Goal: Task Accomplishment & Management: Manage account settings

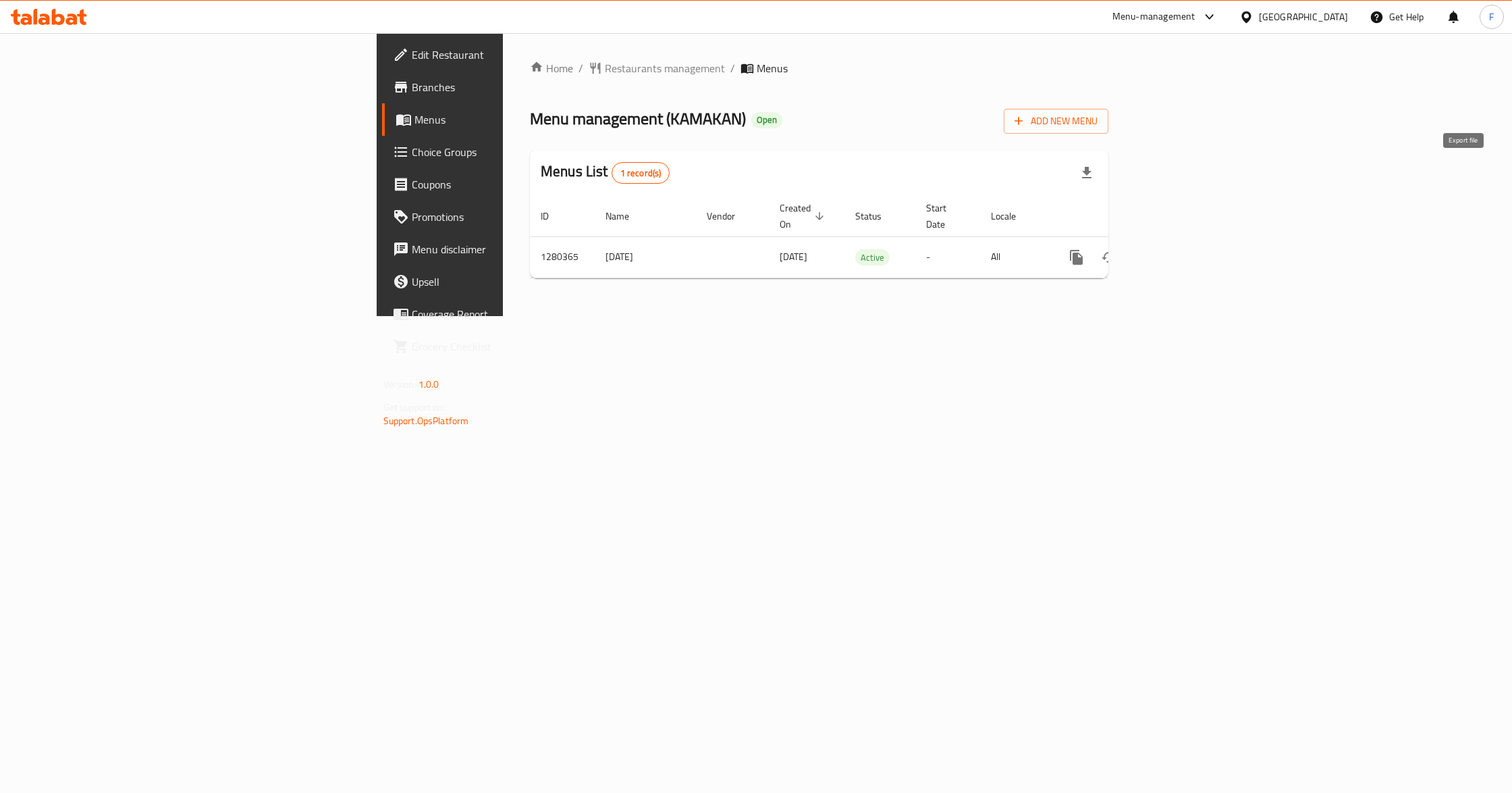
click at [1095, 177] on icon "button" at bounding box center [1087, 172] width 16 height 16
click at [760, 141] on div "Home / Restaurants management / Menus Menu management ( KAMAKAN ) Open Add New …" at bounding box center [819, 174] width 578 height 229
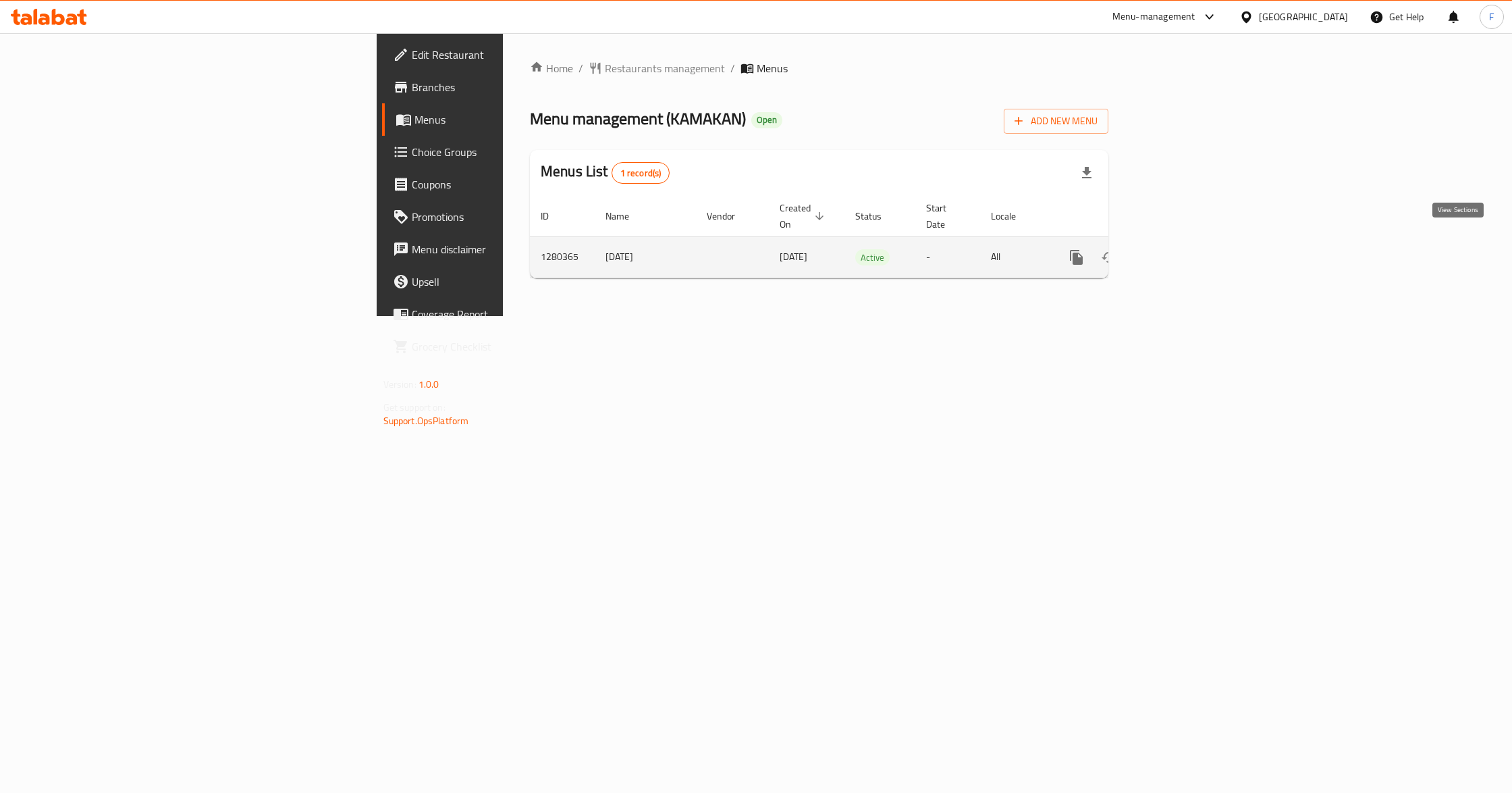
click at [1190, 241] on link "enhanced table" at bounding box center [1174, 257] width 33 height 33
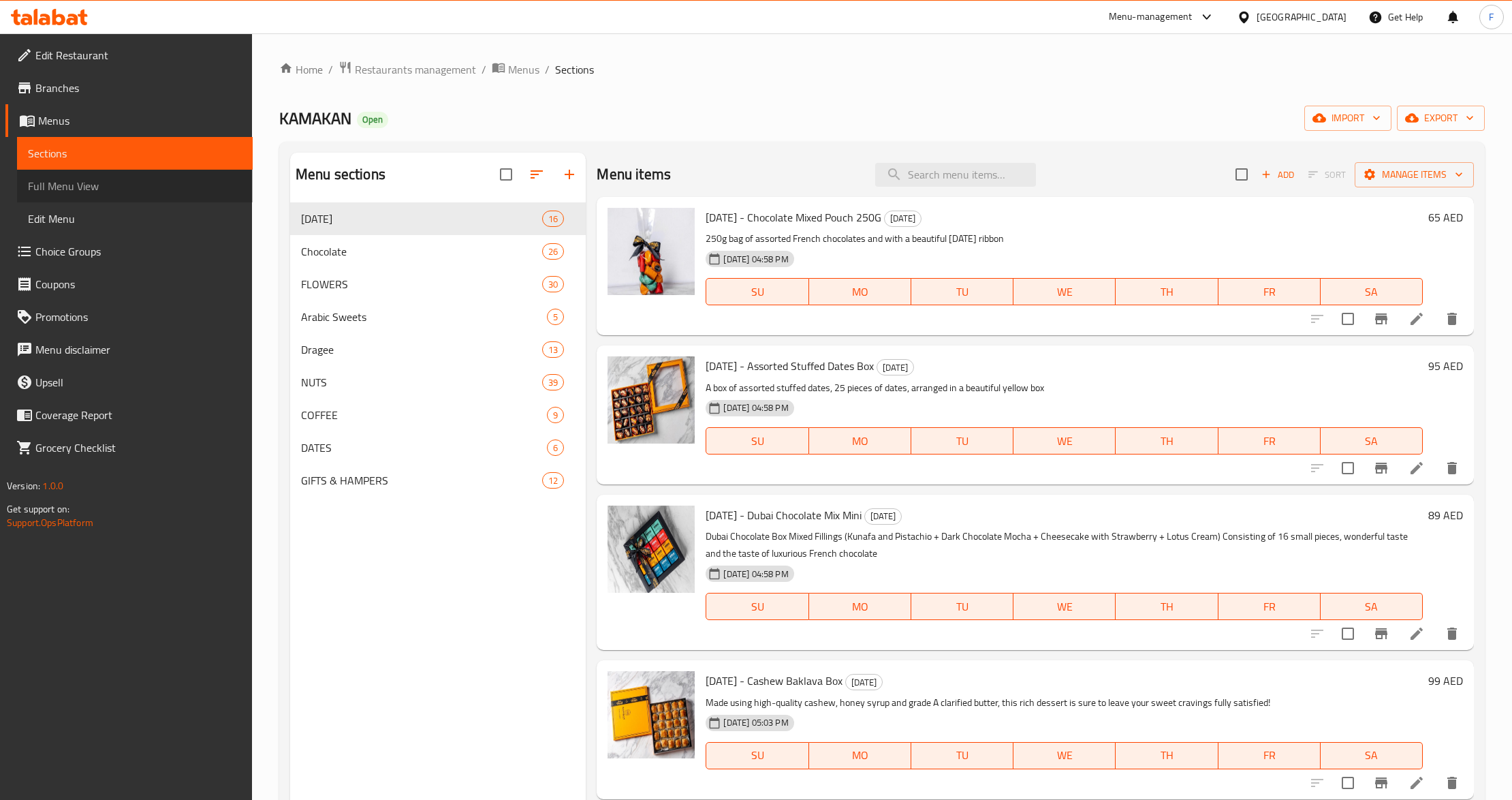
click at [64, 178] on span "Full Menu View" at bounding box center [134, 186] width 214 height 16
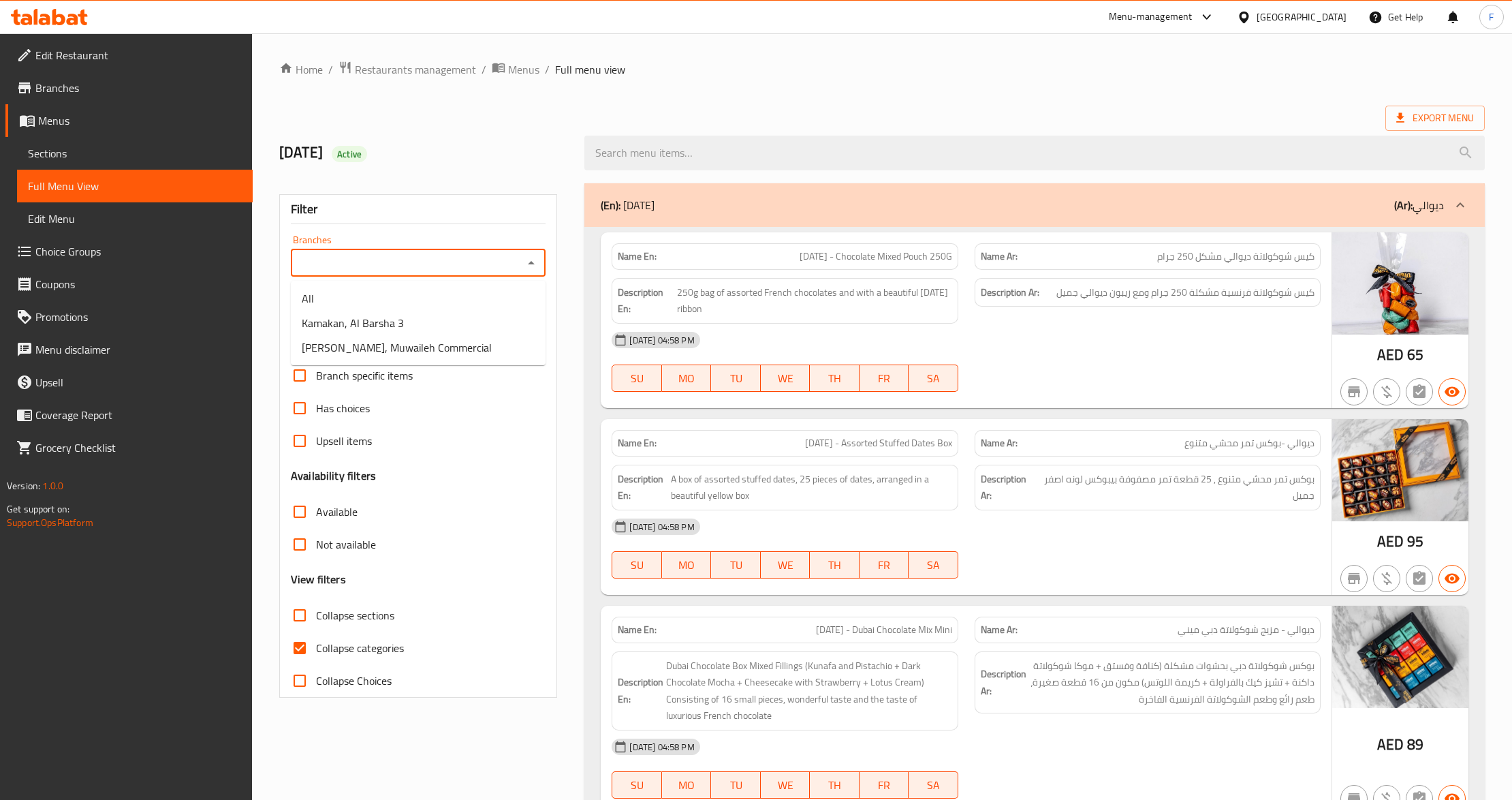
click at [312, 255] on input "Branches" at bounding box center [406, 263] width 224 height 19
click at [414, 268] on input "Branches" at bounding box center [406, 263] width 224 height 19
click at [393, 328] on span "Kamakan, Al Barsha 3" at bounding box center [353, 323] width 102 height 16
type input "Kamakan, Al Barsha 3"
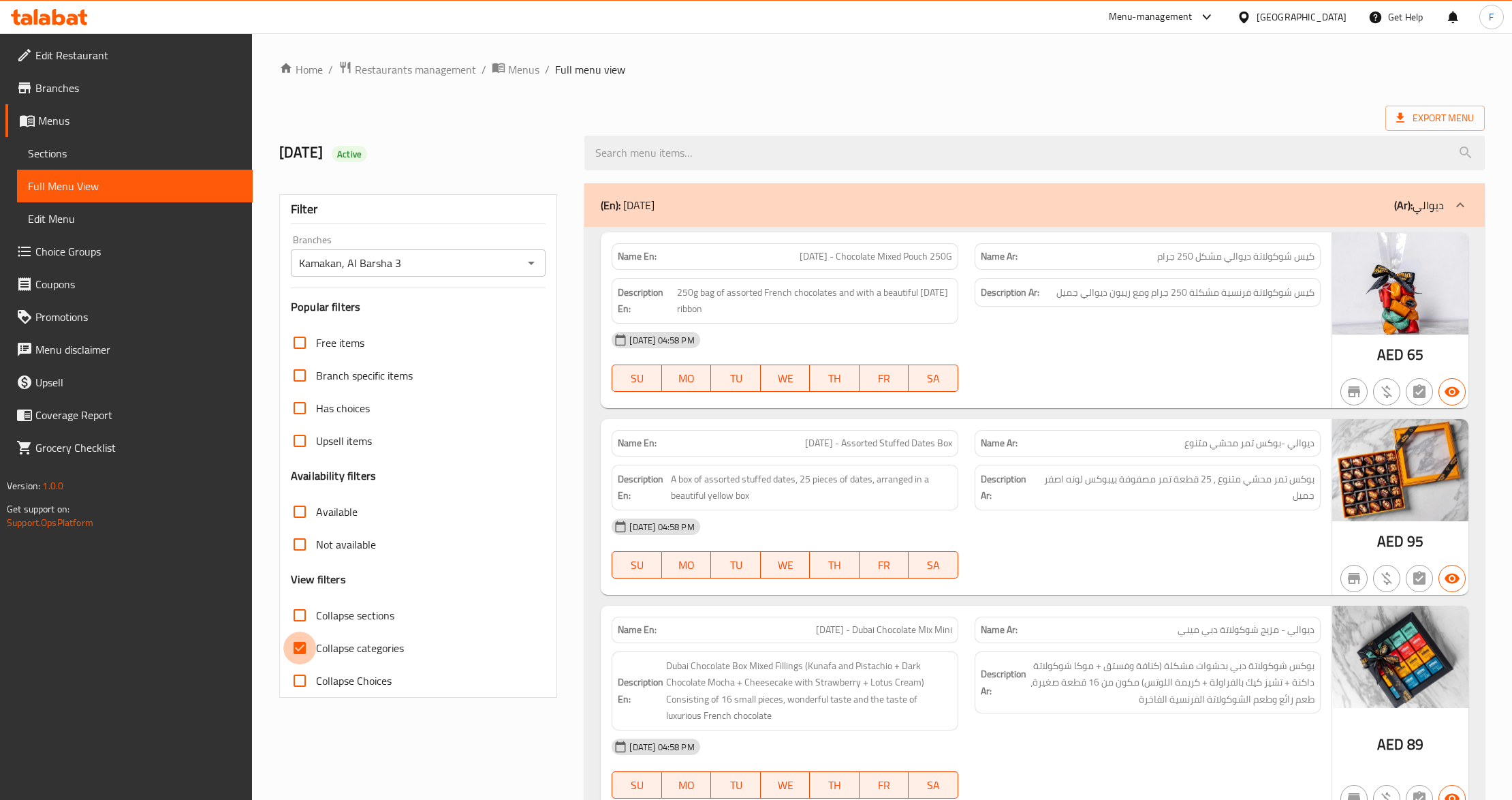
click at [300, 648] on input "Collapse categories" at bounding box center [300, 648] width 33 height 33
checkbox input "false"
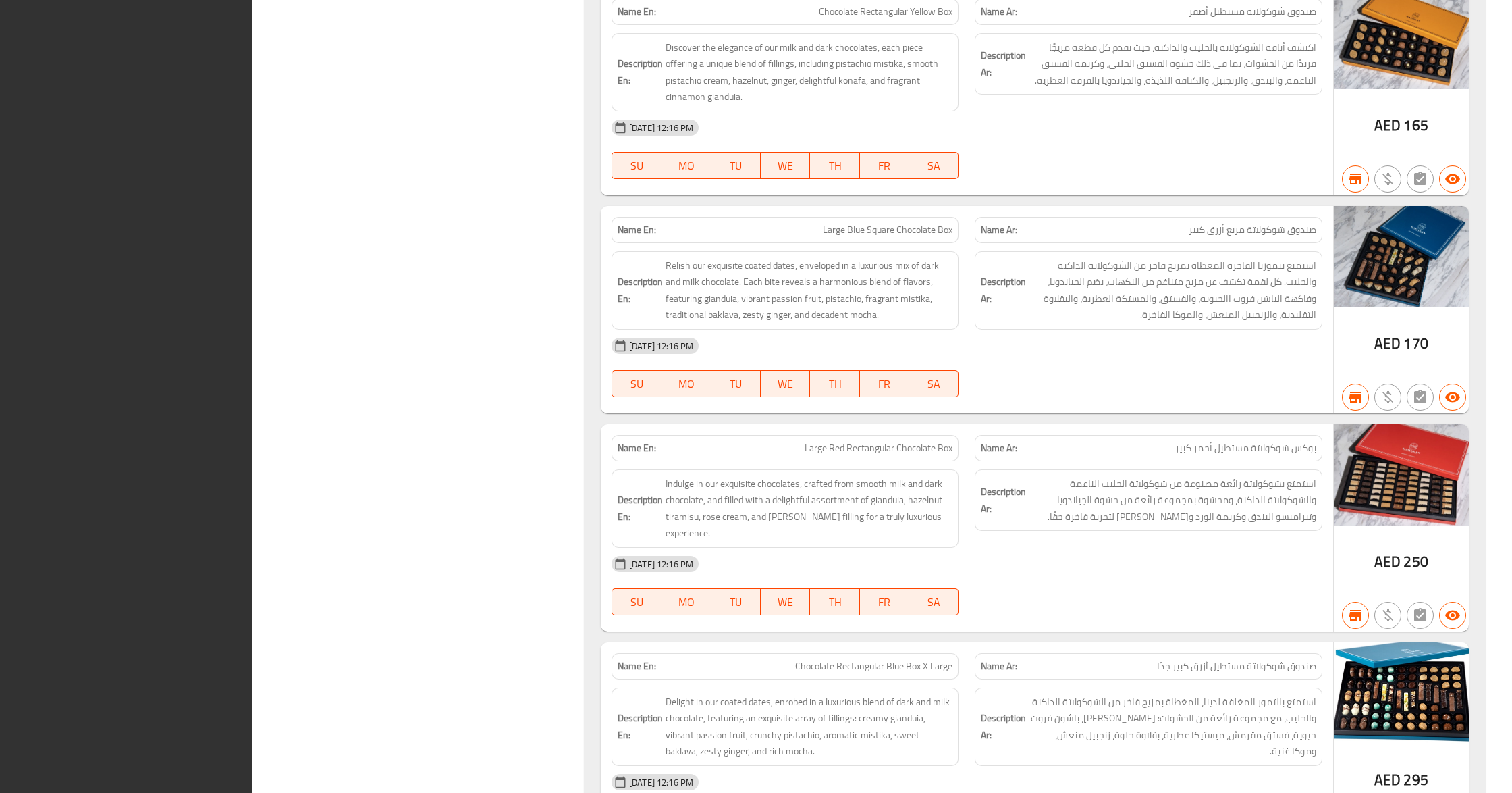
scroll to position [7521, 0]
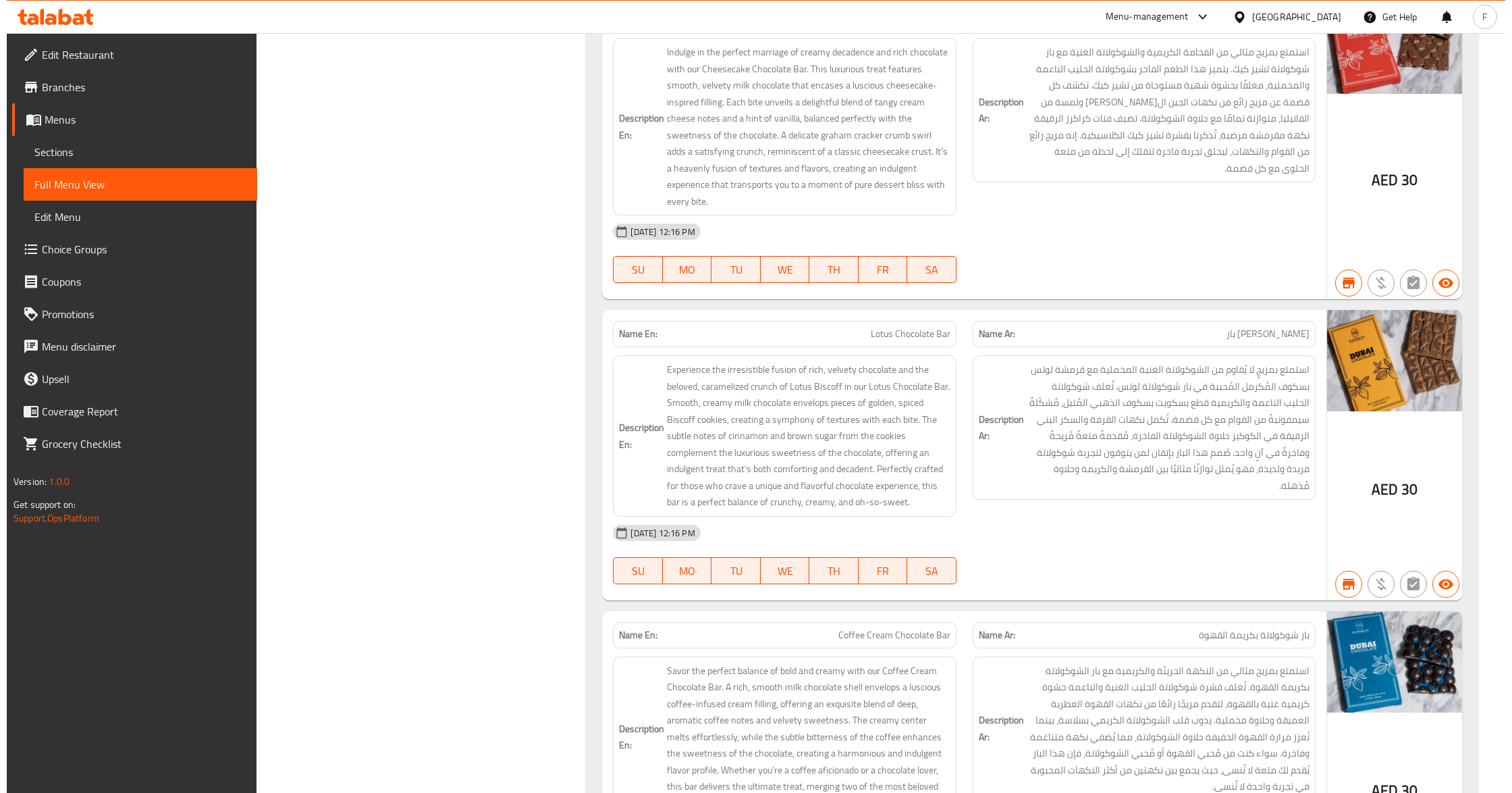
scroll to position [0, 0]
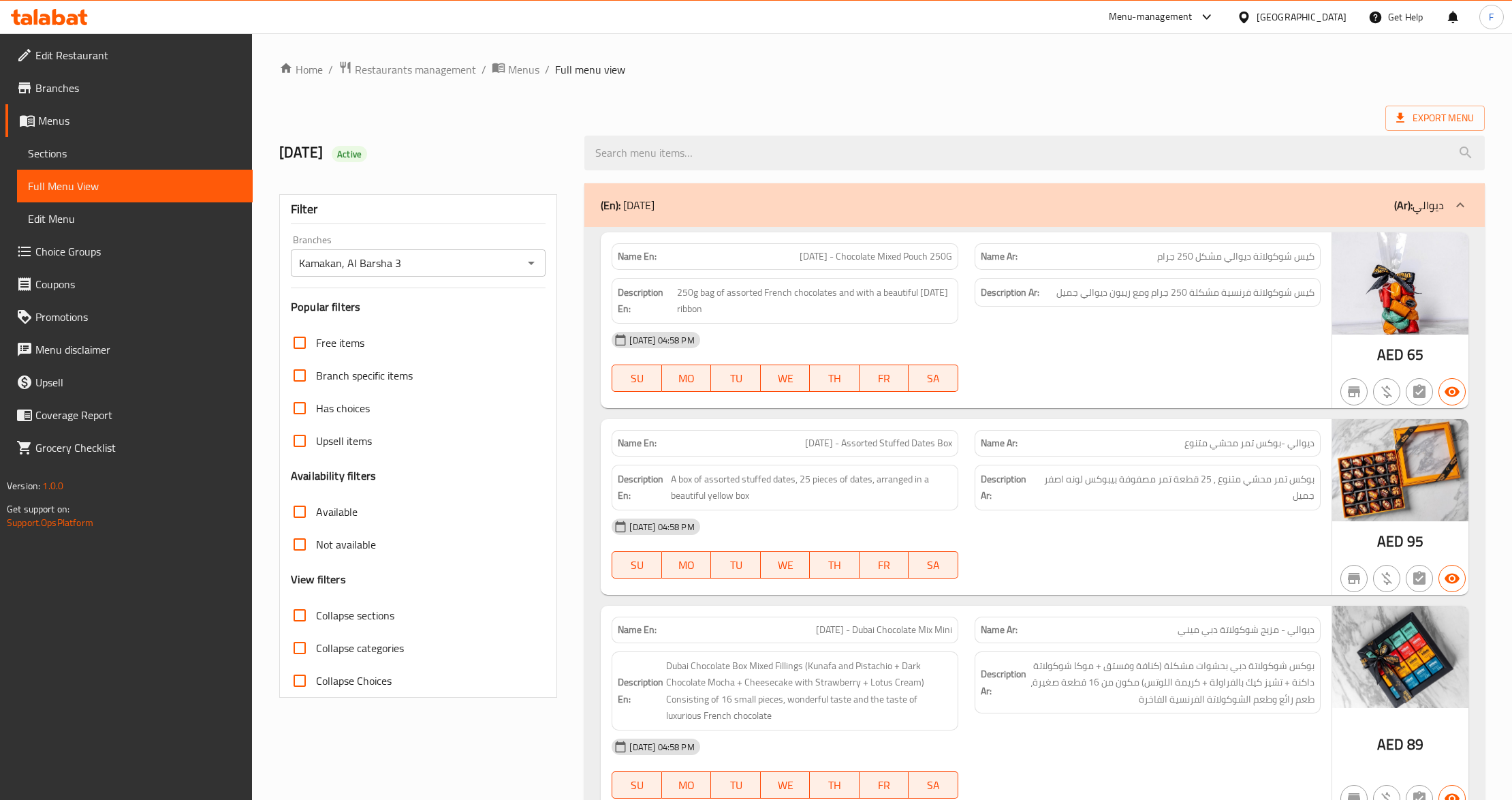
click at [1091, 69] on ol "Home / Restaurants management / Menus / Full menu view" at bounding box center [882, 69] width 1206 height 18
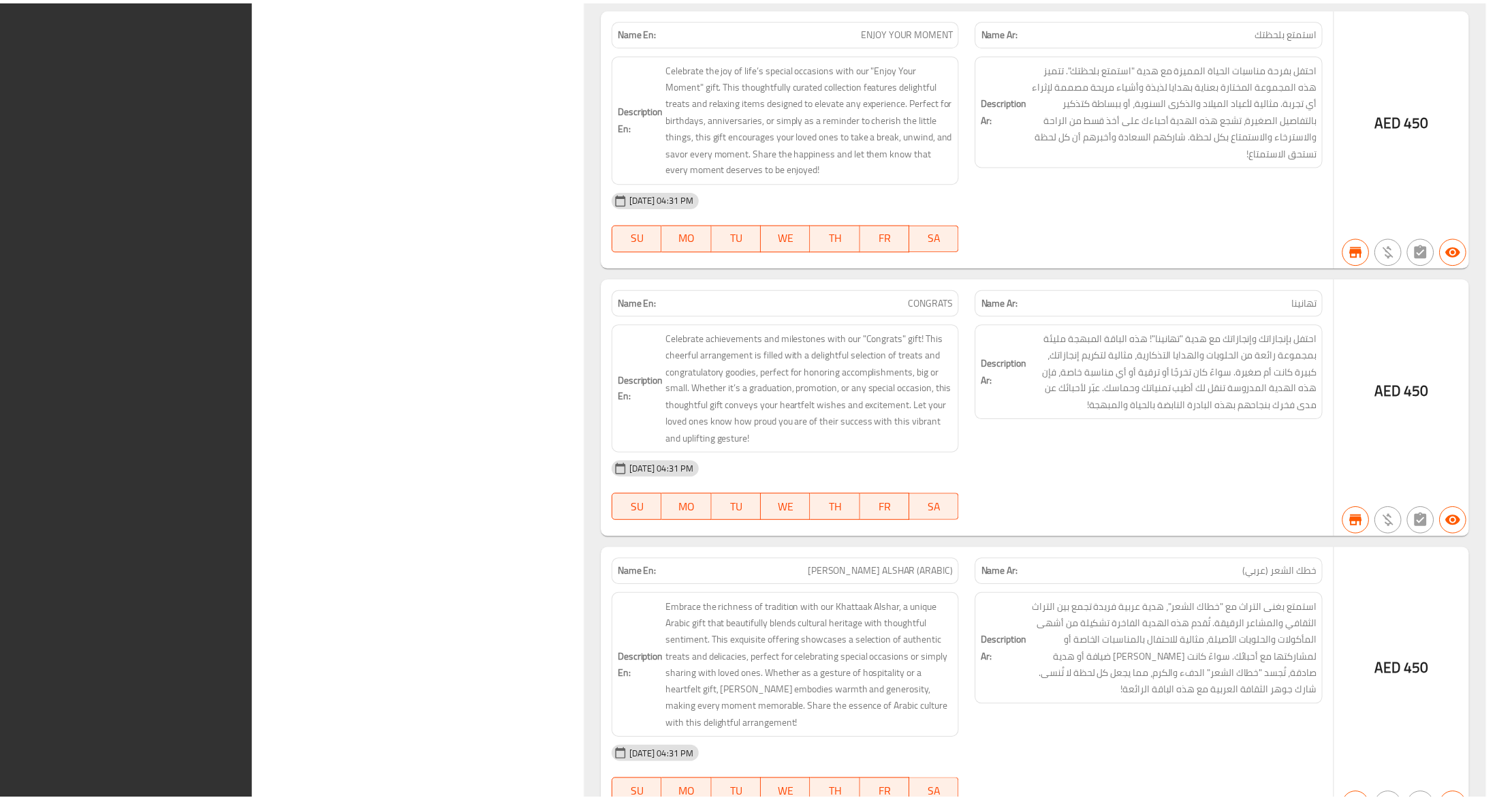
scroll to position [40618, 0]
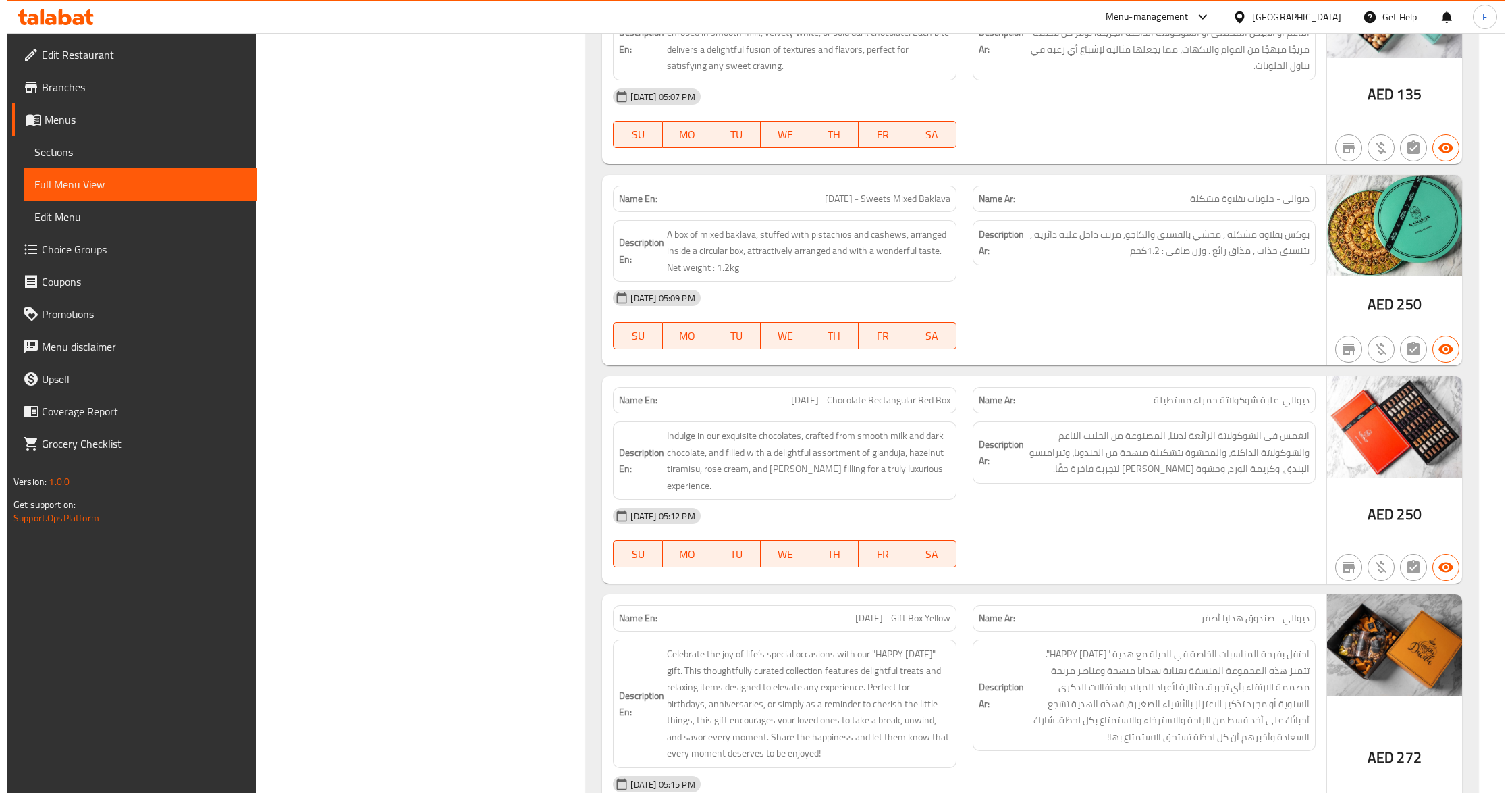
scroll to position [0, 0]
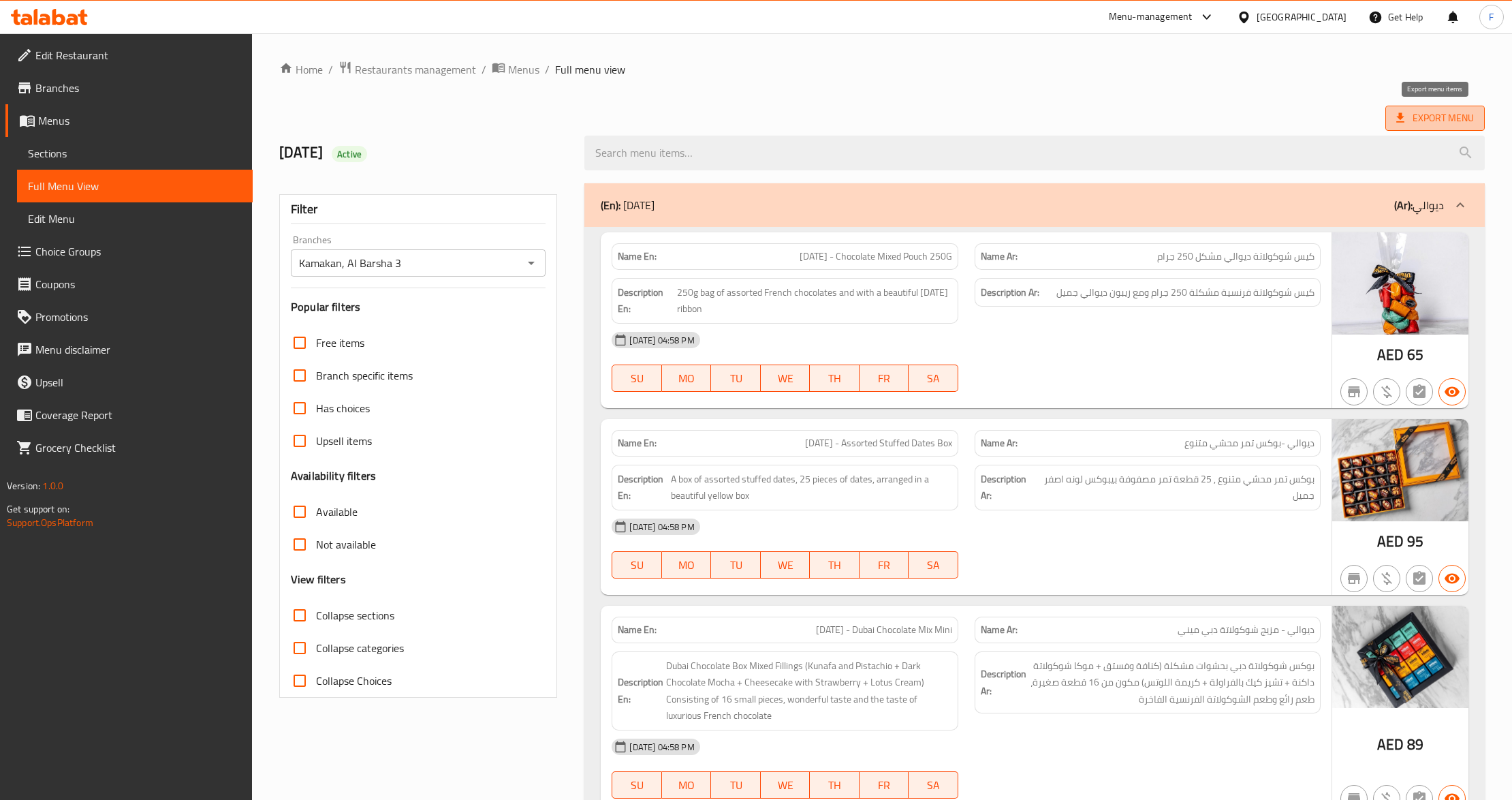
click at [1425, 126] on span "Export Menu" at bounding box center [1435, 118] width 78 height 17
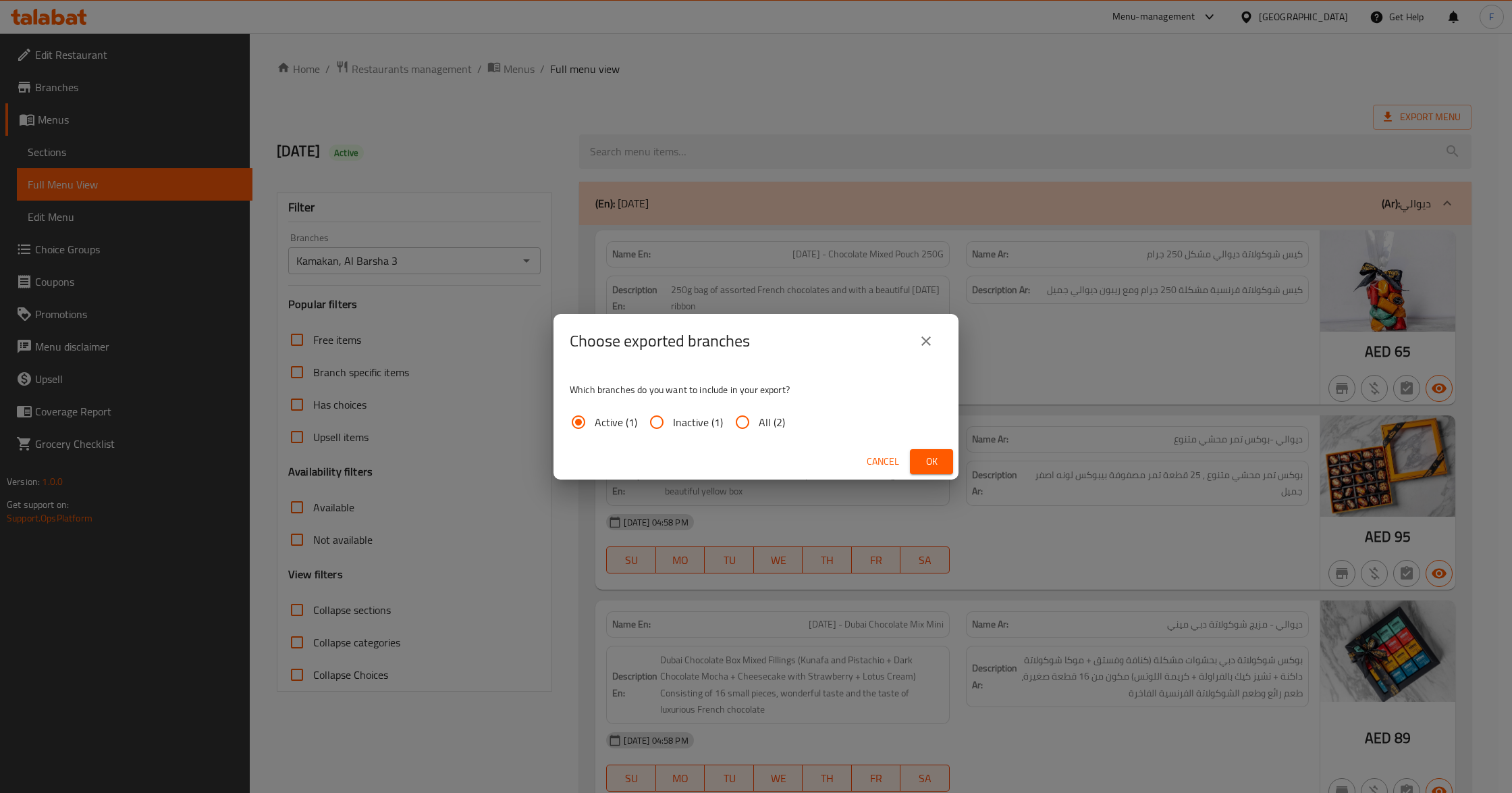
click at [919, 457] on button "Ok" at bounding box center [931, 461] width 43 height 25
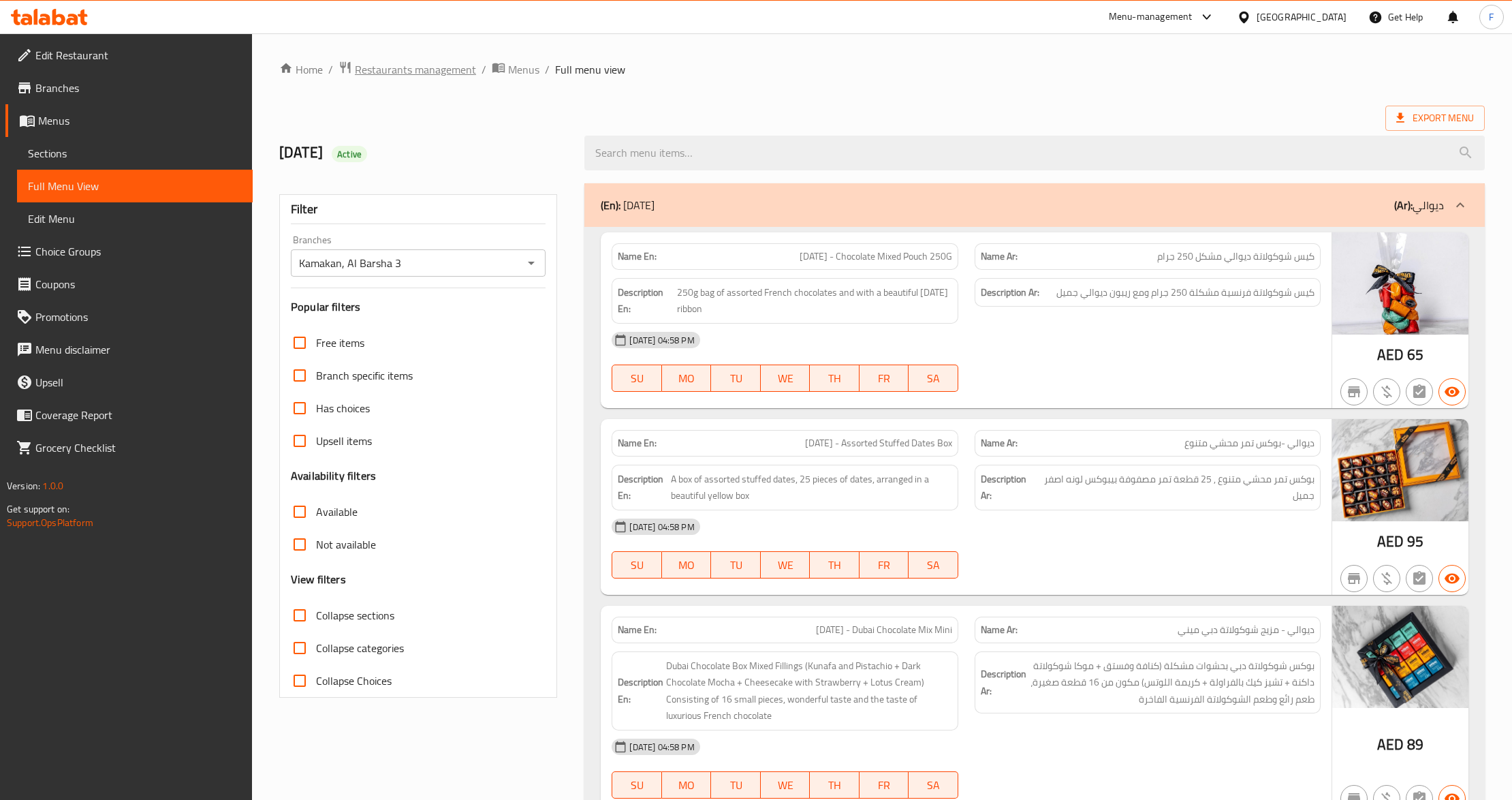
click at [439, 71] on span "Restaurants management" at bounding box center [416, 69] width 122 height 16
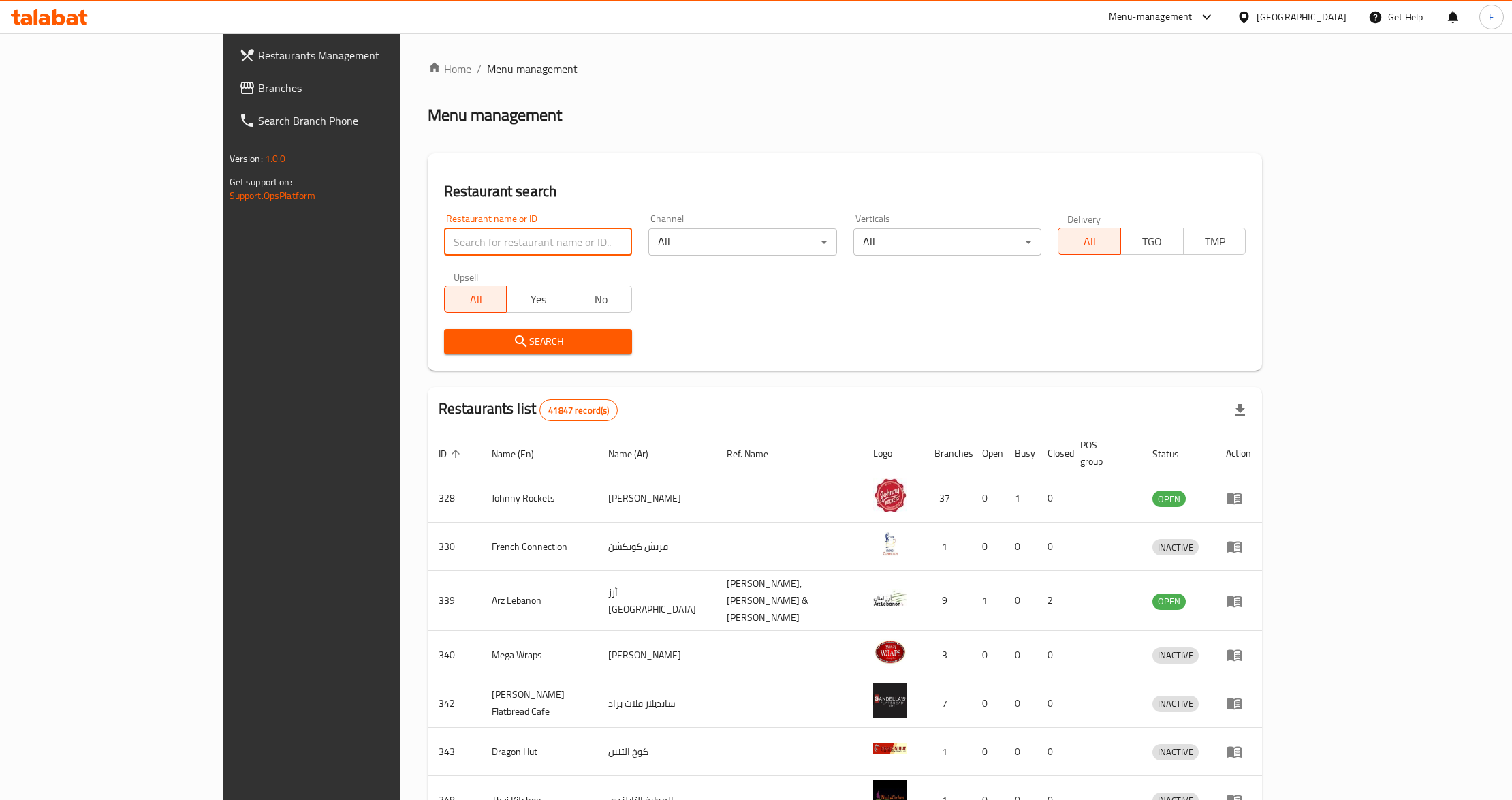
click at [461, 247] on input "search" at bounding box center [538, 242] width 188 height 27
paste input "693769"
type input "693769"
click button "Search" at bounding box center [538, 341] width 188 height 25
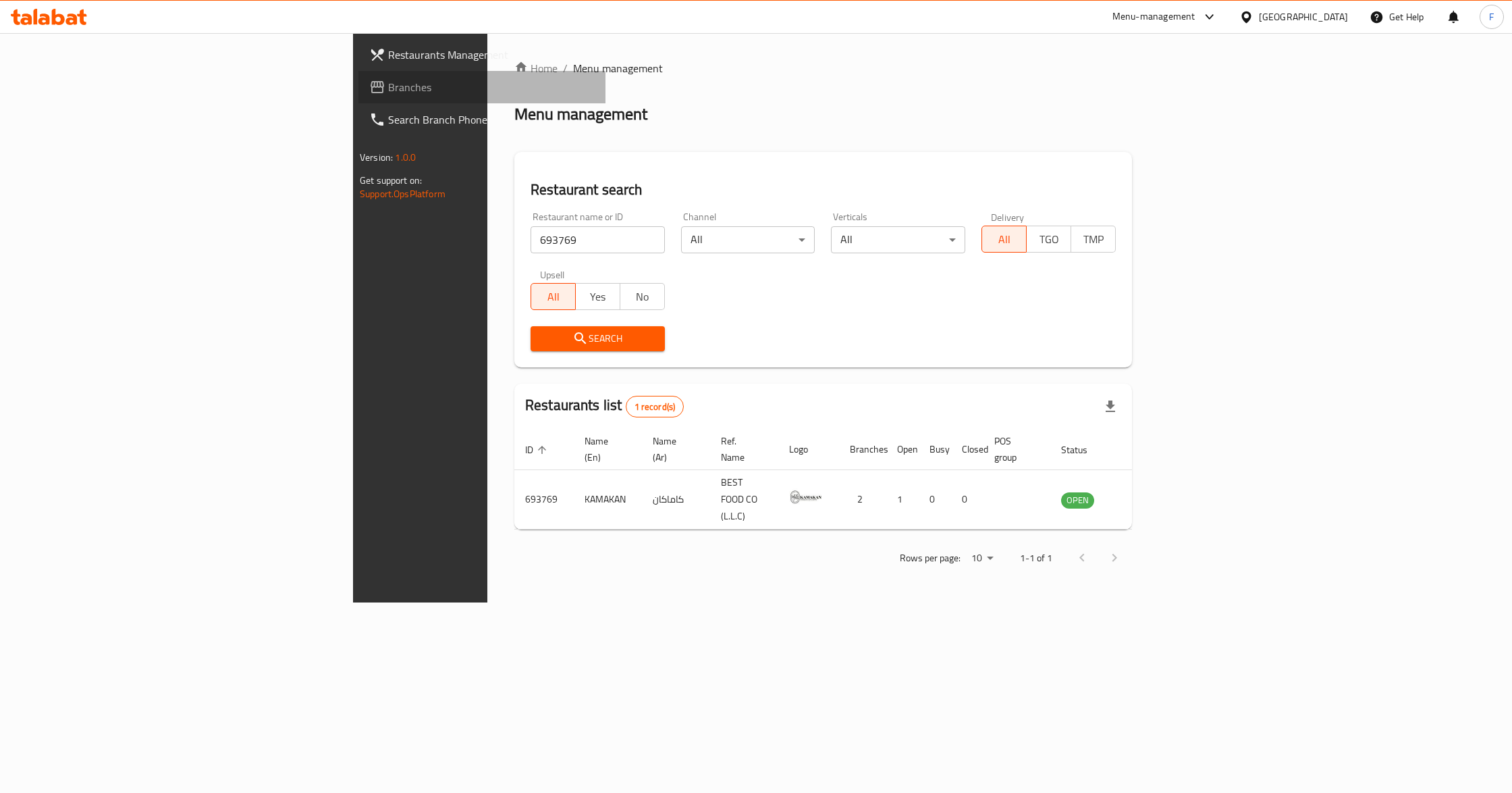
click at [388, 92] on span "Branches" at bounding box center [491, 87] width 206 height 16
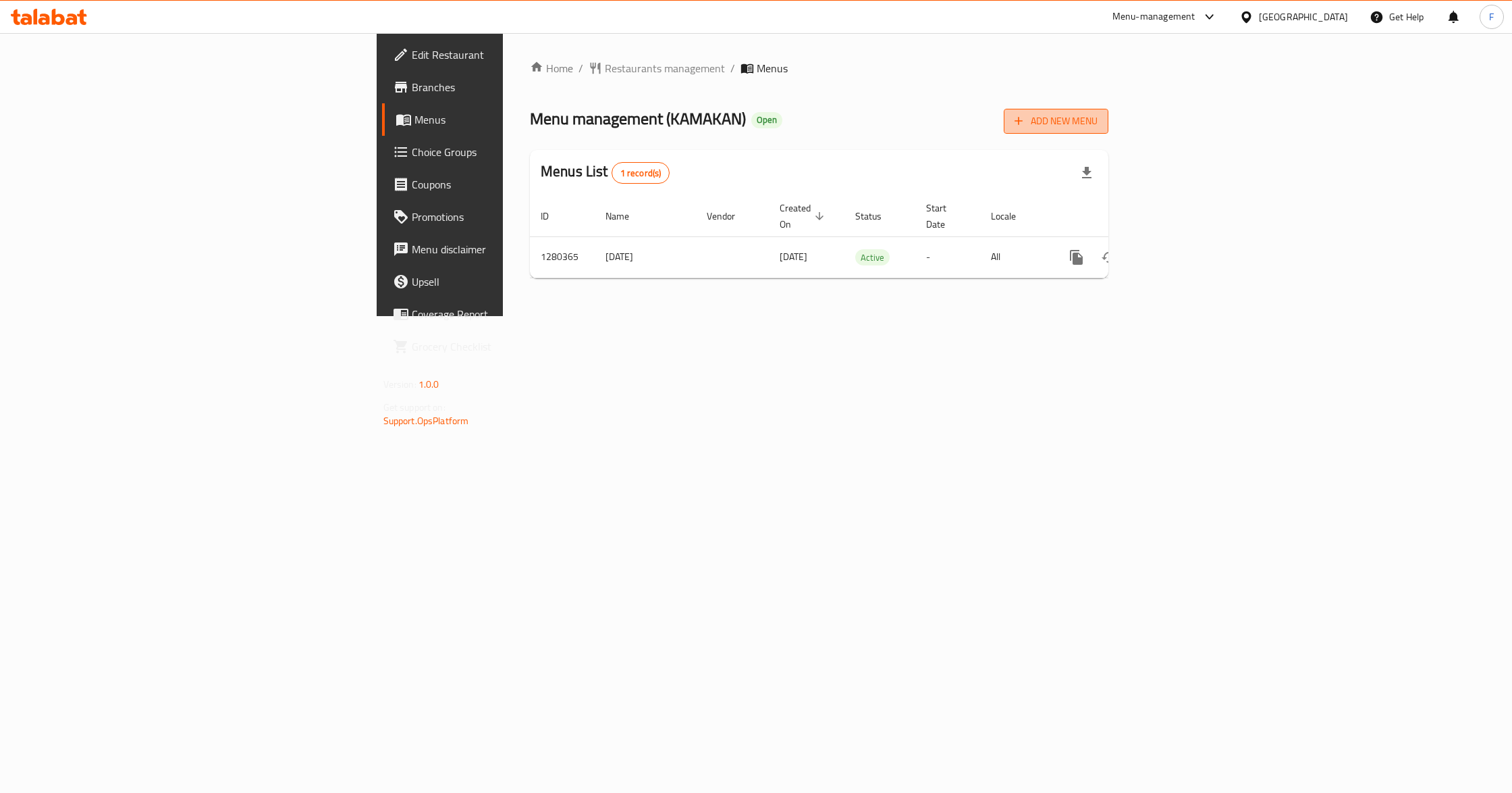
click at [1097, 122] on span "Add New Menu" at bounding box center [1055, 121] width 83 height 17
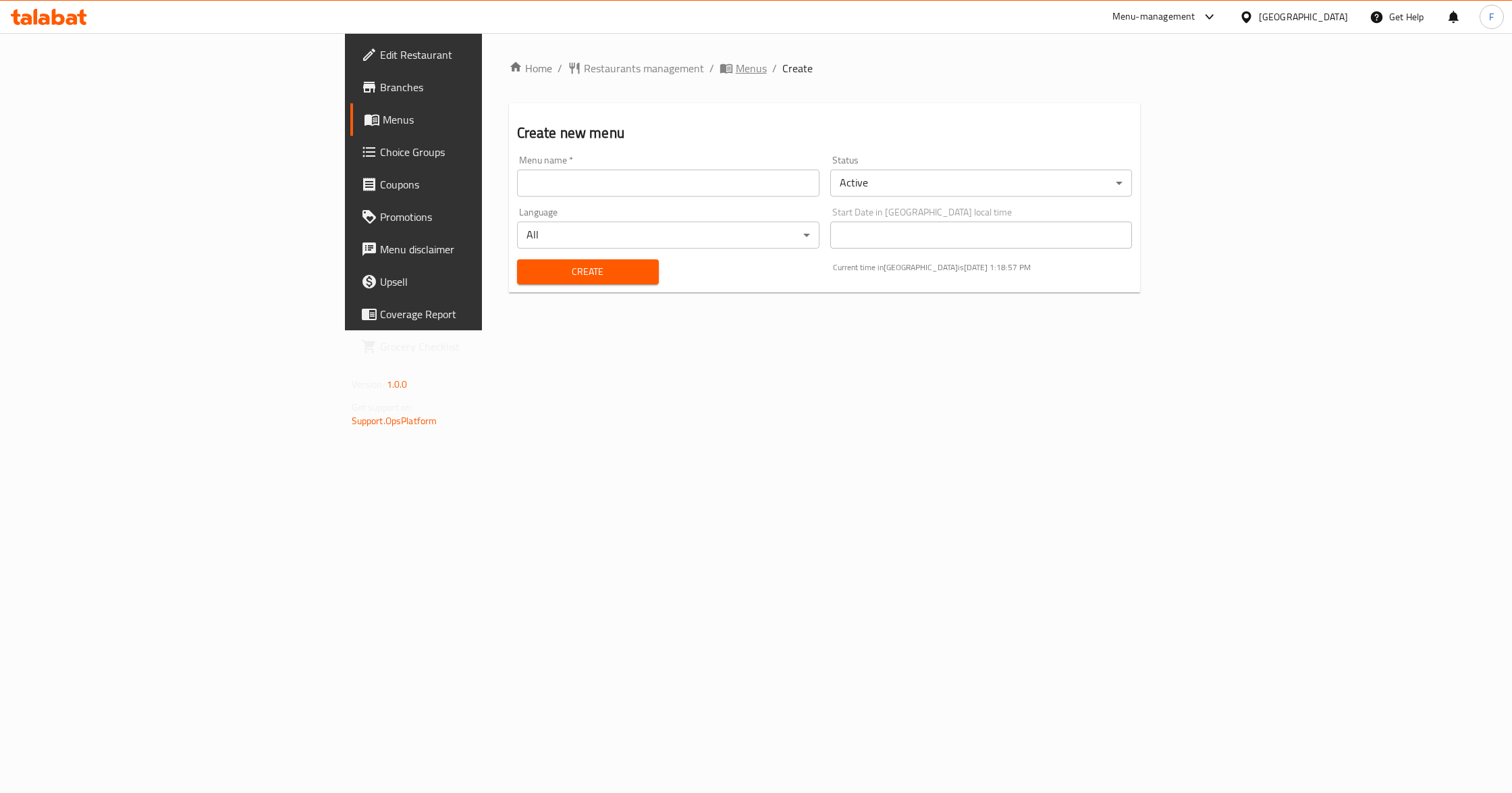
click at [736, 65] on span "Menus" at bounding box center [751, 68] width 31 height 16
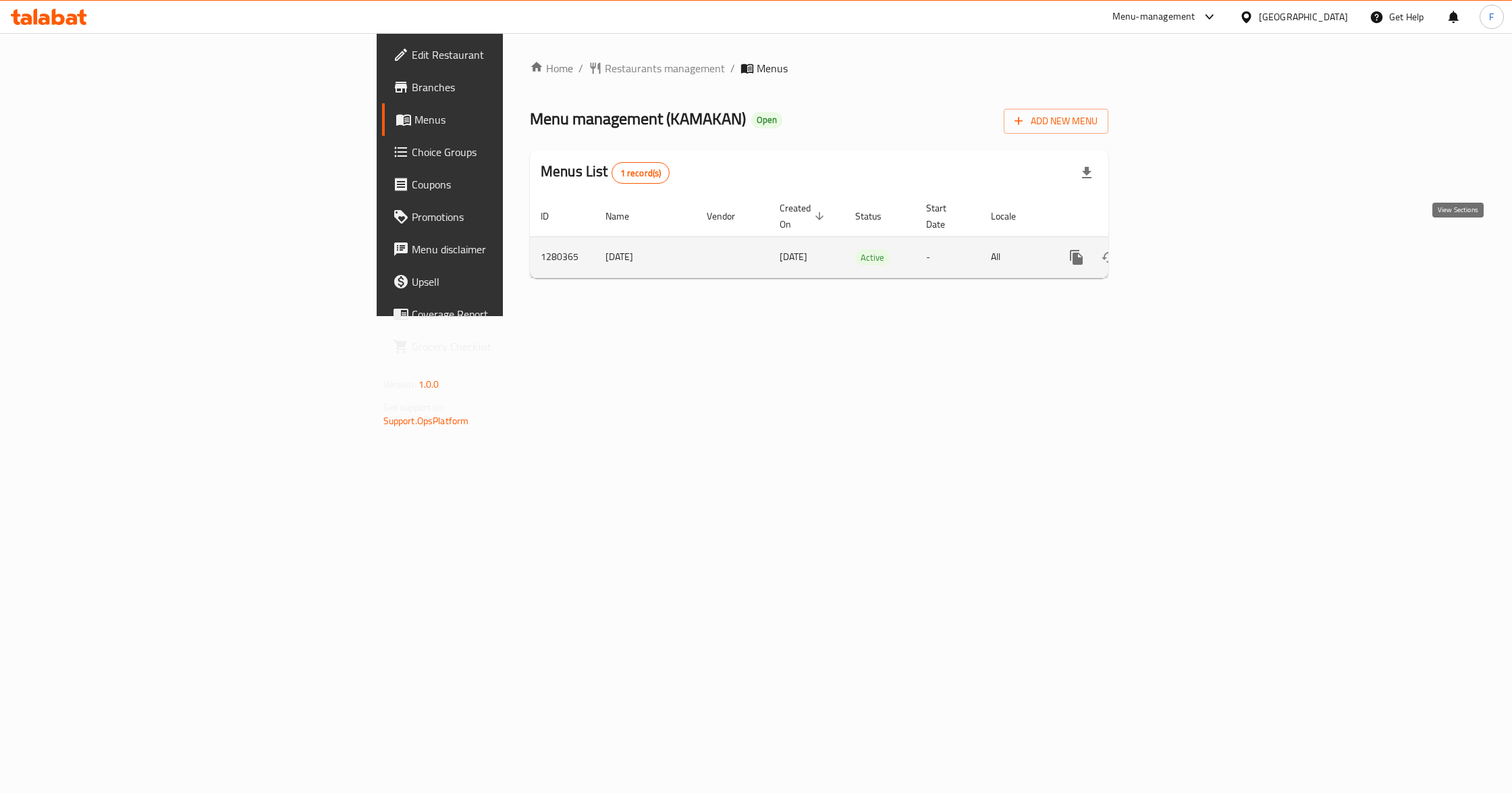
click at [1182, 249] on icon "enhanced table" at bounding box center [1174, 257] width 16 height 16
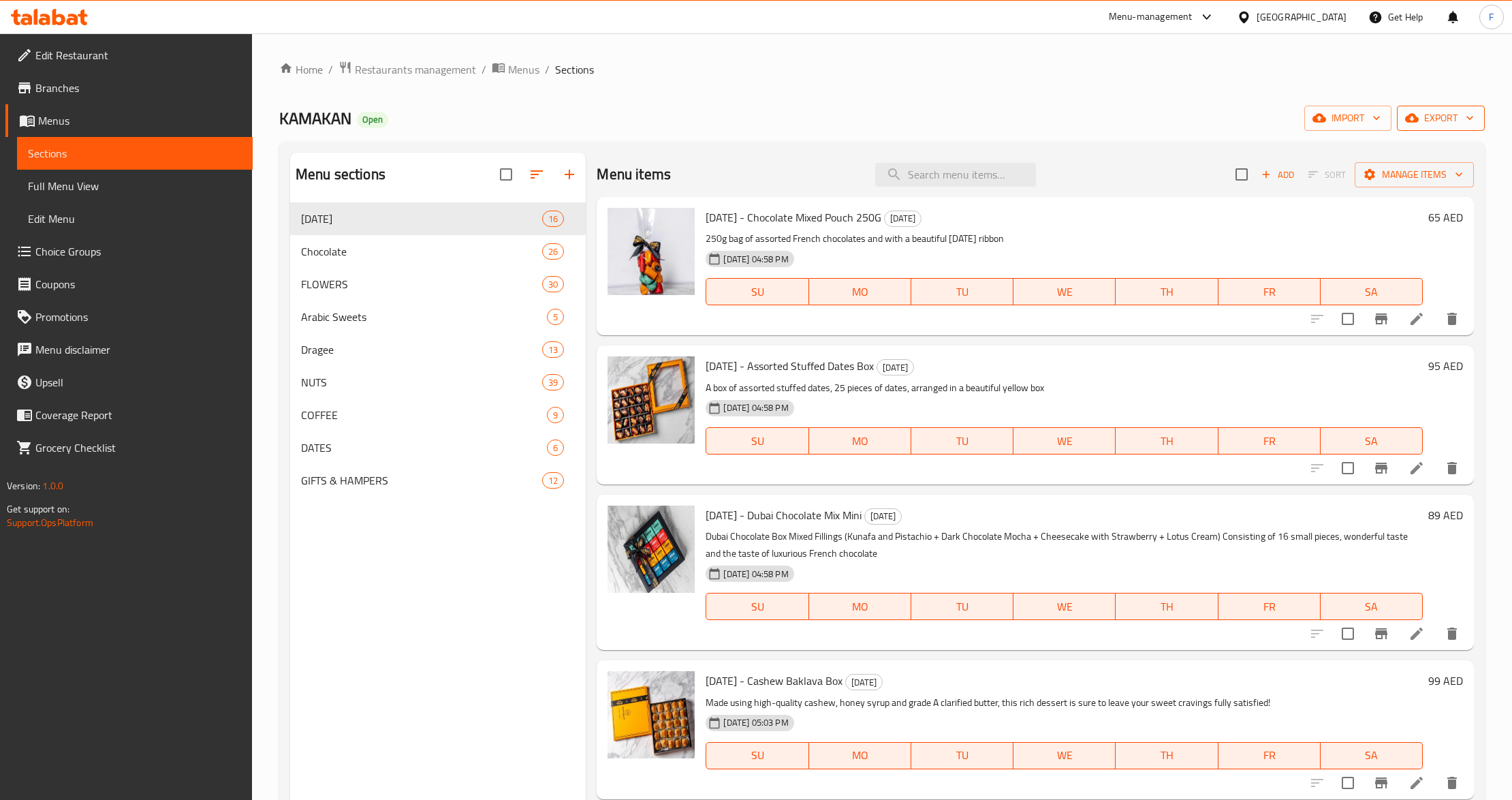
click at [1406, 112] on icon "button" at bounding box center [1412, 117] width 14 height 14
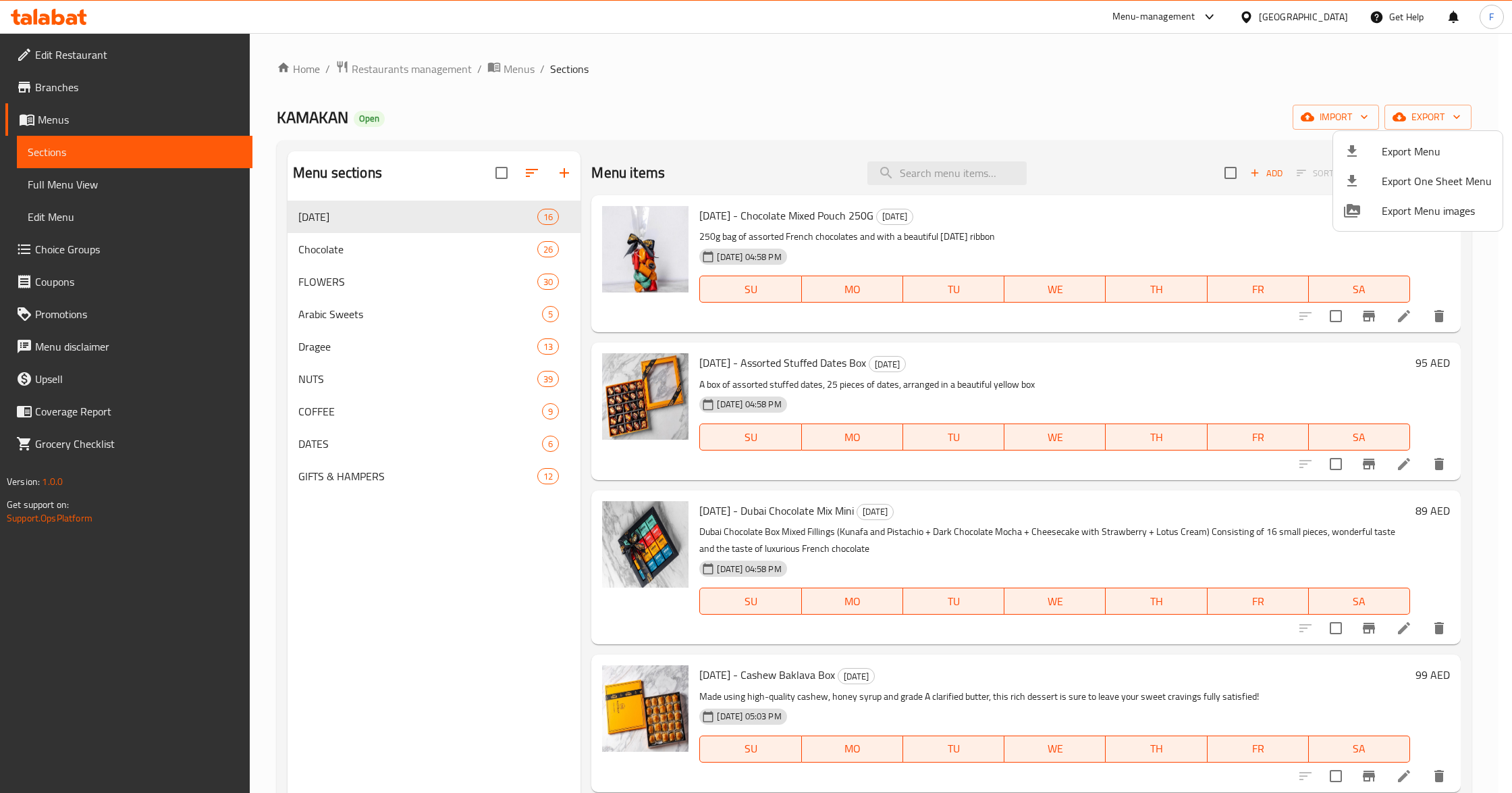
click at [518, 69] on div at bounding box center [756, 396] width 1512 height 793
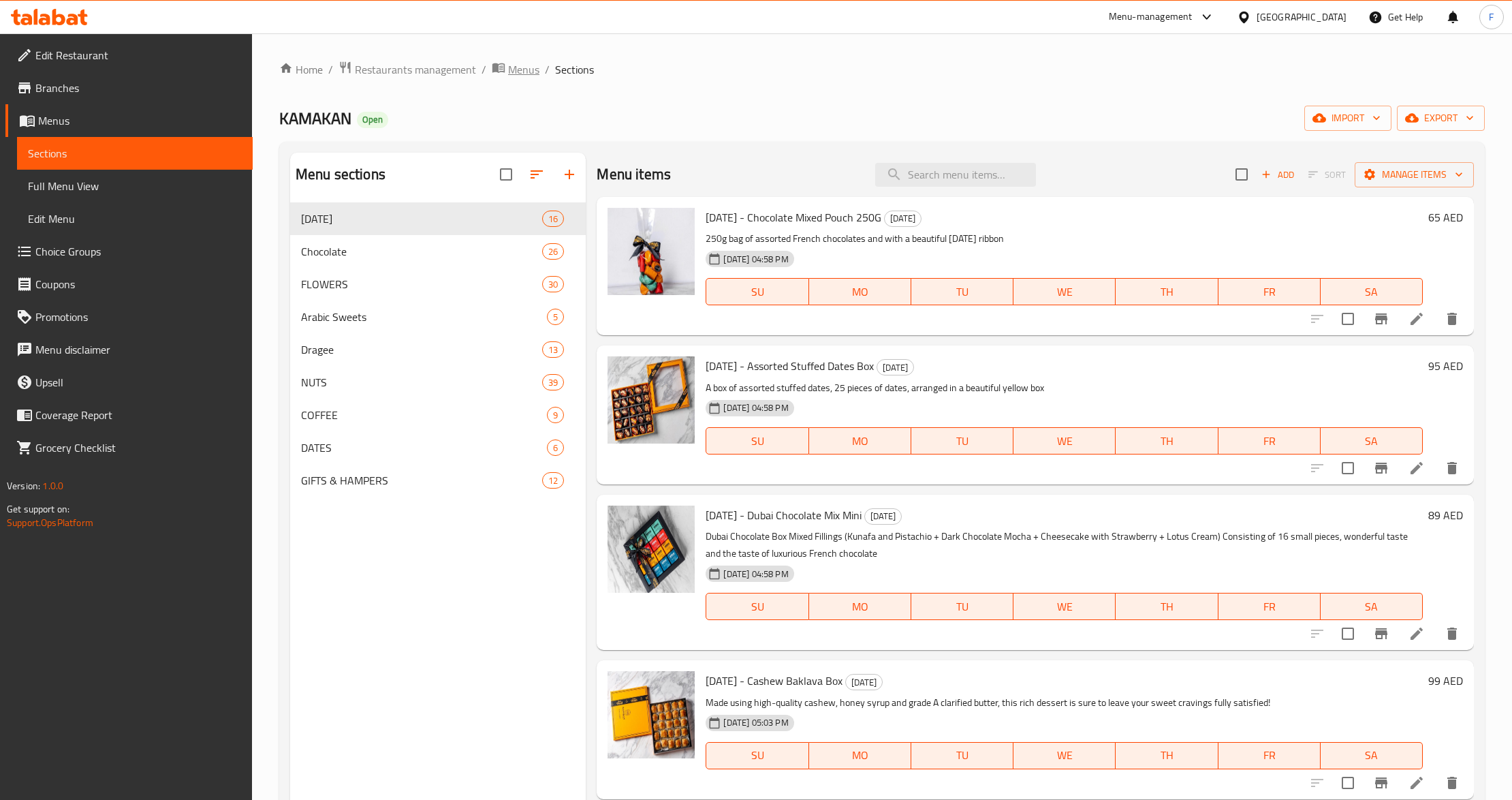
click at [523, 69] on span "Menus" at bounding box center [524, 69] width 31 height 16
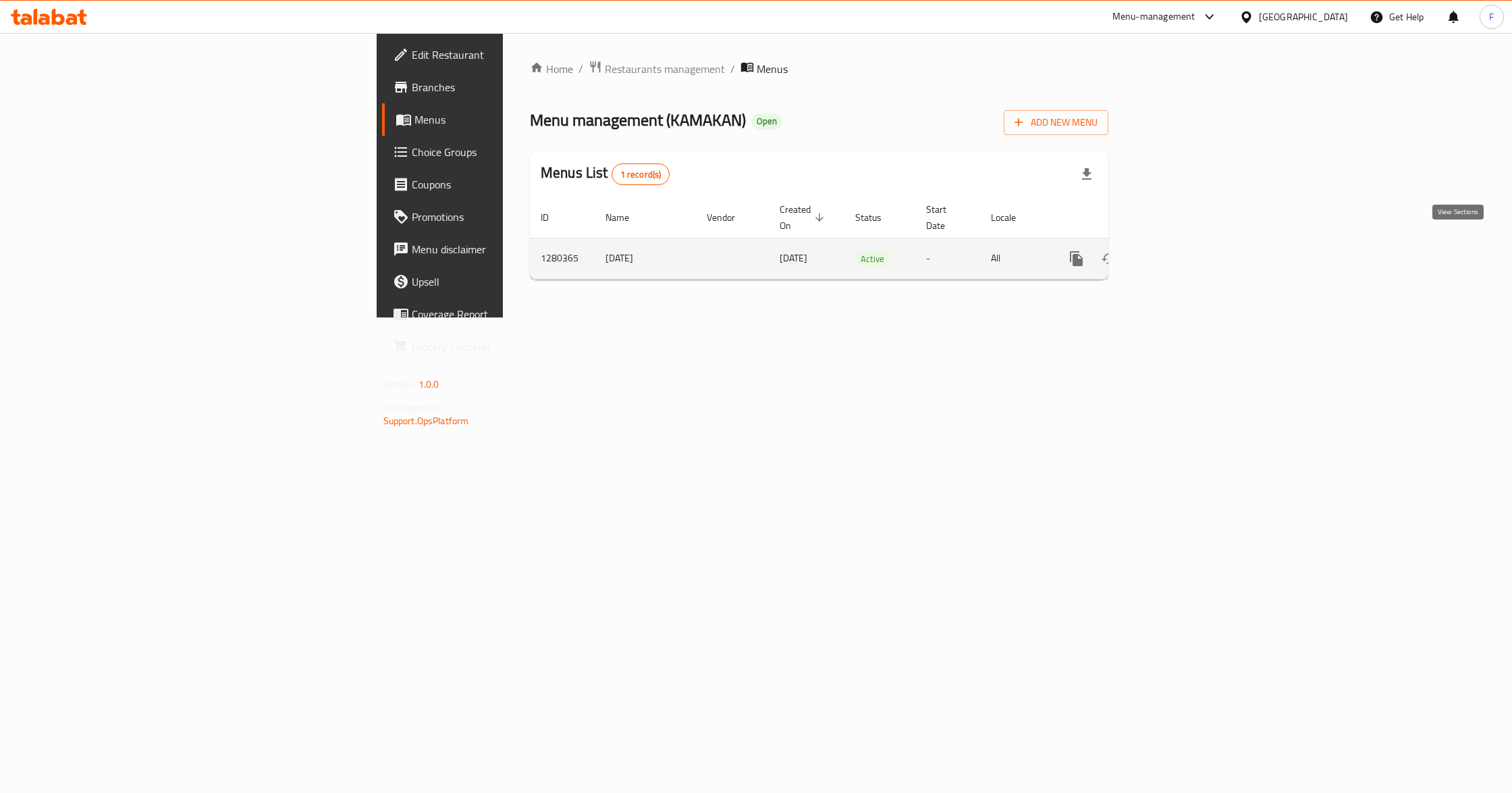
click at [1190, 254] on link "enhanced table" at bounding box center [1174, 259] width 33 height 33
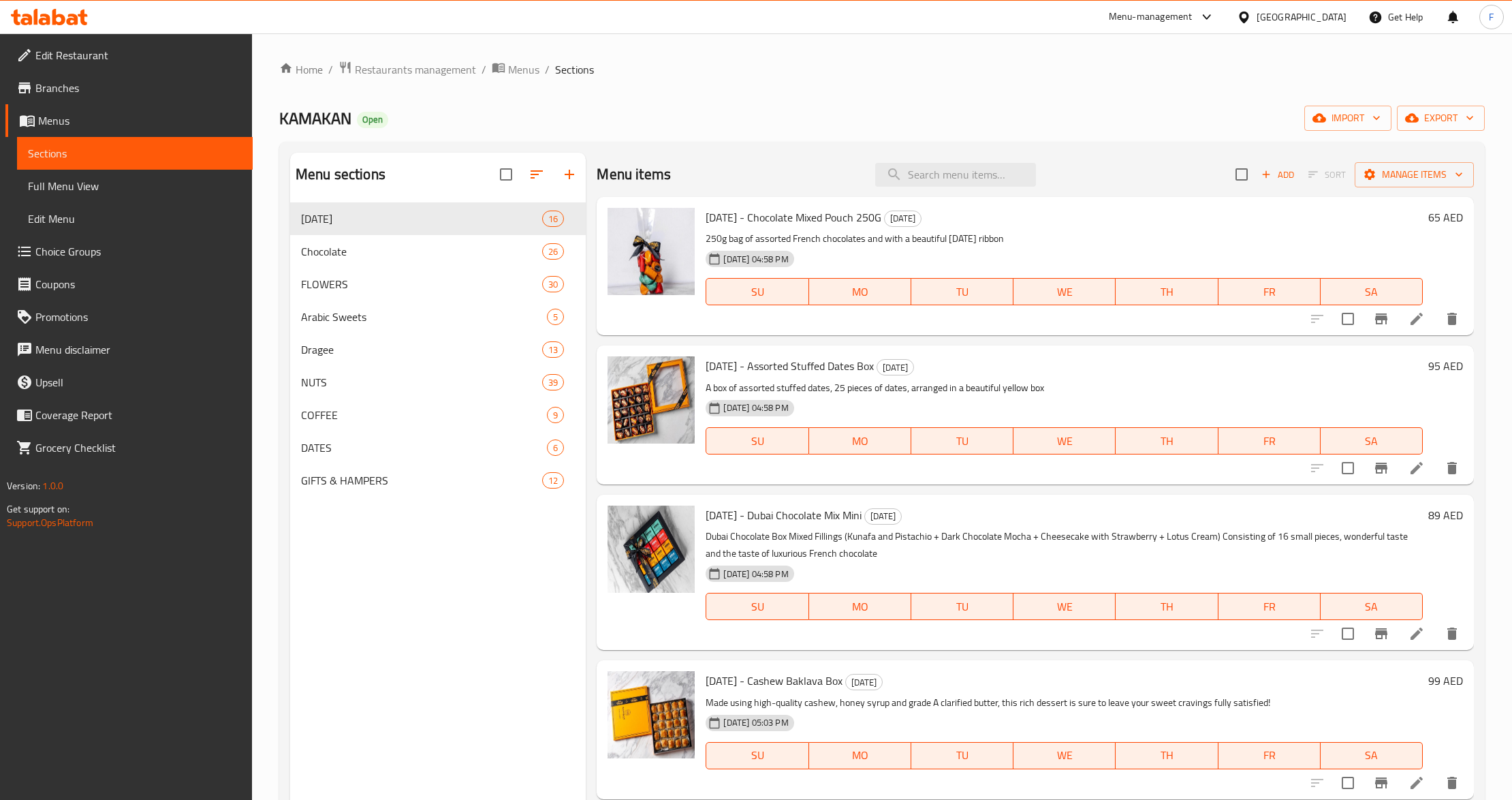
click at [132, 170] on link "Full Menu View" at bounding box center [134, 186] width 235 height 33
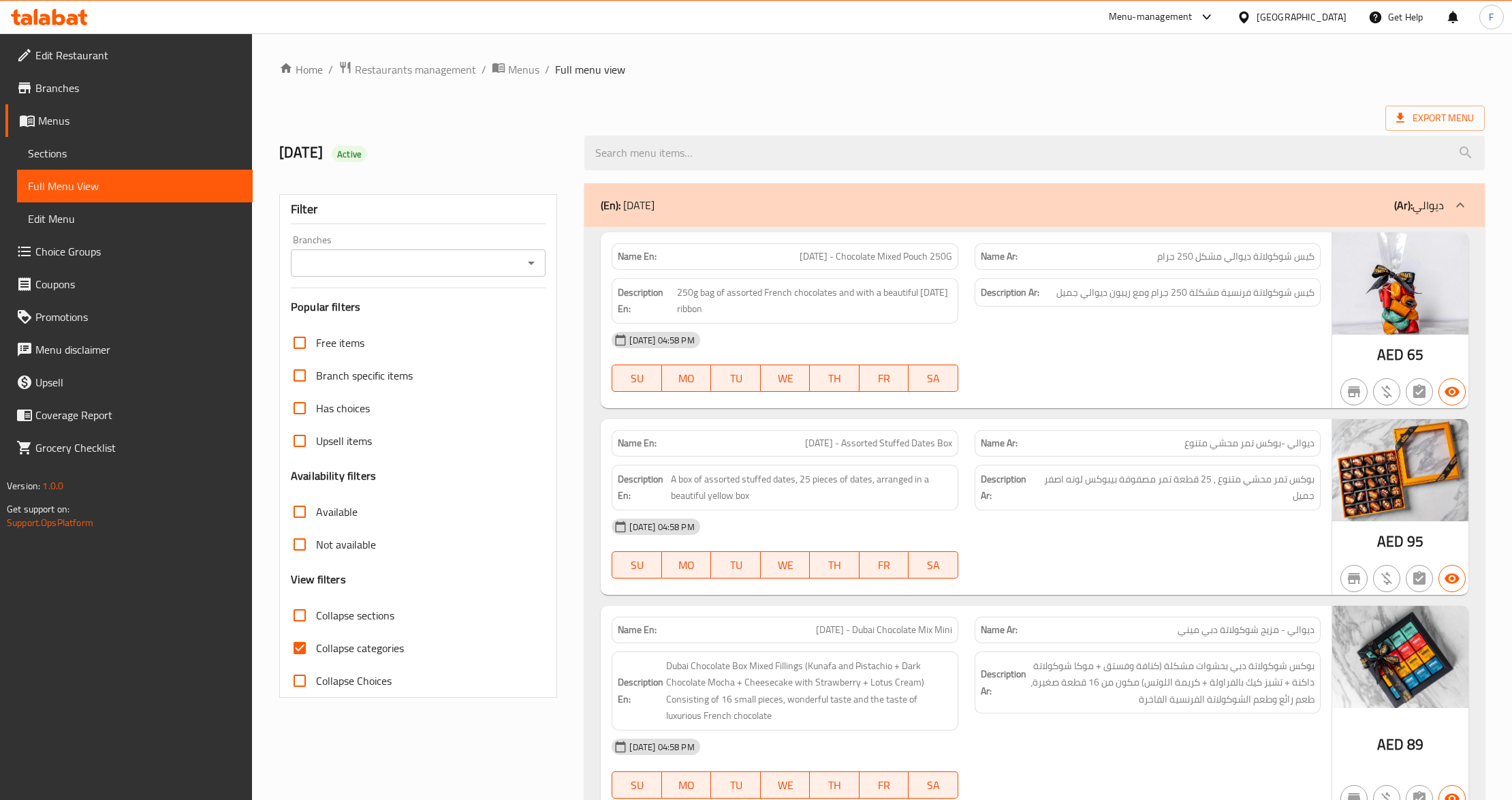
drag, startPoint x: 330, startPoint y: 250, endPoint x: 333, endPoint y: 262, distance: 12.4
click at [330, 250] on div "Branches" at bounding box center [418, 263] width 255 height 27
click at [334, 265] on input "Branches" at bounding box center [406, 263] width 224 height 19
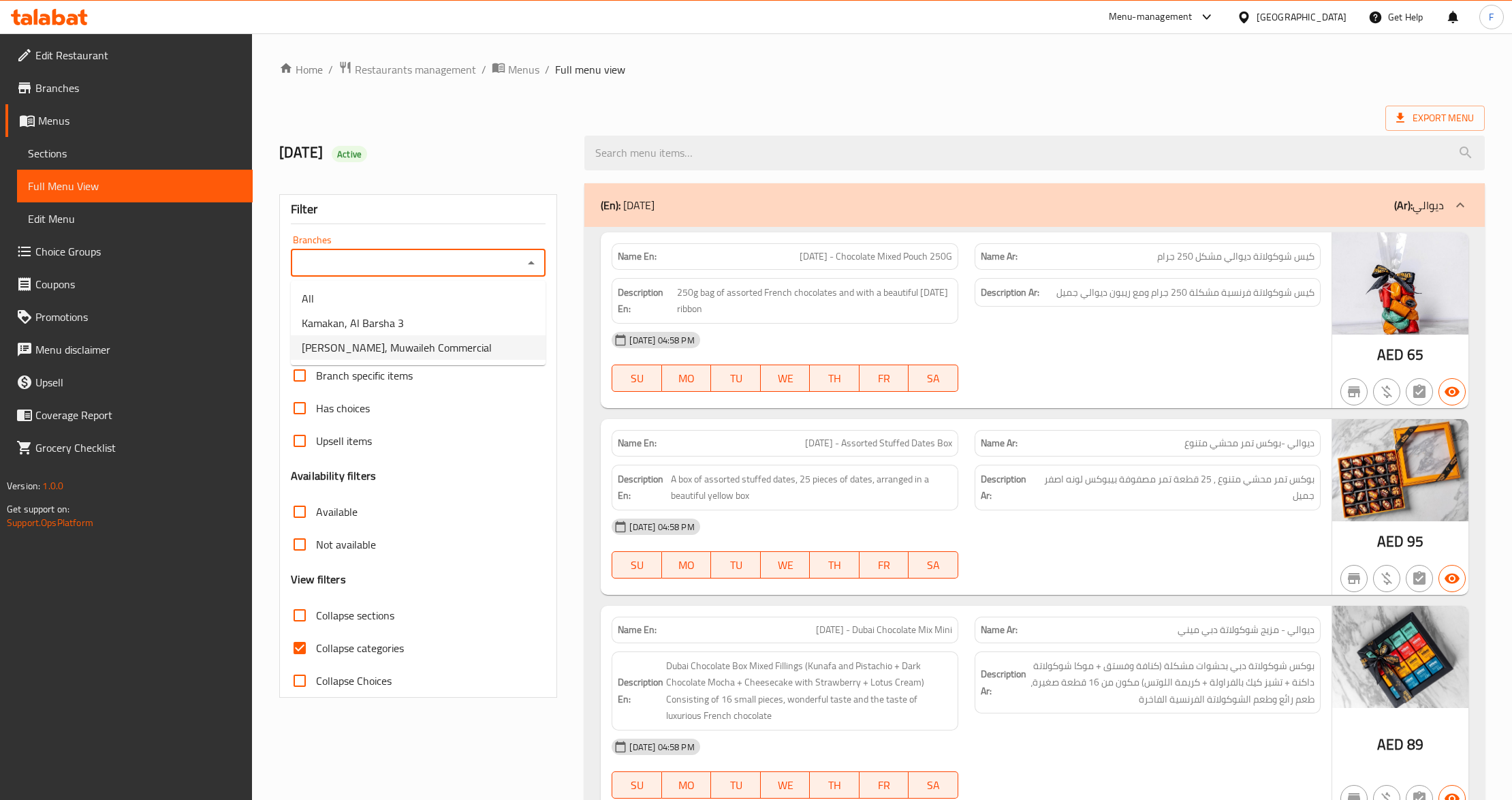
click at [338, 339] on span "[PERSON_NAME], Muwaileh Commercial" at bounding box center [397, 347] width 190 height 16
type input "[PERSON_NAME], Muwaileh Commercial"
click at [515, 66] on span "Menus" at bounding box center [524, 69] width 31 height 16
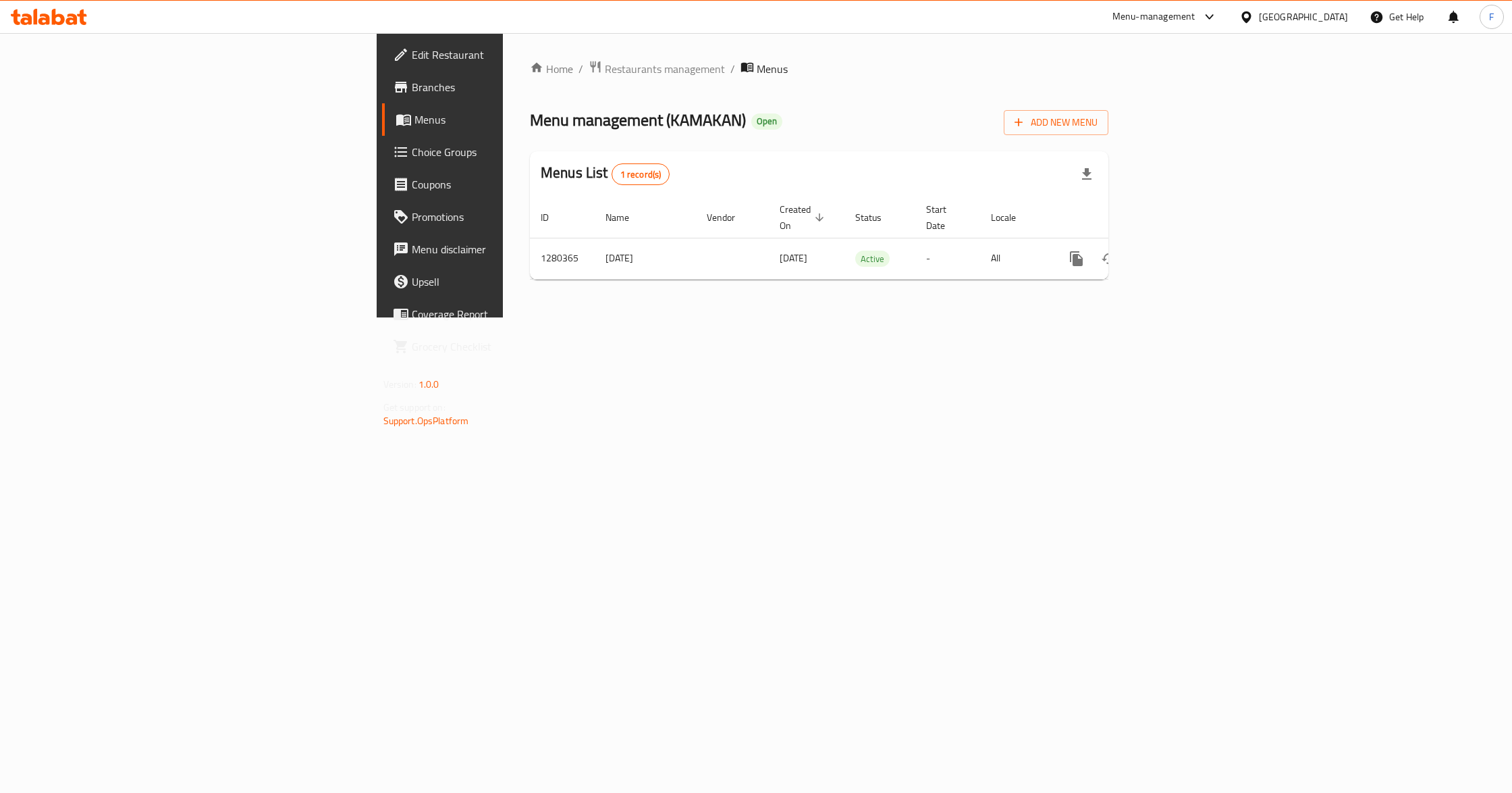
click at [412, 94] on span "Branches" at bounding box center [515, 87] width 206 height 16
click at [1180, 251] on icon "enhanced table" at bounding box center [1173, 257] width 12 height 12
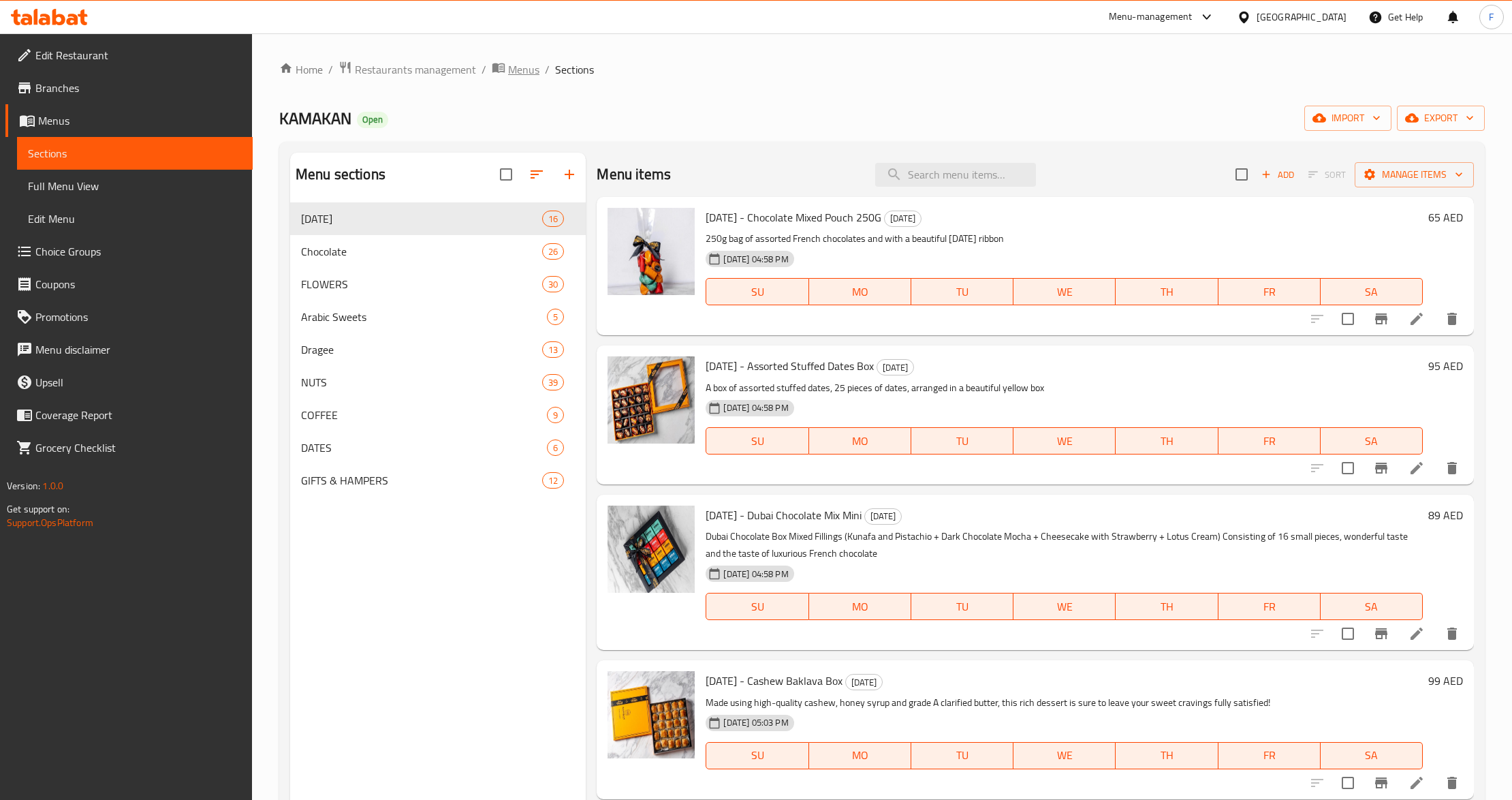
click at [510, 74] on span "Menus" at bounding box center [524, 69] width 31 height 16
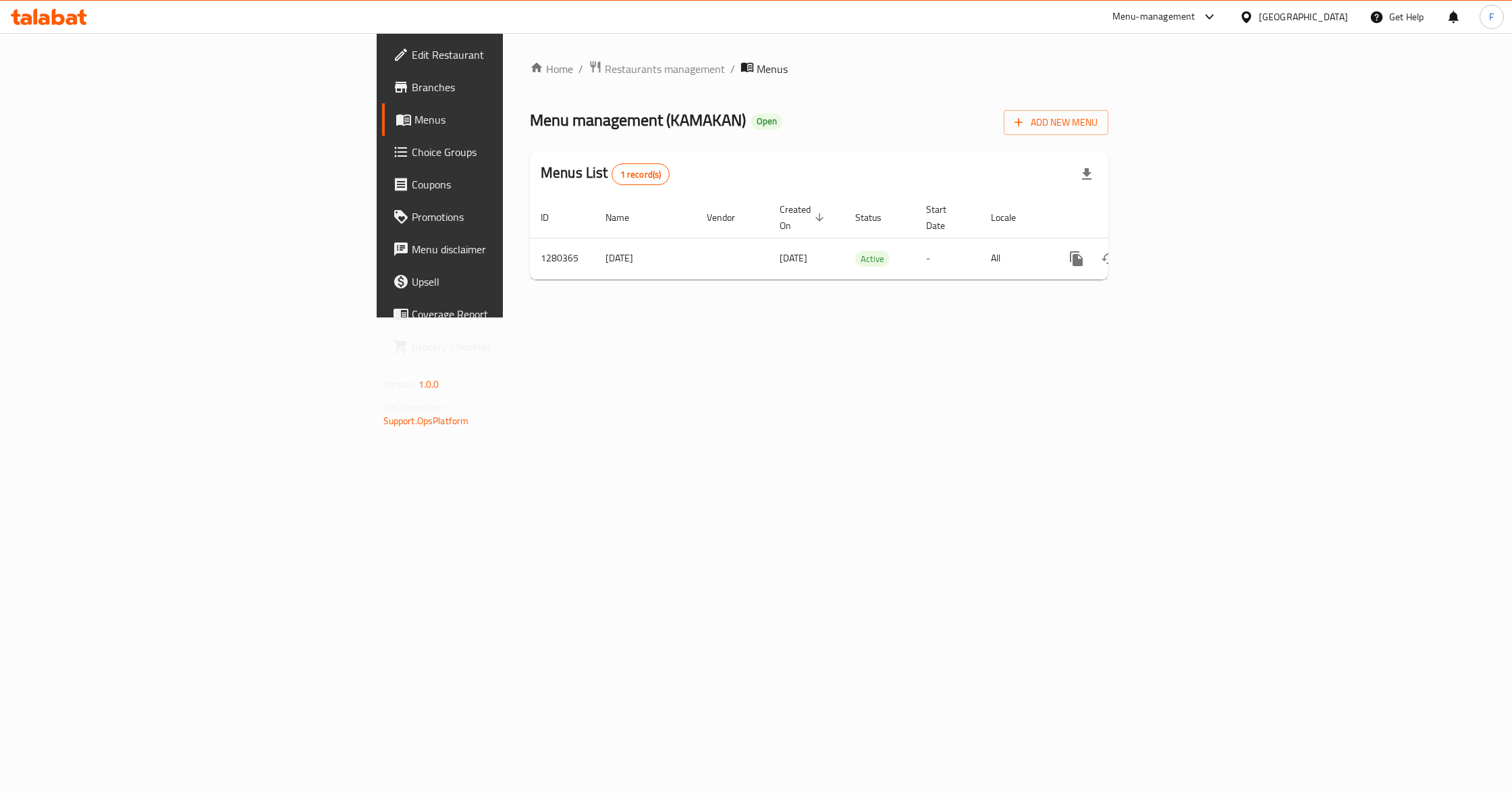
drag, startPoint x: 49, startPoint y: 92, endPoint x: 839, endPoint y: 331, distance: 825.4
click at [412, 92] on span "Branches" at bounding box center [515, 87] width 206 height 16
click at [1097, 121] on span "Add New Menu" at bounding box center [1055, 121] width 83 height 17
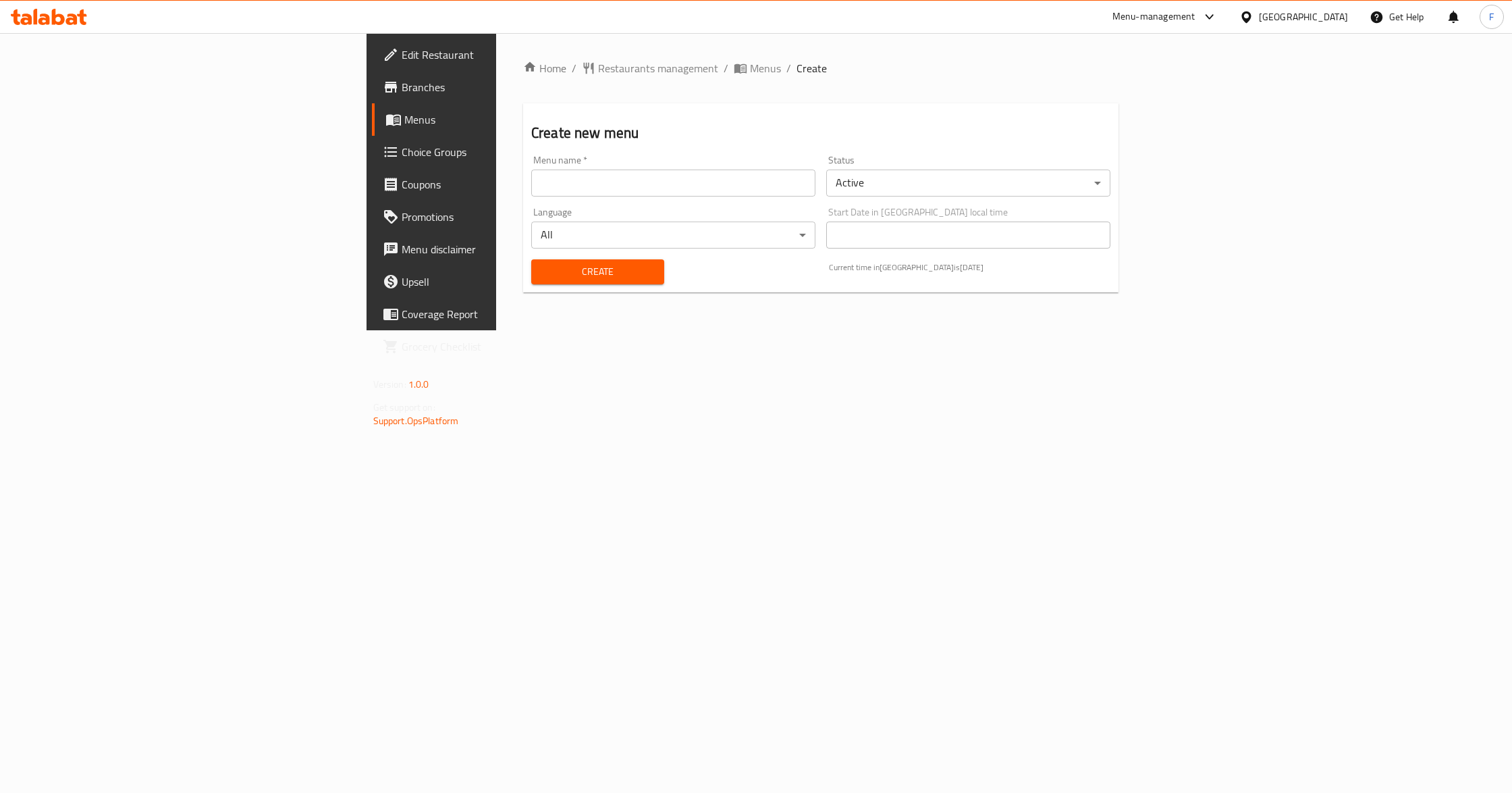
click at [531, 170] on input "text" at bounding box center [673, 183] width 284 height 27
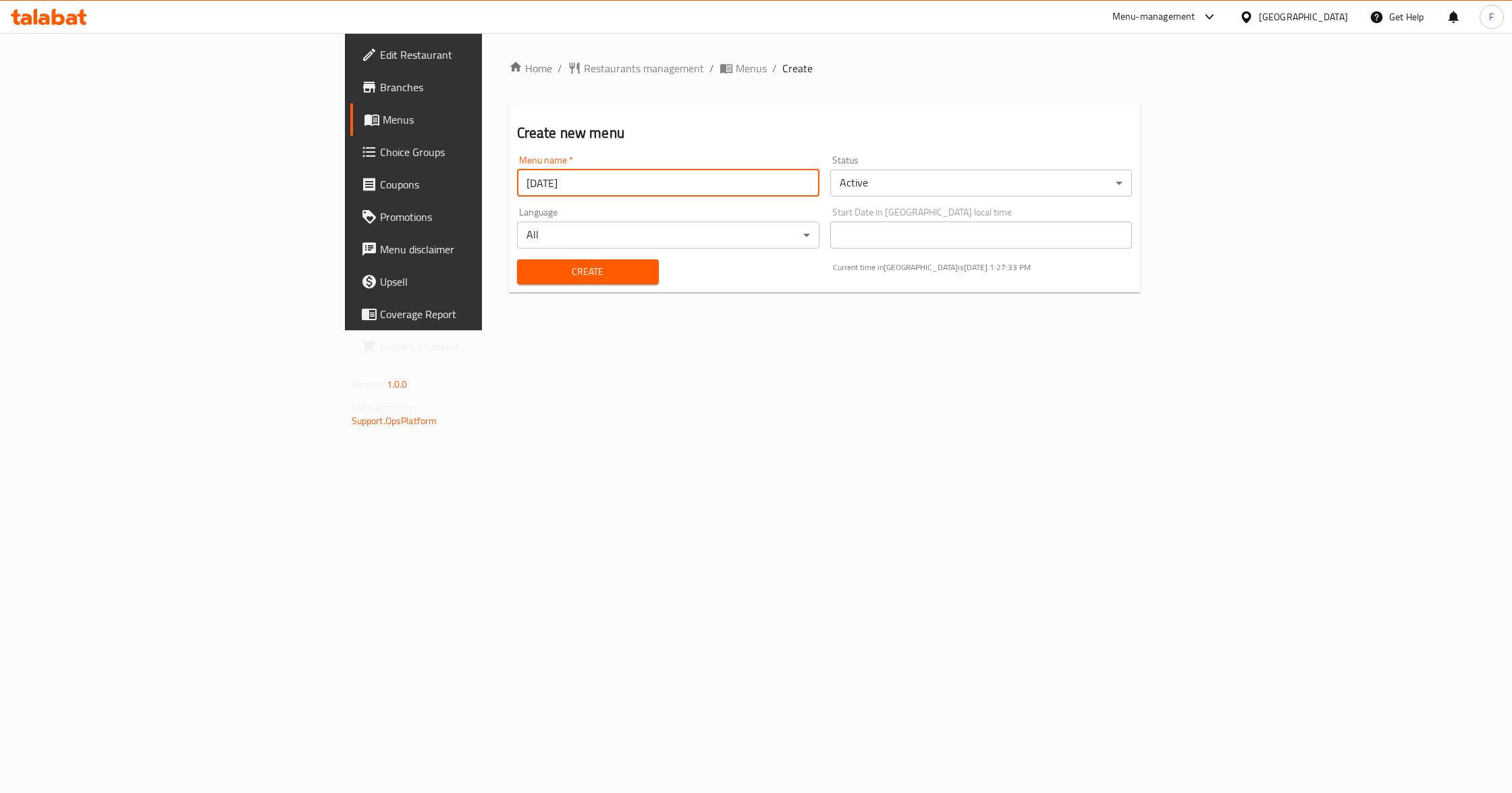
type input "[DATE]"
click at [528, 276] on span "Create" at bounding box center [588, 272] width 121 height 17
click at [736, 70] on span "Menus" at bounding box center [751, 68] width 31 height 16
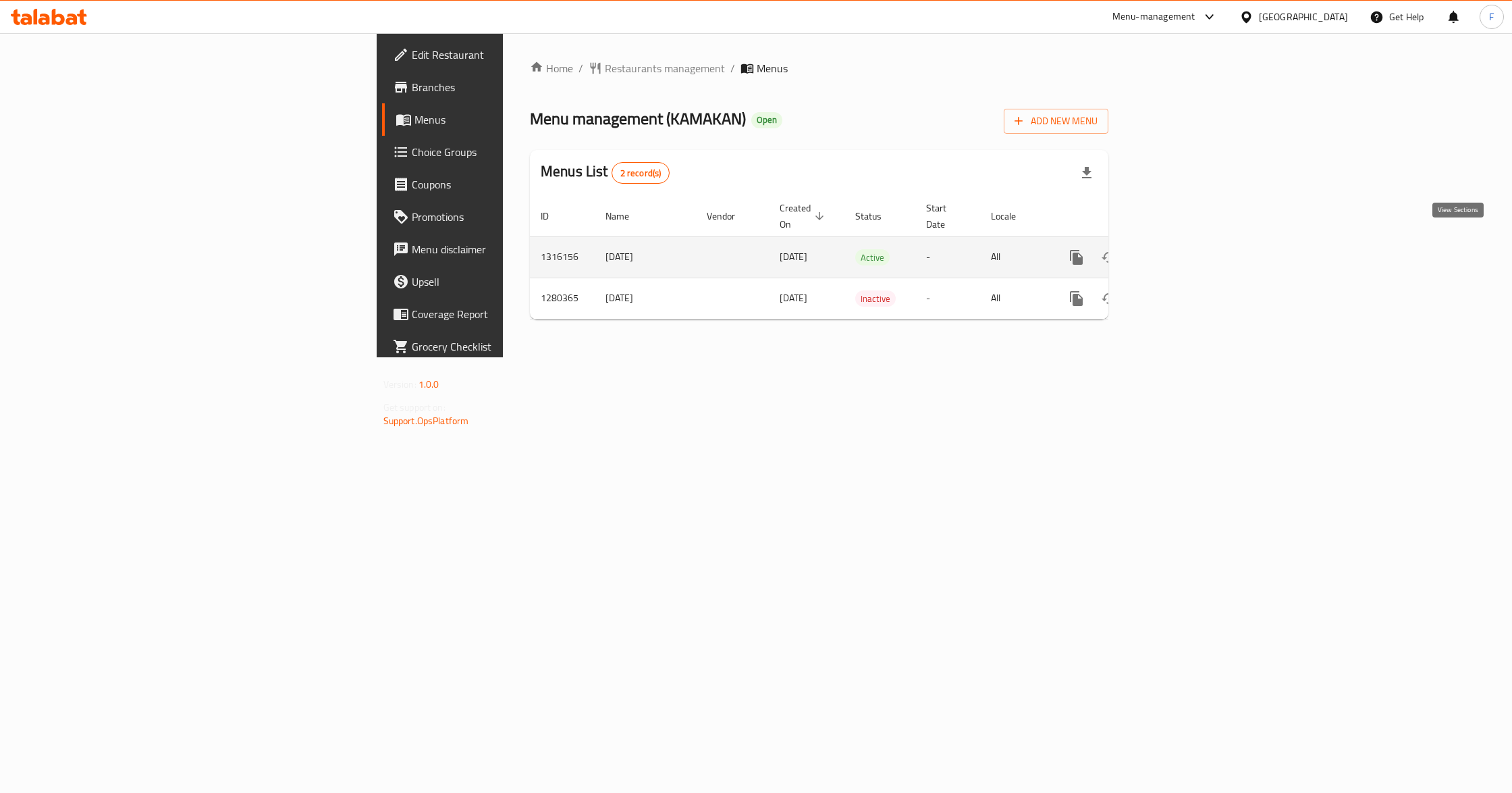
click at [1190, 241] on link "enhanced table" at bounding box center [1174, 257] width 33 height 33
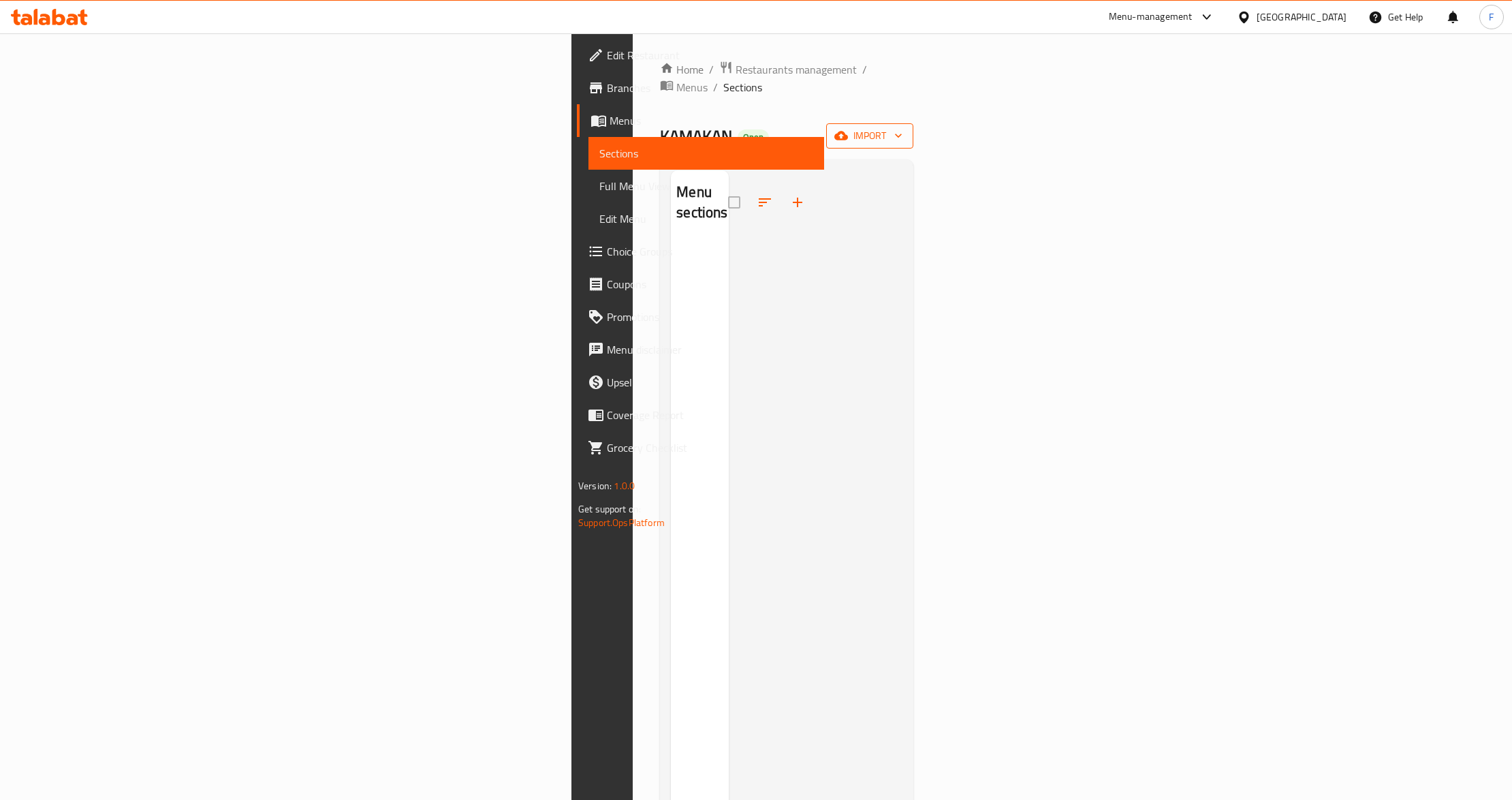
click at [903, 127] on span "import" at bounding box center [869, 136] width 65 height 17
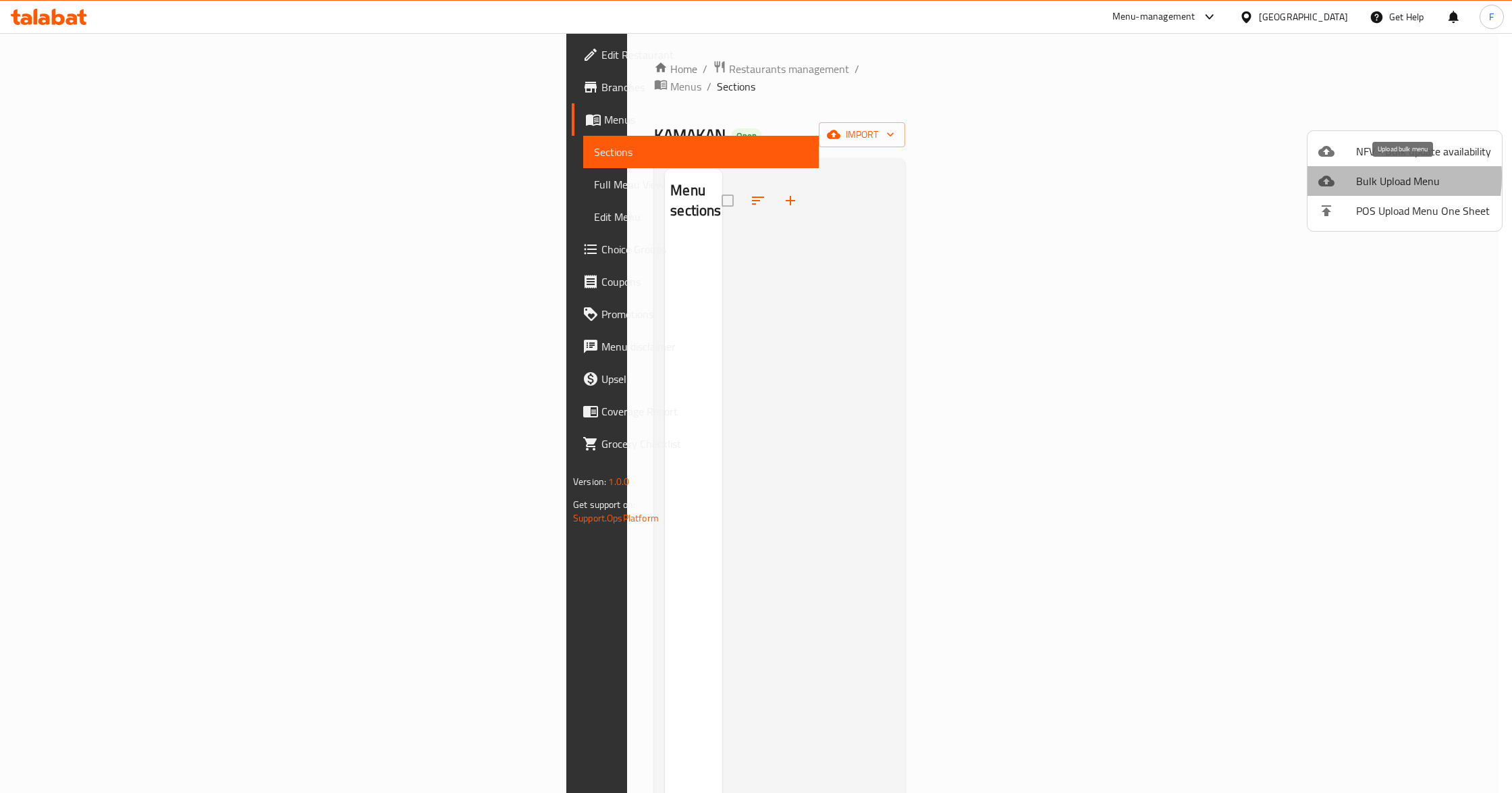
click at [1345, 177] on div at bounding box center [1337, 181] width 38 height 16
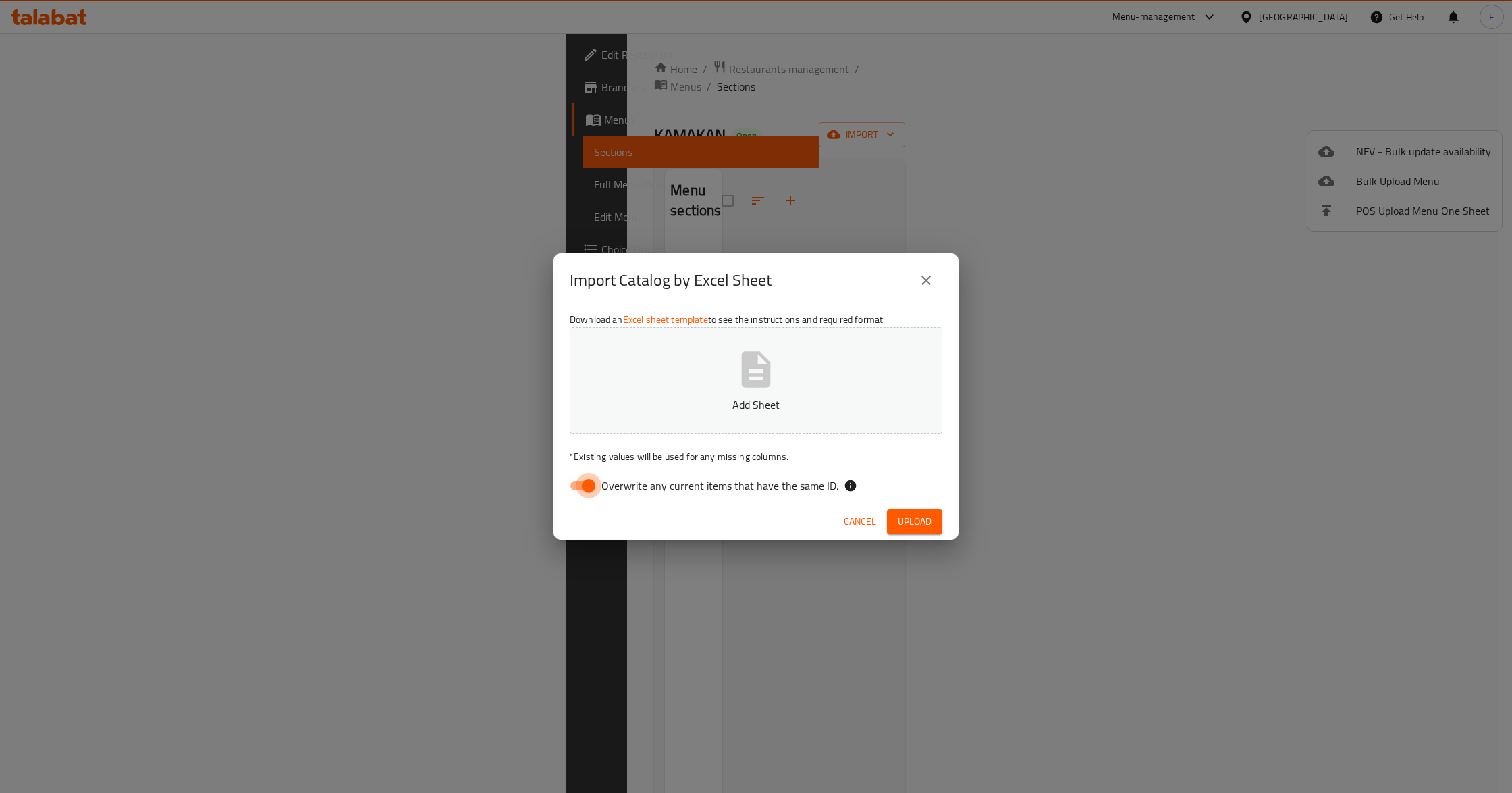
click at [597, 479] on input "Overwrite any current items that have the same ID." at bounding box center [588, 486] width 77 height 26
checkbox input "false"
click at [644, 396] on p "Add Sheet" at bounding box center [756, 404] width 331 height 16
click at [905, 518] on span "Upload" at bounding box center [915, 522] width 34 height 17
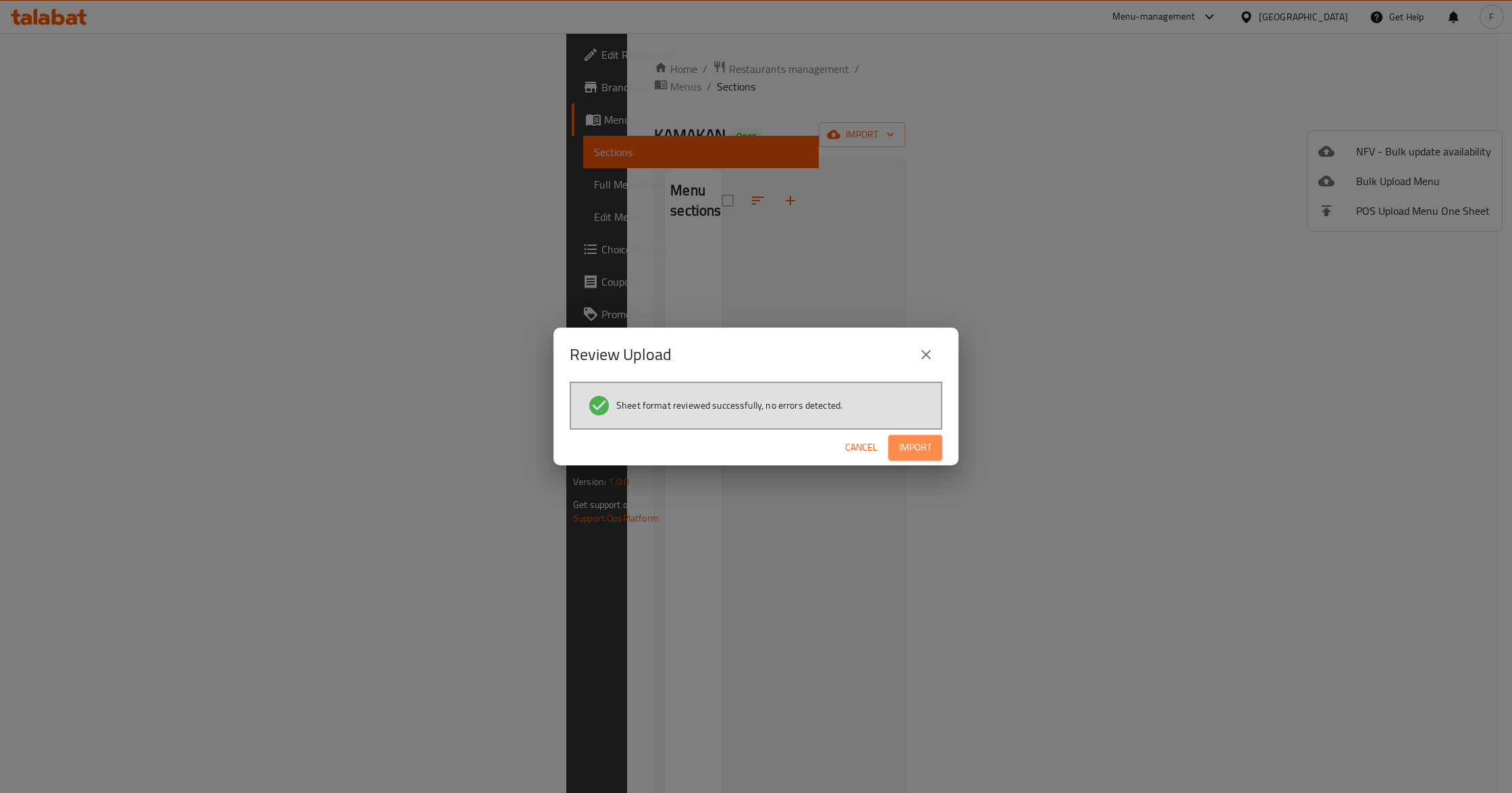
click at [926, 446] on span "Import" at bounding box center [915, 448] width 33 height 17
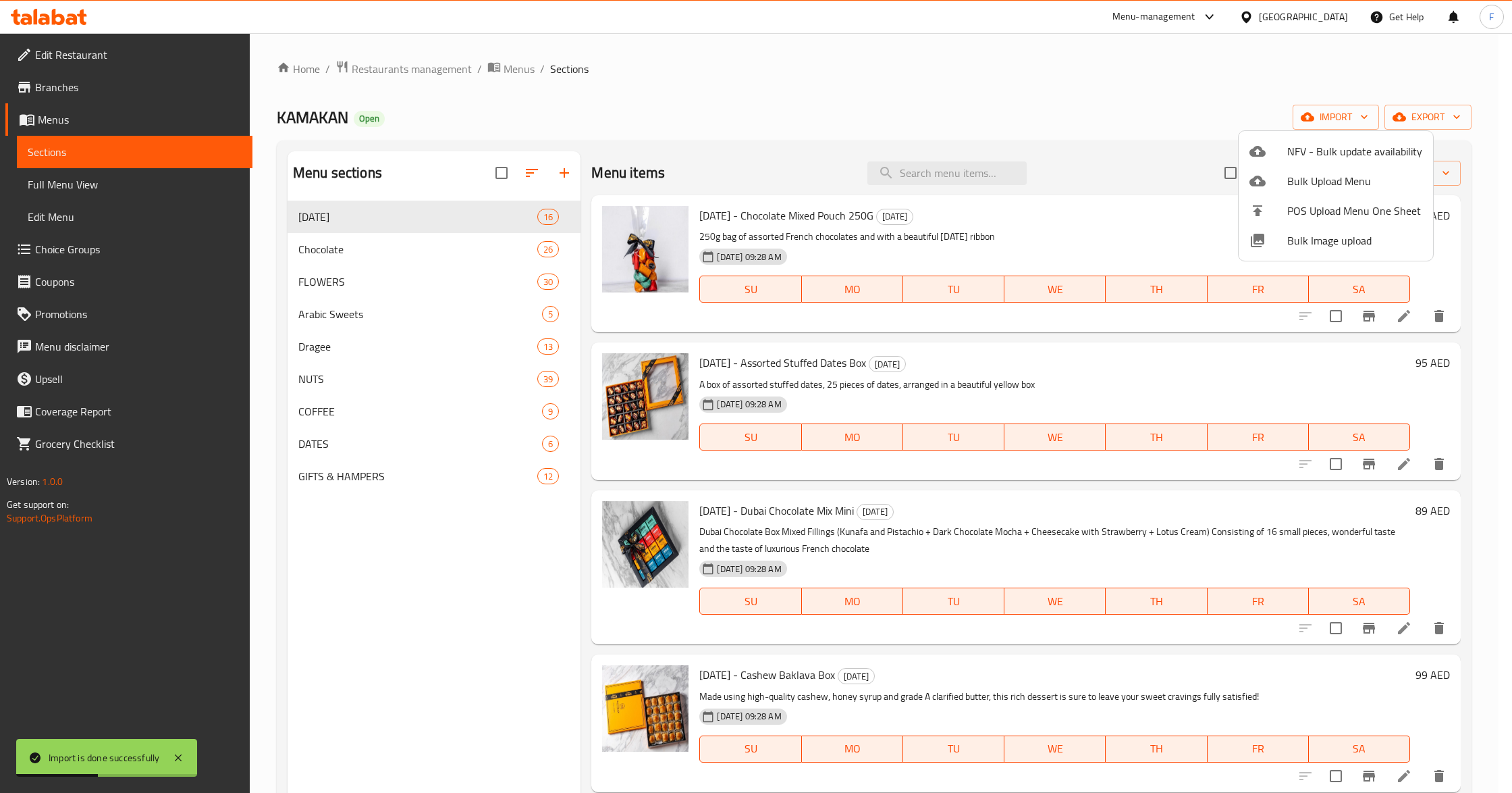
click at [506, 67] on div at bounding box center [756, 396] width 1512 height 793
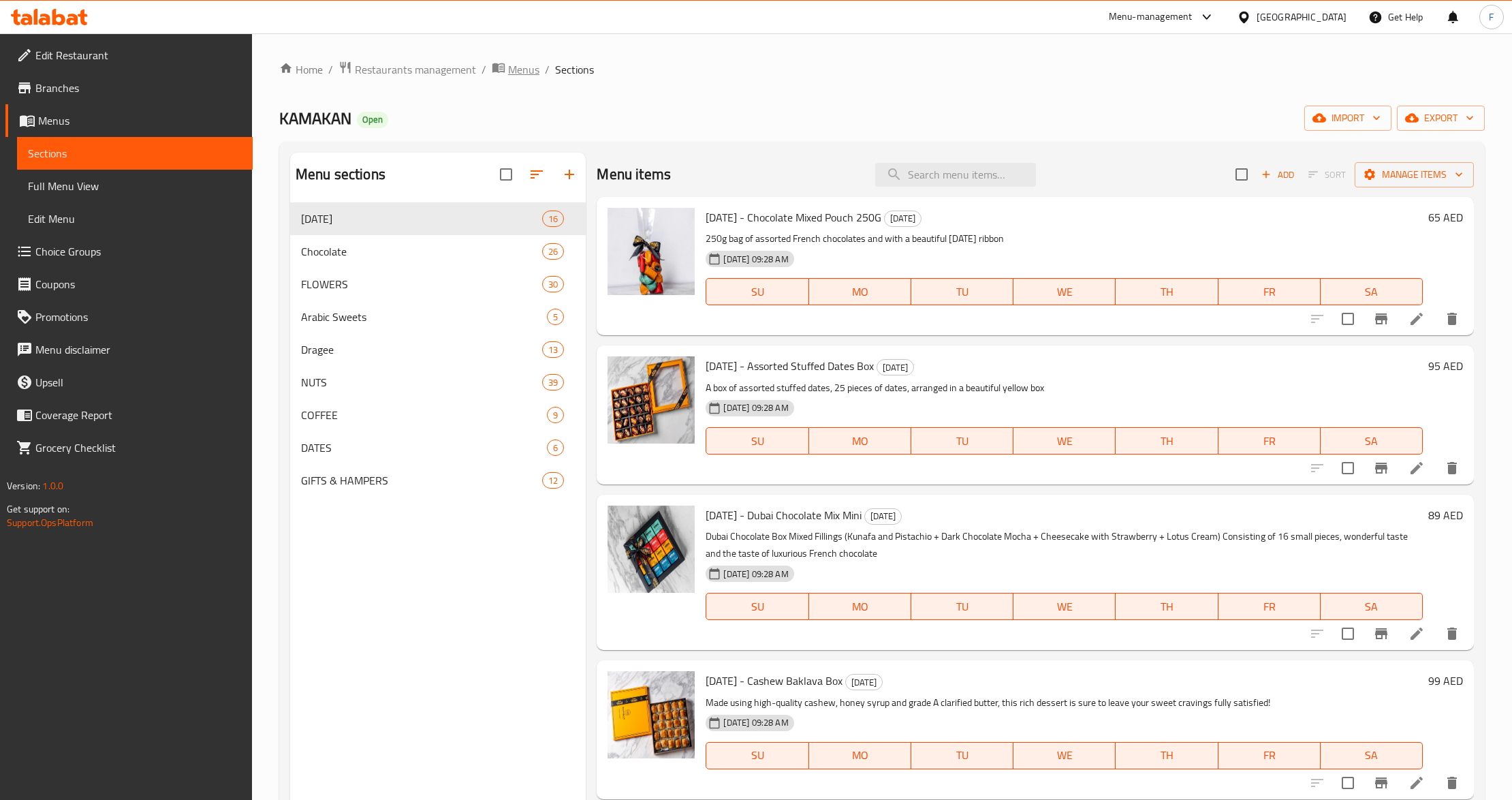
click at [526, 64] on span "Menus" at bounding box center [524, 69] width 31 height 16
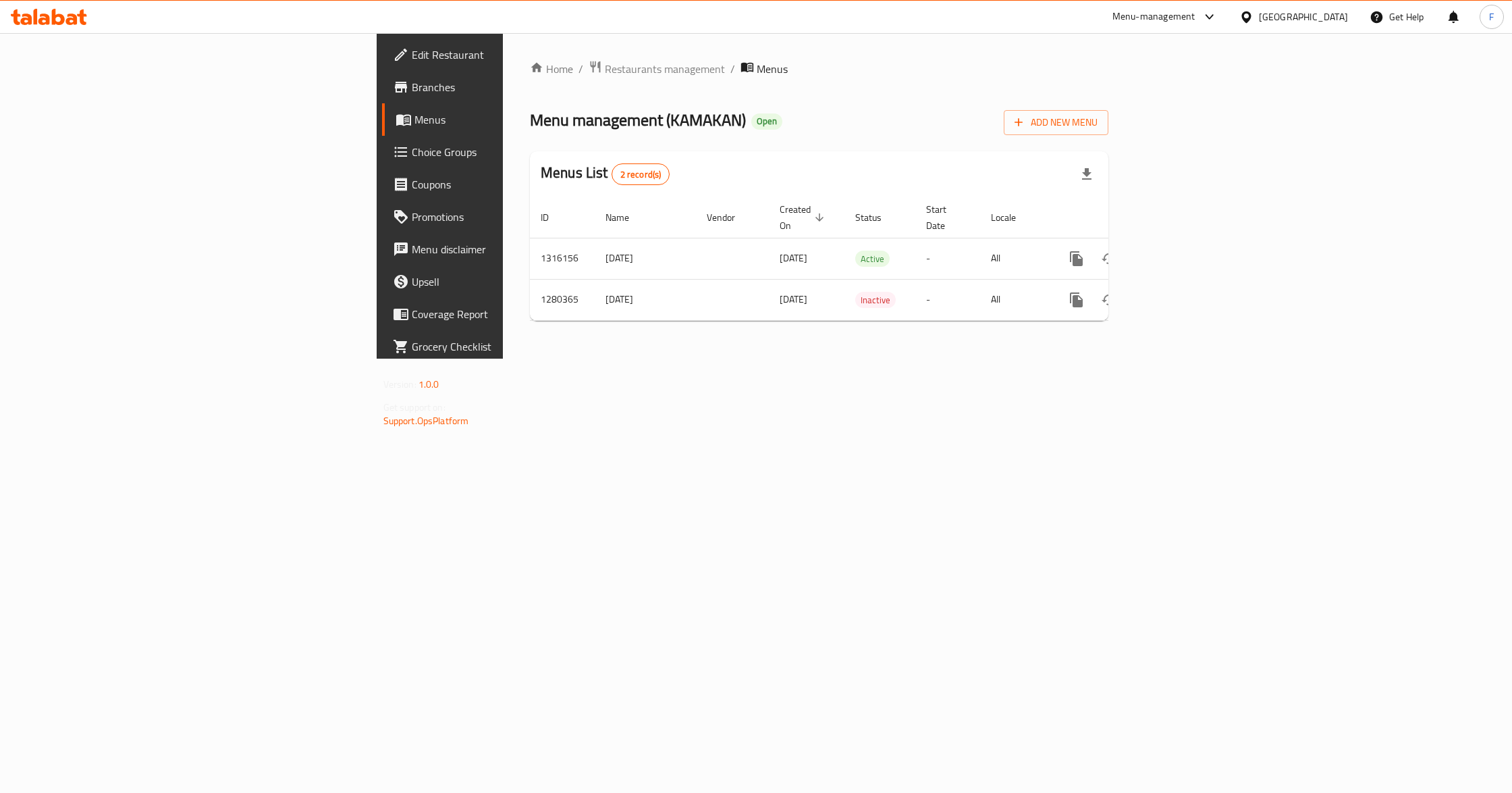
click at [951, 359] on div "Home / Restaurants management / Menus Menu management ( KAMAKAN ) Open Add New …" at bounding box center [819, 196] width 632 height 326
click at [1182, 250] on icon "enhanced table" at bounding box center [1174, 258] width 16 height 16
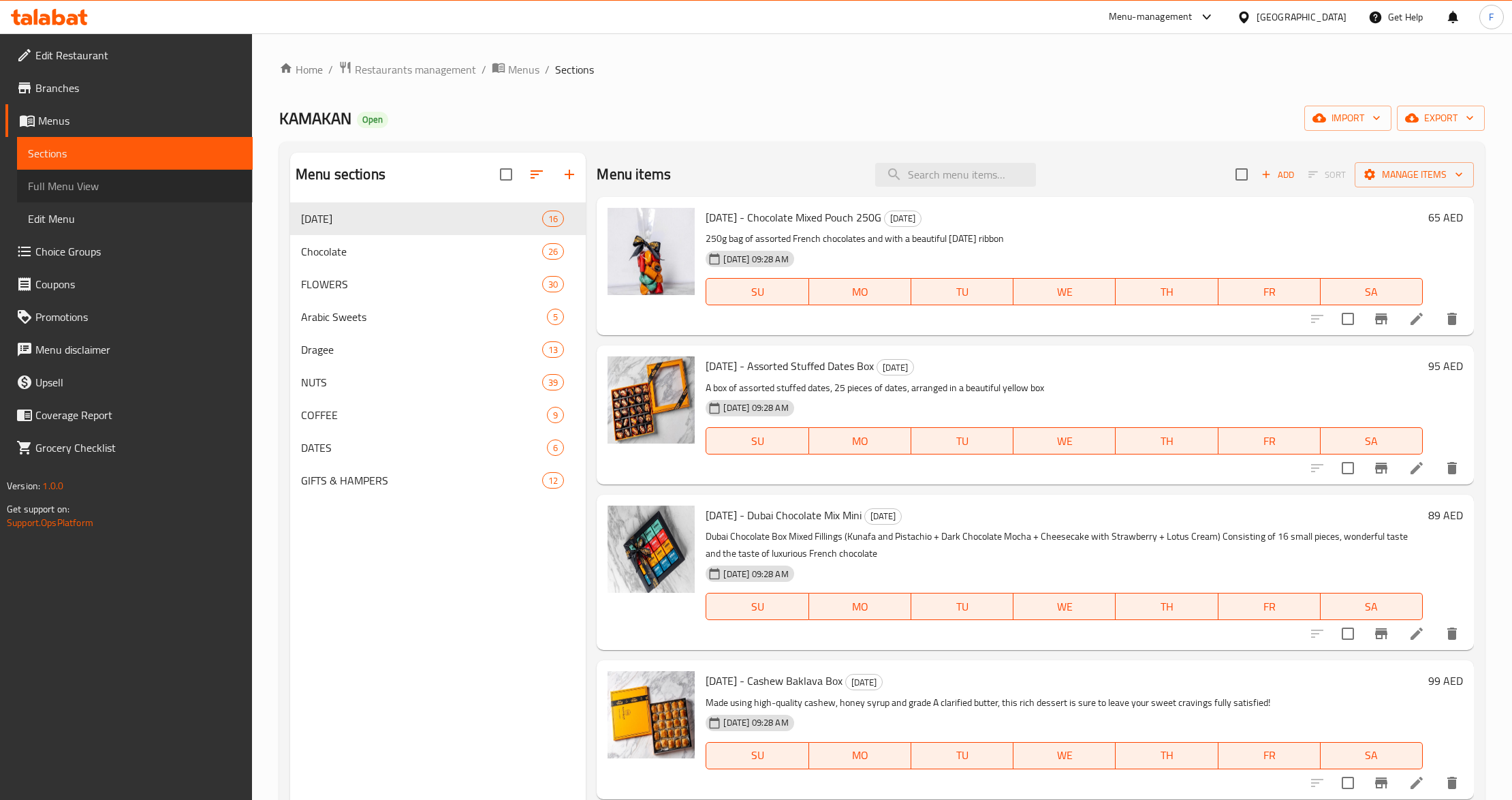
click at [69, 173] on link "Full Menu View" at bounding box center [134, 186] width 235 height 33
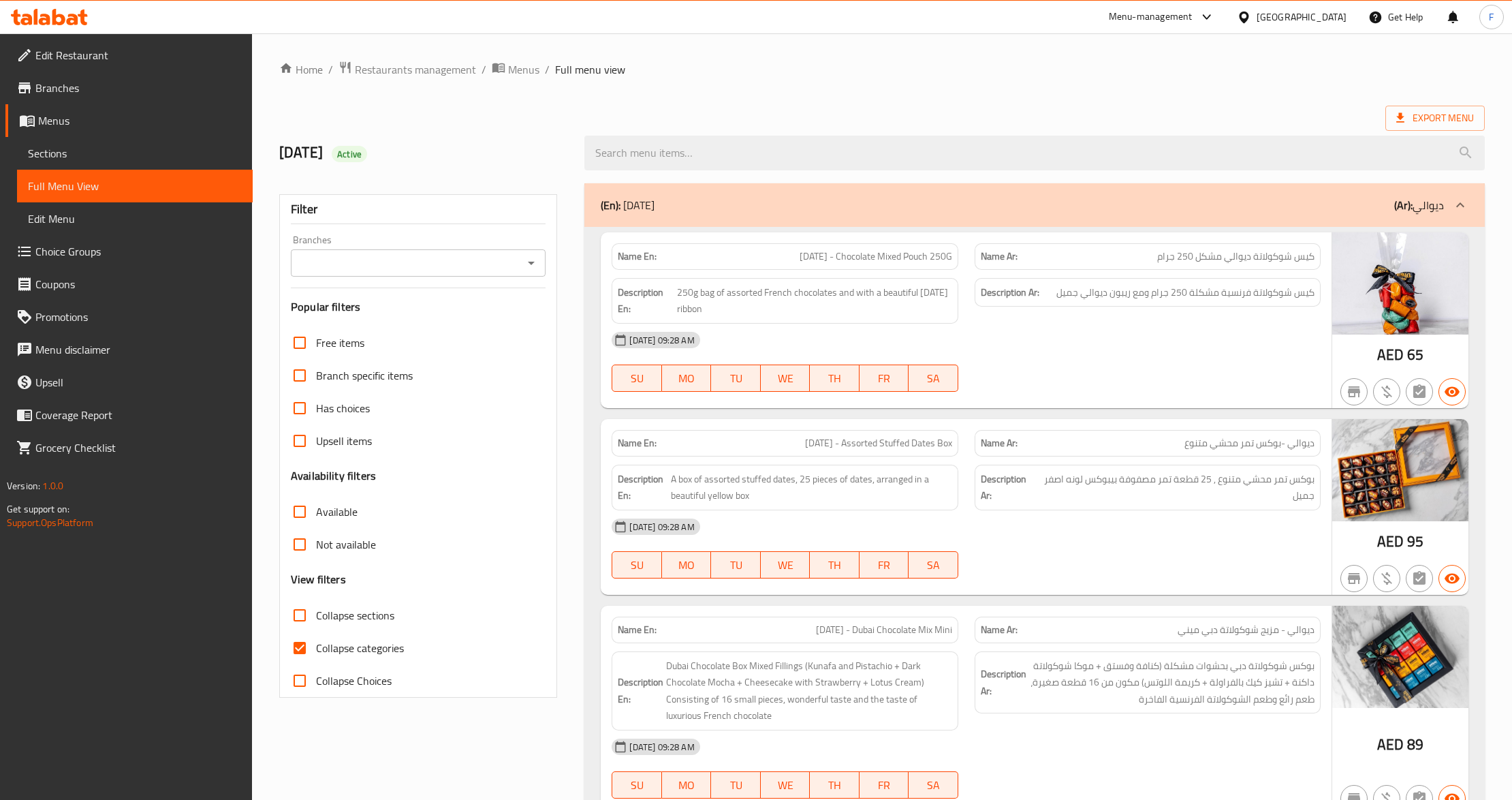
click at [395, 284] on div "Filter Branches Branches Popular filters Free items Branch specific items Has c…" at bounding box center [418, 446] width 278 height 504
click at [398, 263] on input "Branches" at bounding box center [406, 263] width 224 height 19
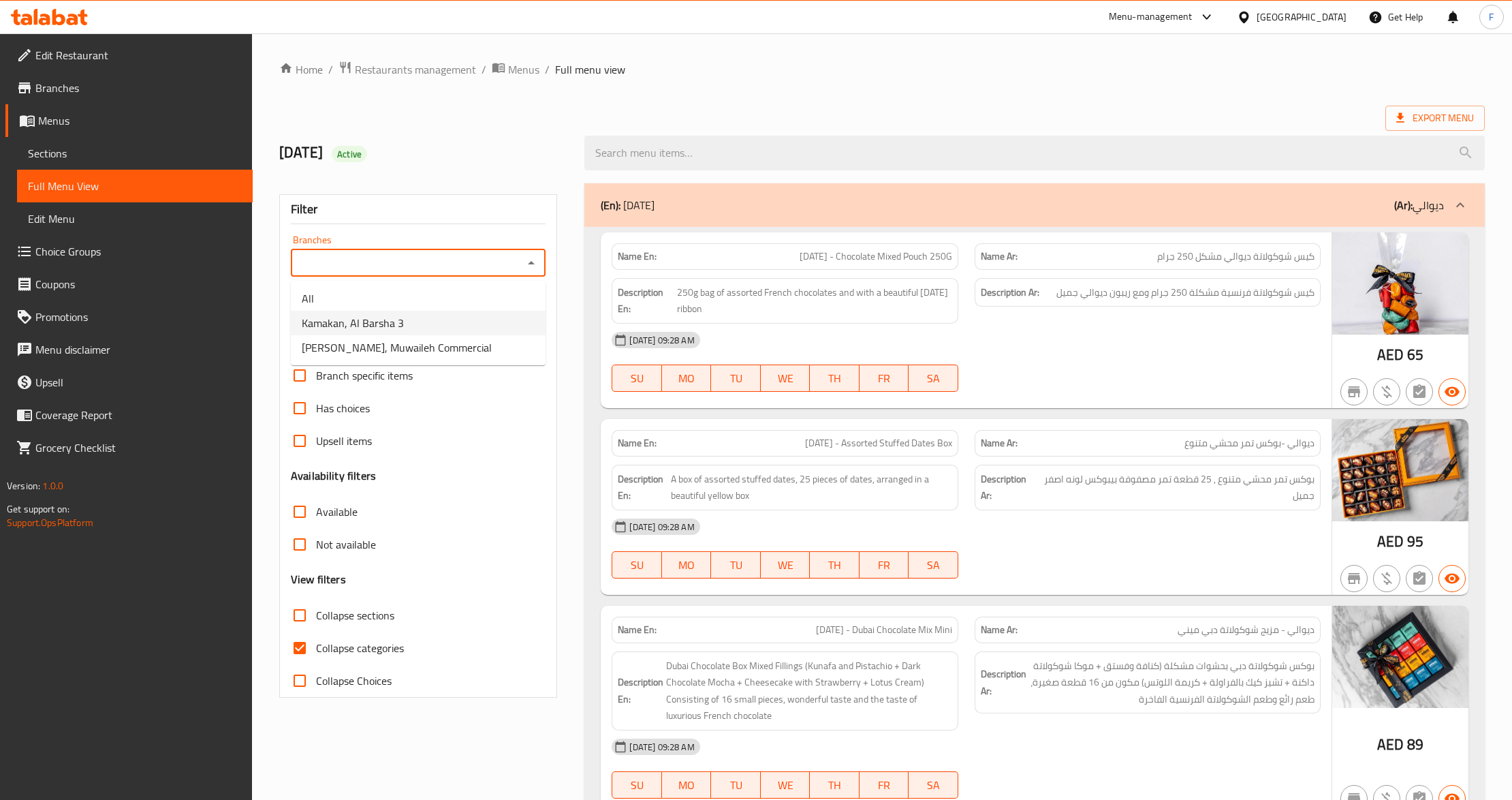
click at [401, 324] on span "Kamakan, Al Barsha 3" at bounding box center [353, 323] width 102 height 16
click at [451, 258] on input "Kamakan, Al Barsha 3" at bounding box center [406, 263] width 224 height 19
click at [450, 268] on input "Kamakan, Al Barsha 3" at bounding box center [406, 263] width 224 height 19
click at [523, 262] on icon "Open" at bounding box center [531, 263] width 16 height 16
click at [431, 341] on span "[PERSON_NAME], Muwaileh Commercial" at bounding box center [397, 347] width 190 height 16
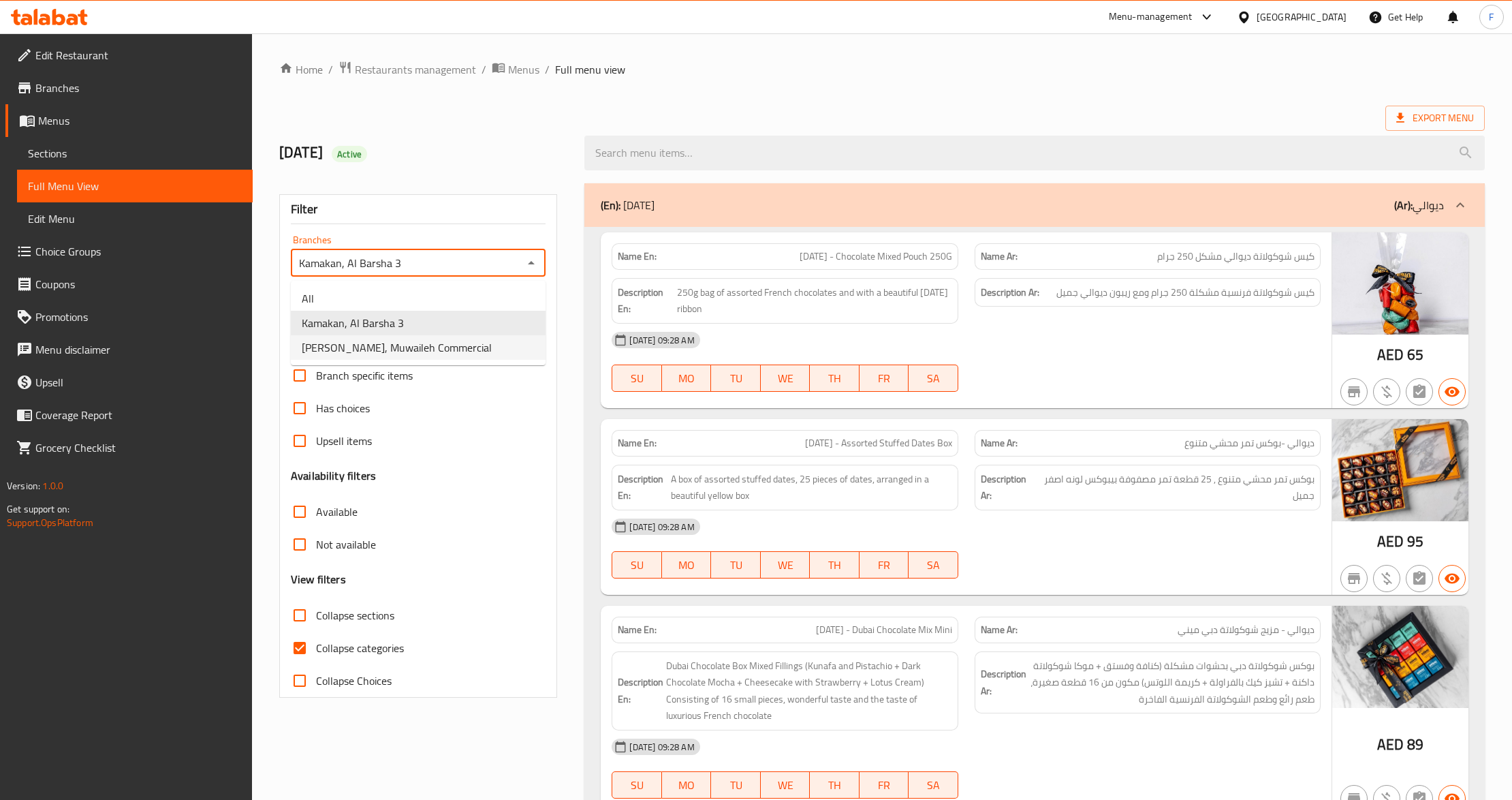
type input "[PERSON_NAME], Muwaileh Commercial"
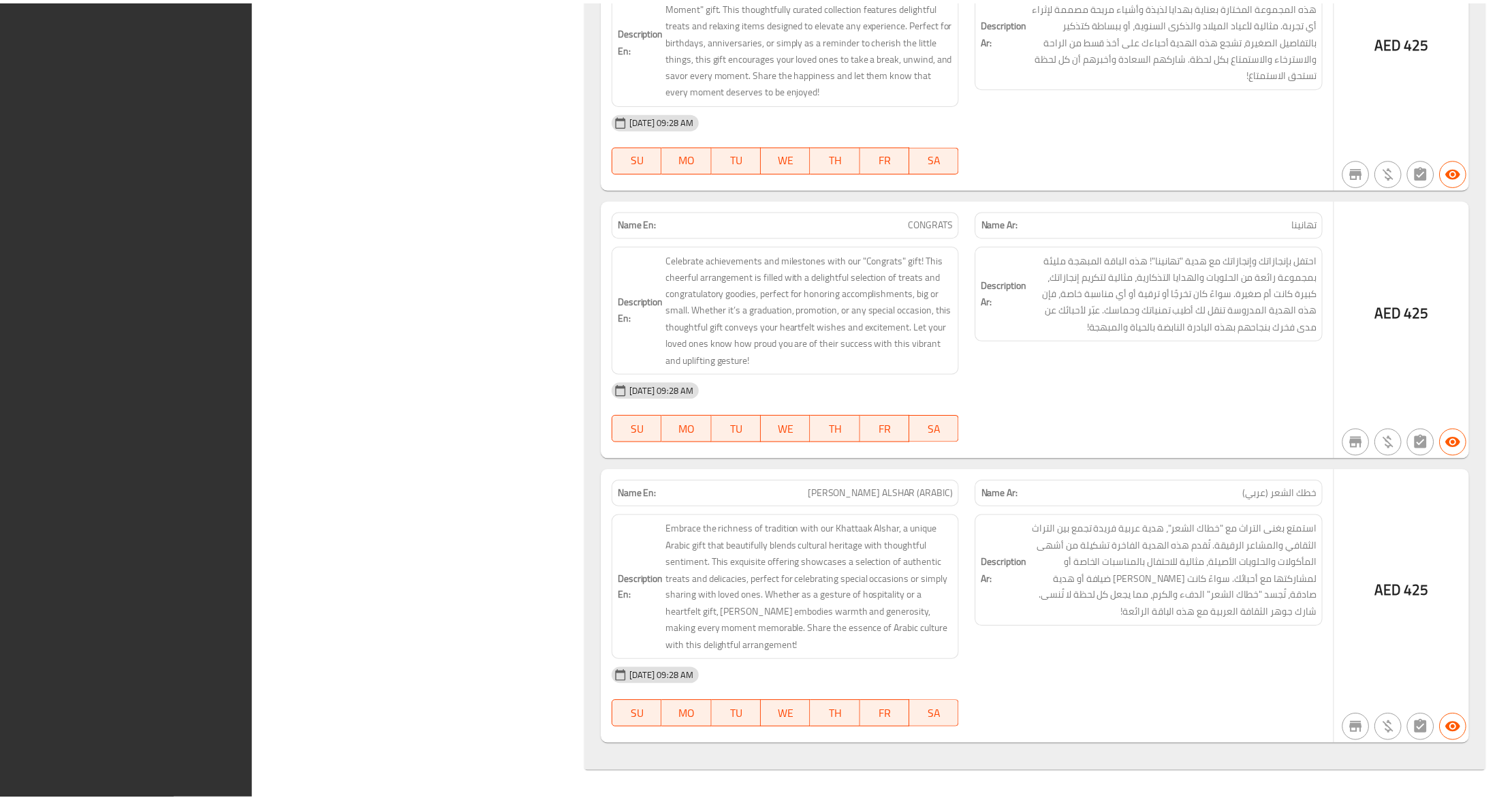
scroll to position [35156, 0]
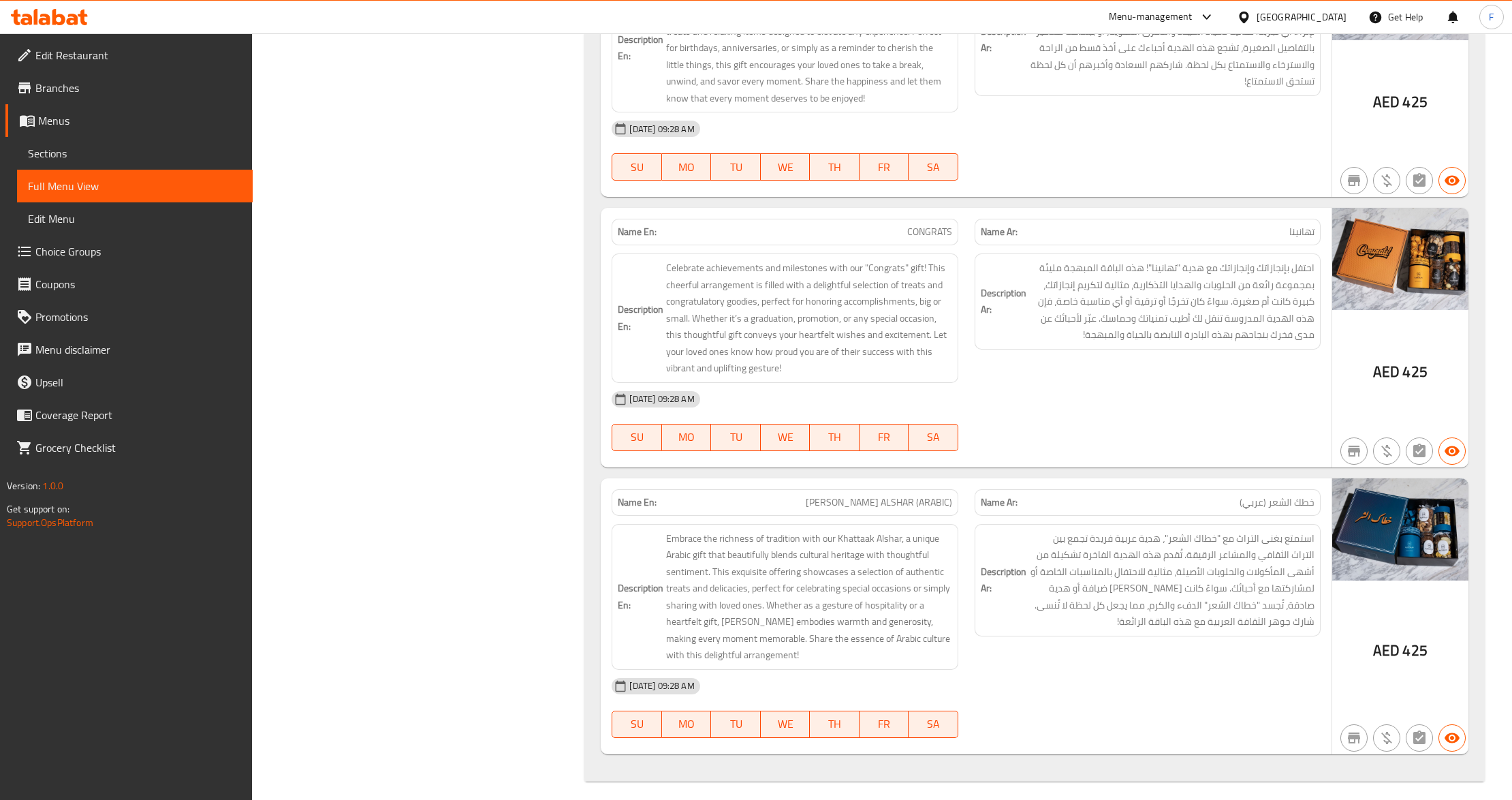
click at [747, 77] on div "Description En: Celebrate the joy of life’s special occasions with our "Enjoy Y…" at bounding box center [785, 48] width 346 height 130
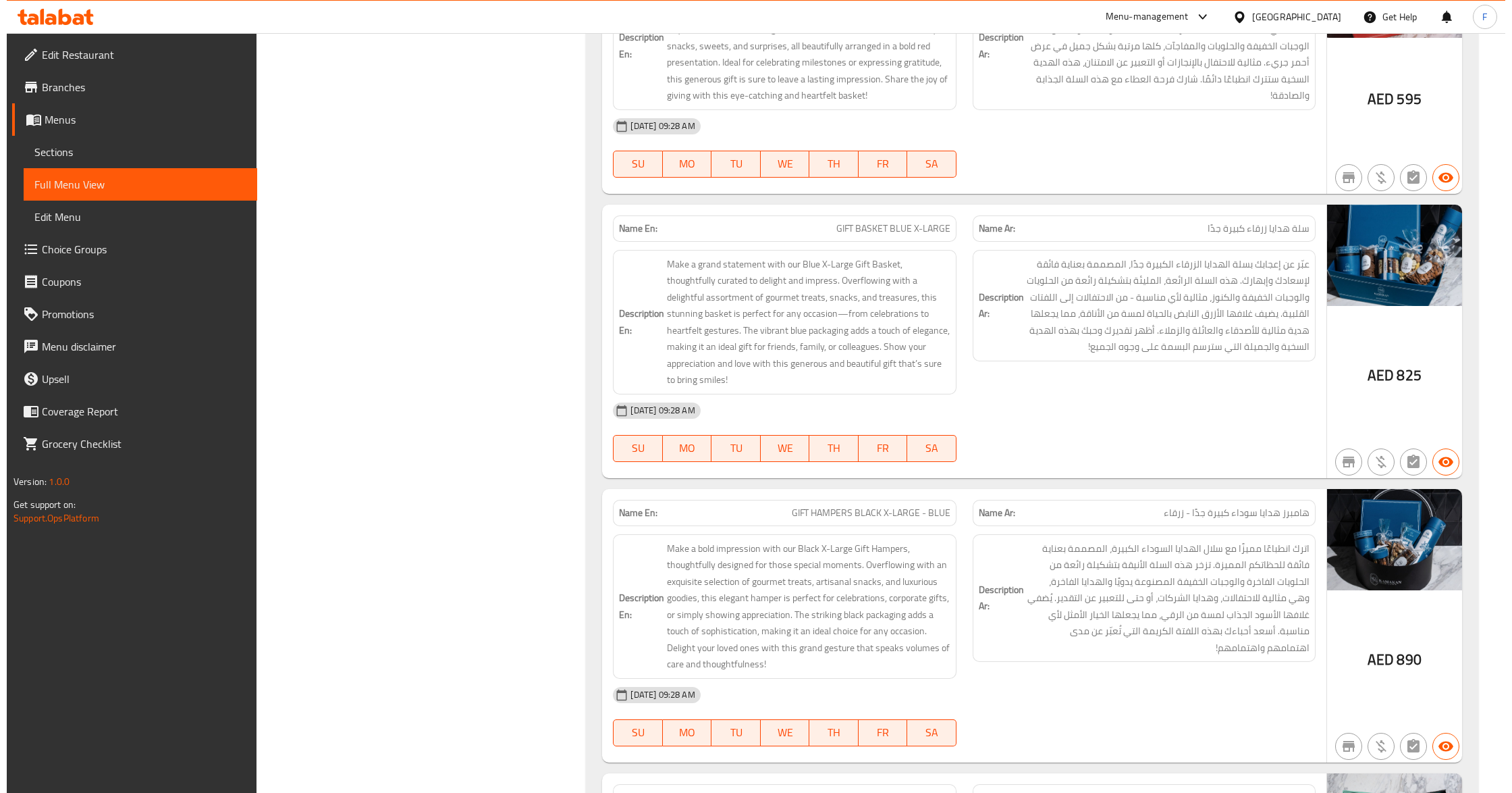
scroll to position [0, 0]
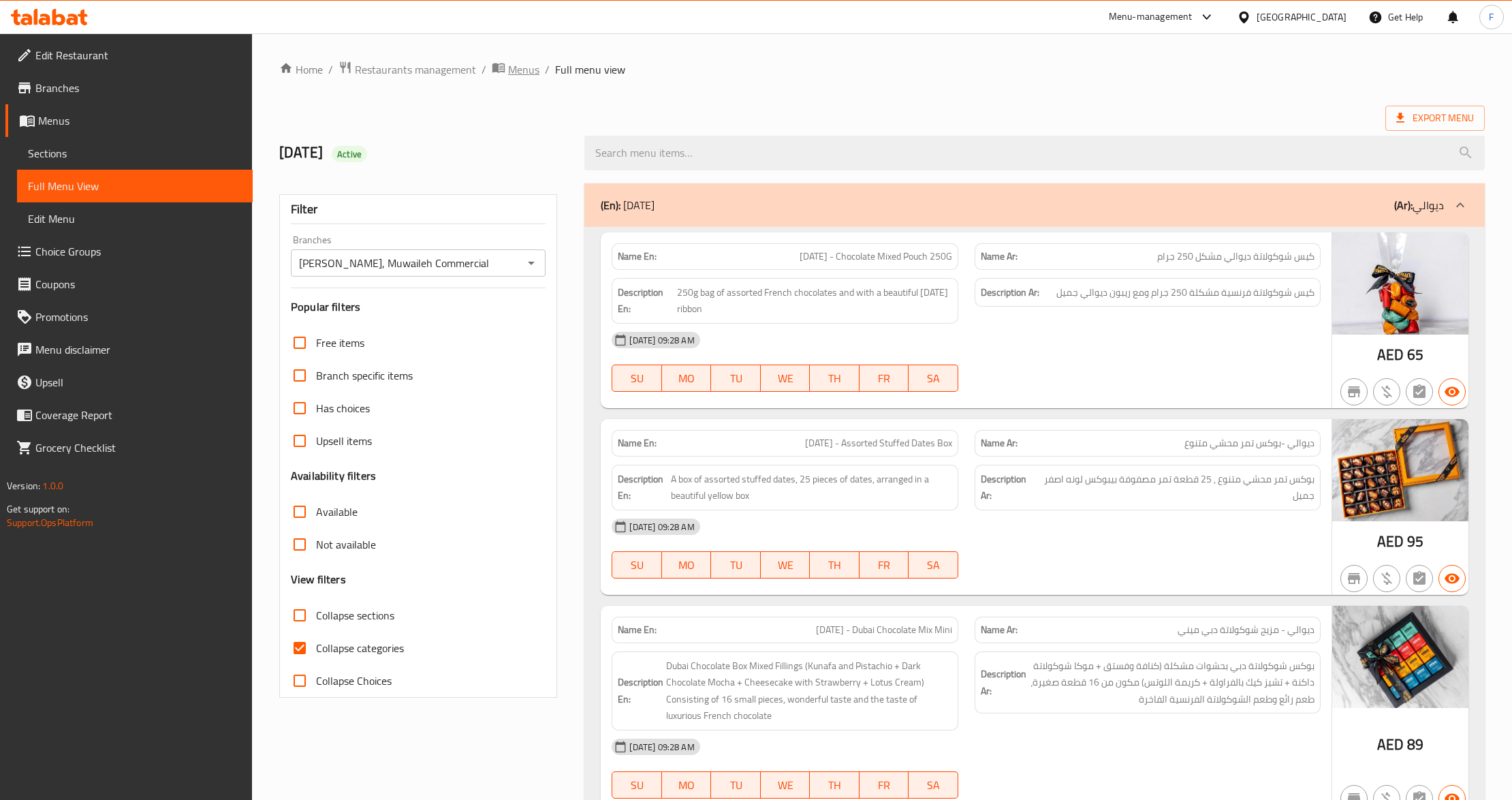
click at [515, 72] on span "Menus" at bounding box center [524, 69] width 31 height 16
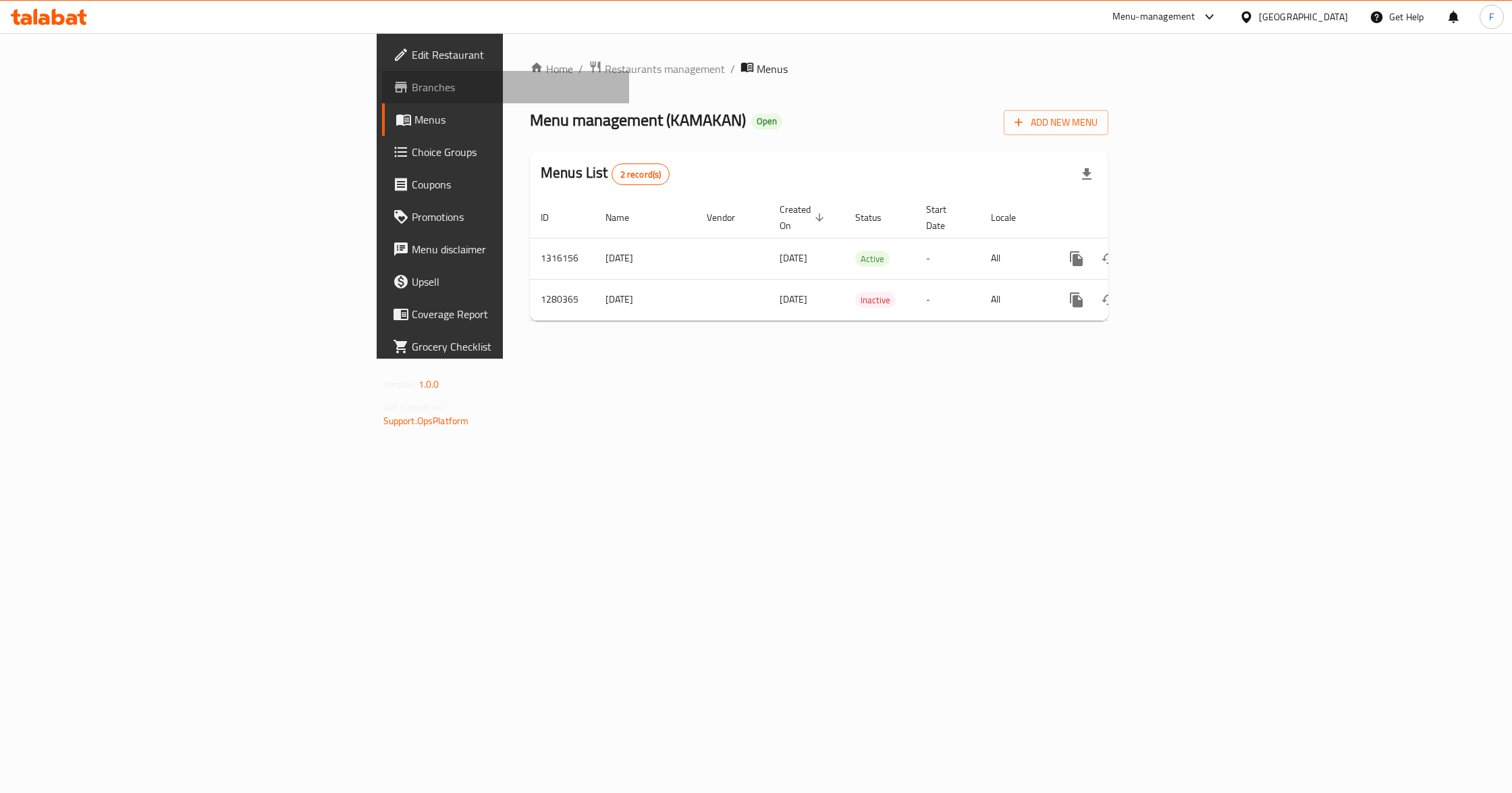
click at [412, 82] on span "Branches" at bounding box center [515, 87] width 206 height 16
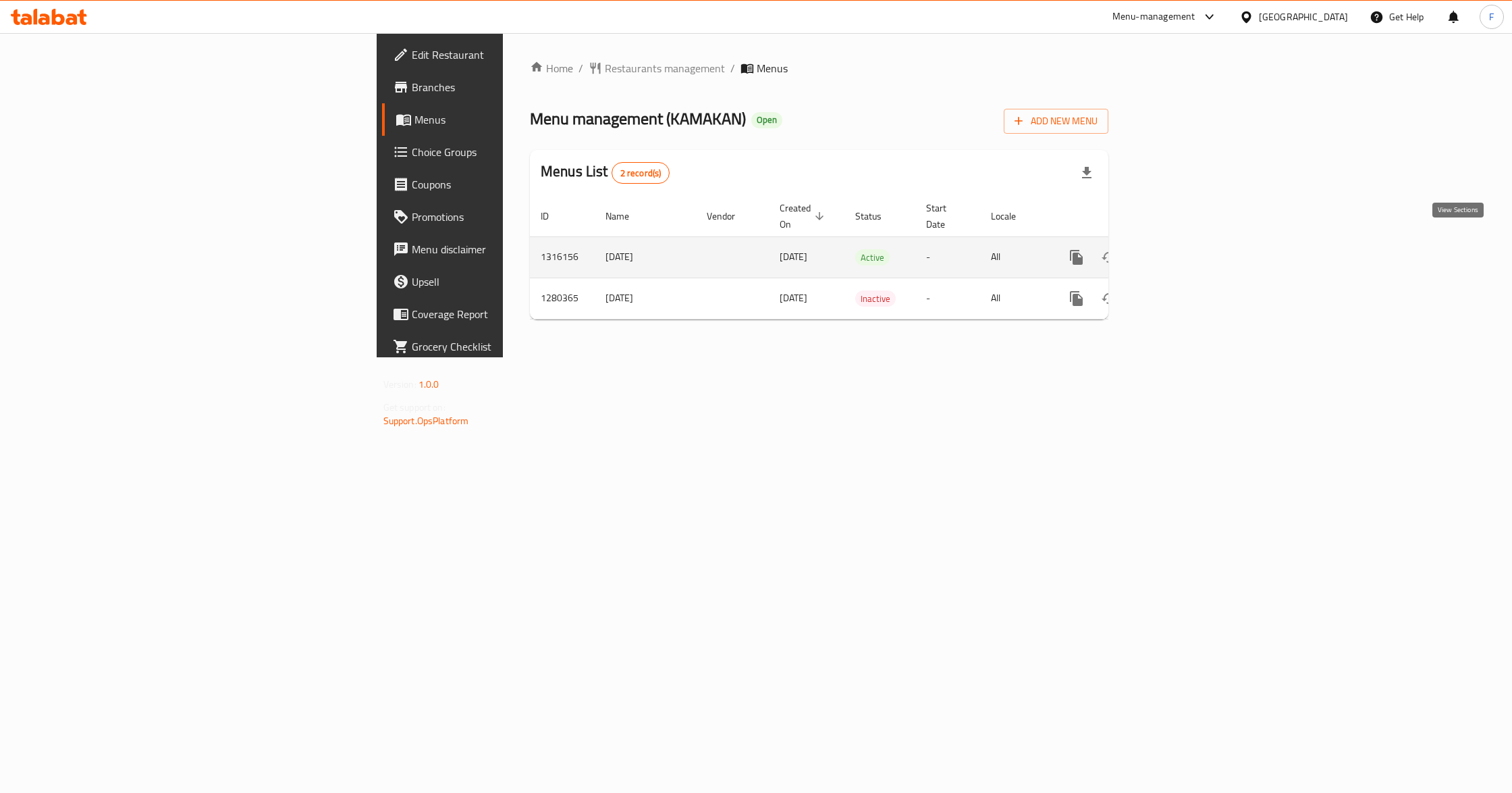
click at [1182, 249] on icon "enhanced table" at bounding box center [1174, 257] width 16 height 16
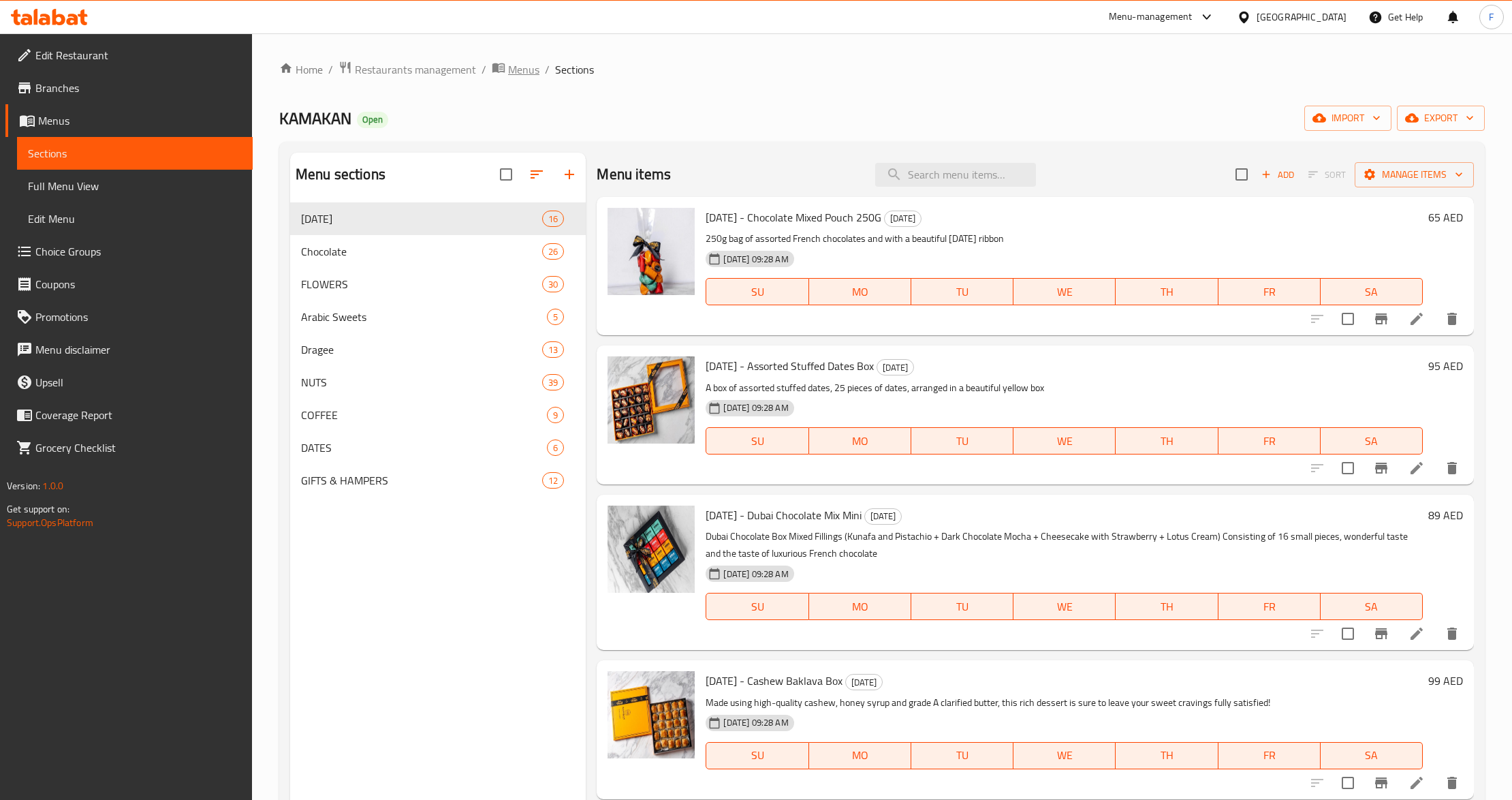
click at [519, 77] on span "Menus" at bounding box center [524, 69] width 31 height 16
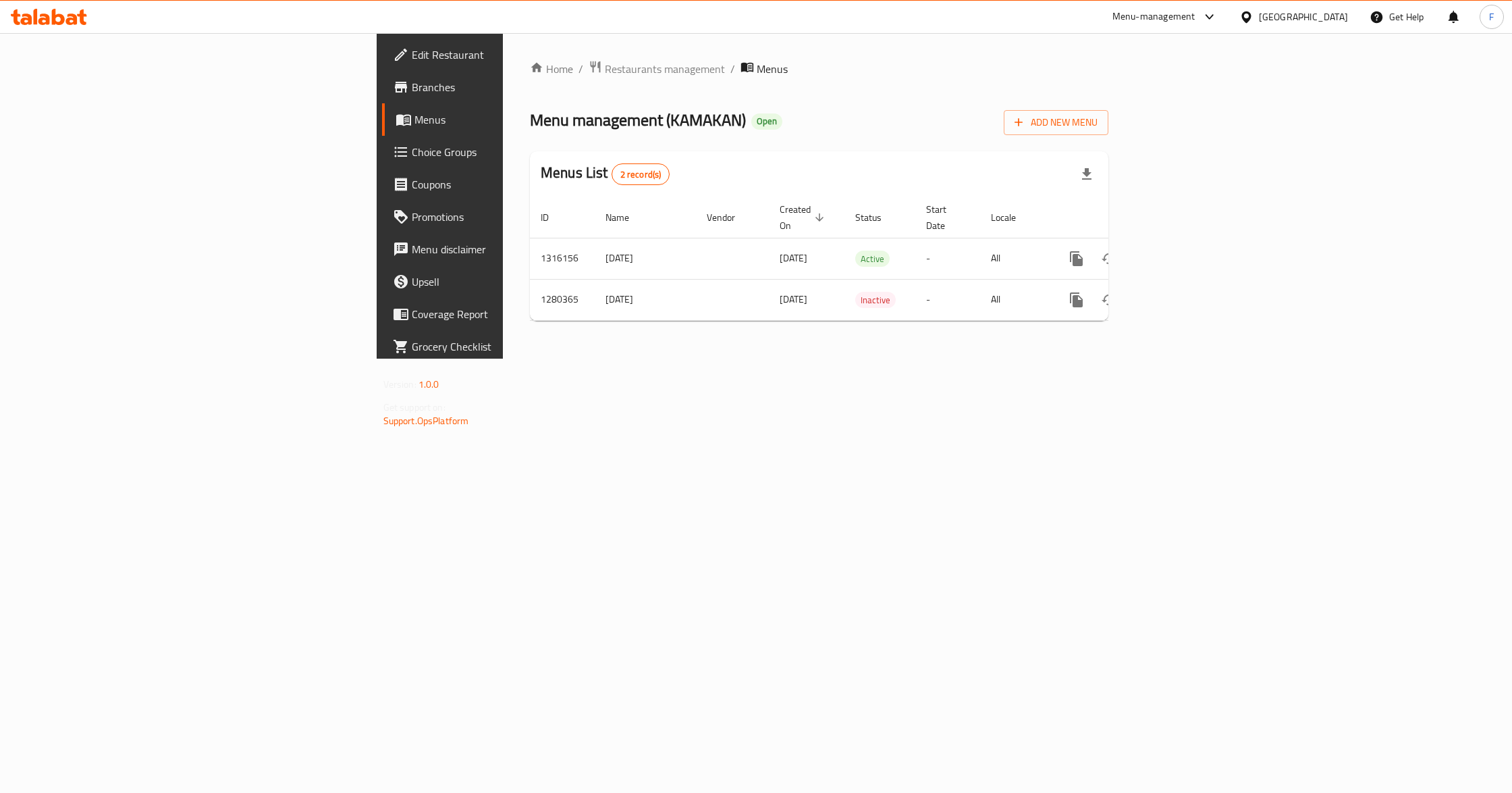
click at [870, 359] on div "Home / Restaurants management / Menus Menu management ( KAMAKAN ) Open Add New …" at bounding box center [819, 196] width 632 height 326
click at [1150, 250] on icon "enhanced table" at bounding box center [1141, 258] width 16 height 16
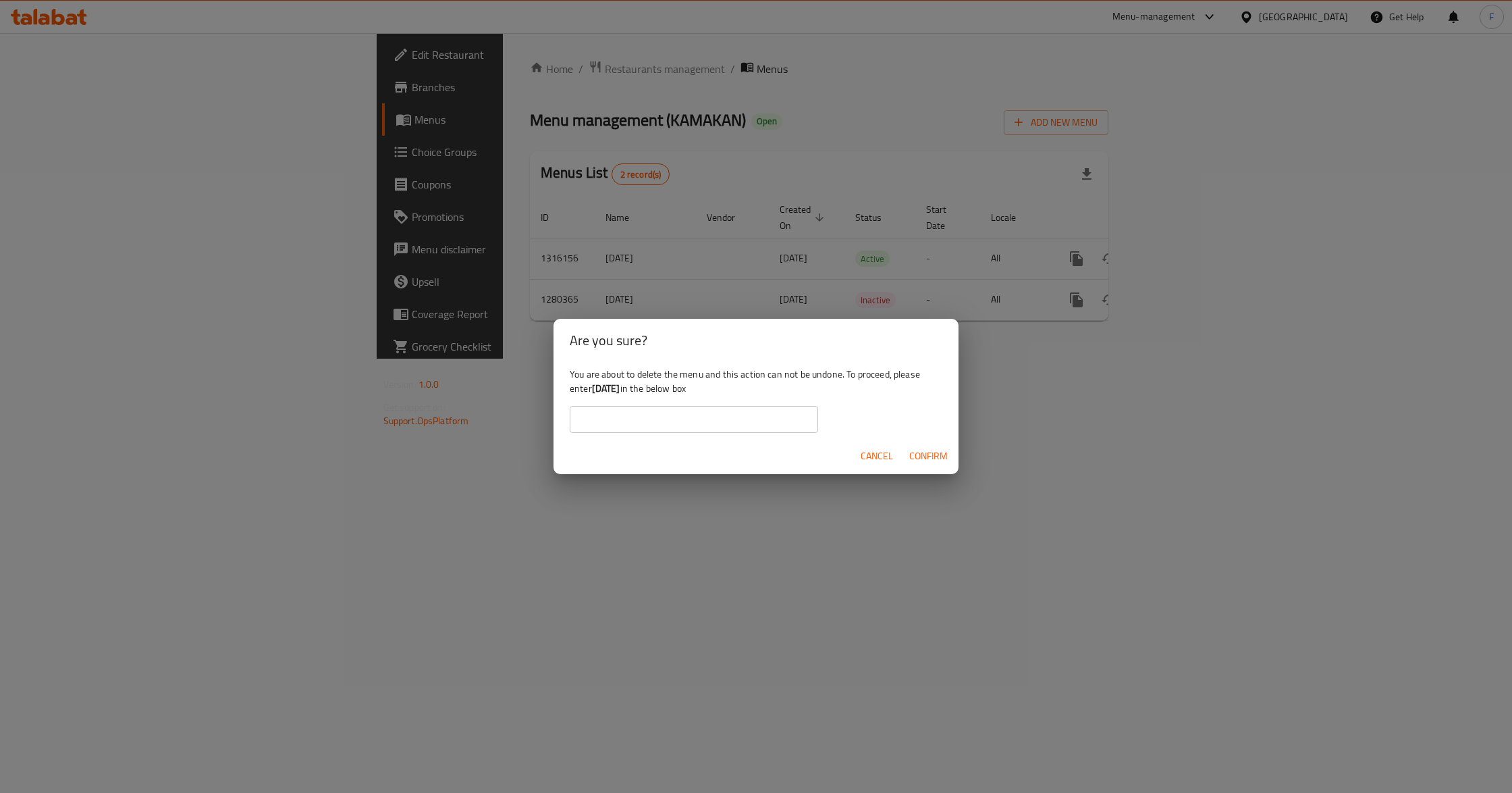
click at [921, 453] on span "Confirm" at bounding box center [929, 456] width 38 height 17
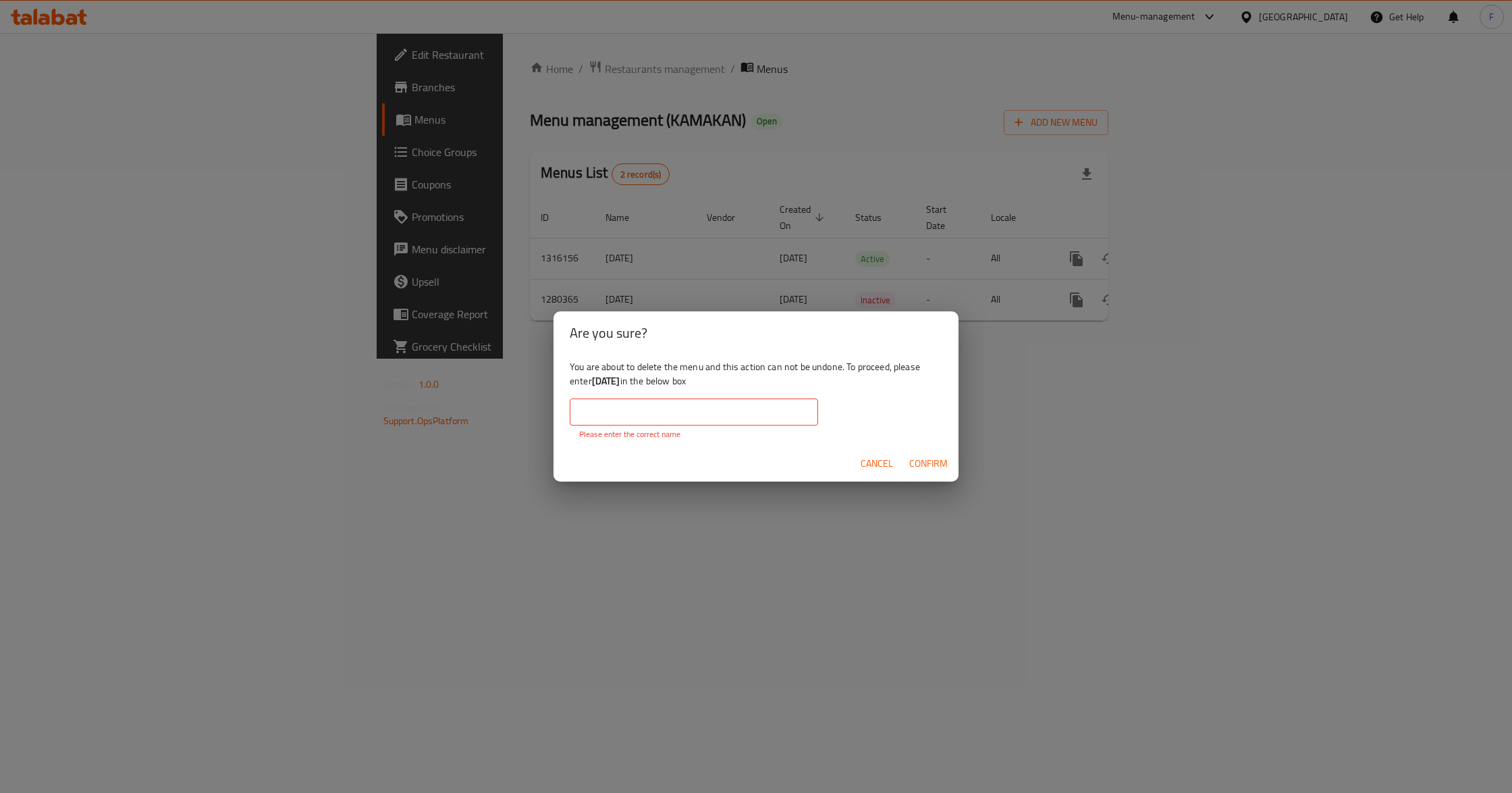
click at [912, 463] on span "Confirm" at bounding box center [929, 464] width 38 height 17
click at [686, 417] on input "text" at bounding box center [694, 412] width 248 height 27
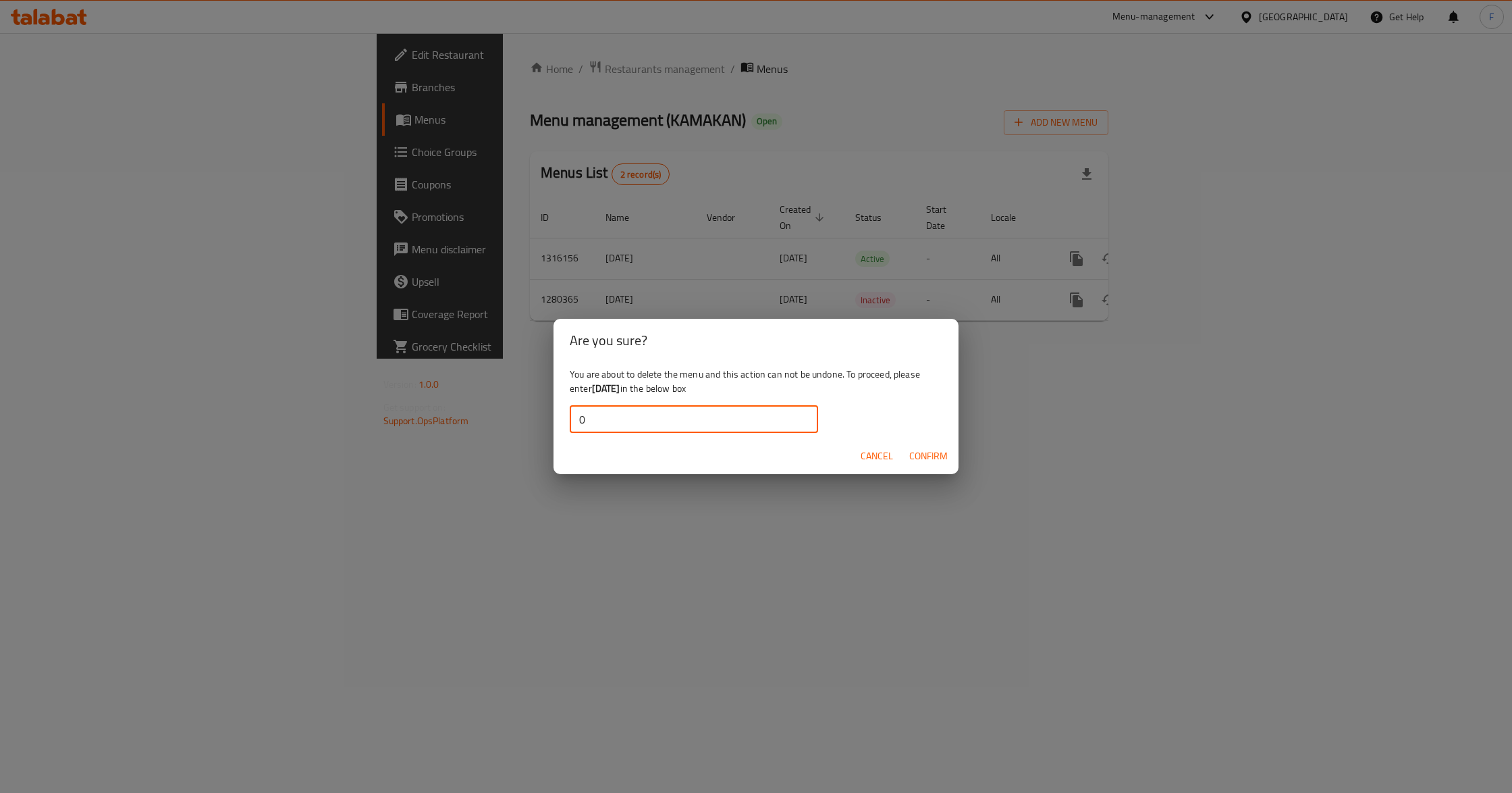
type input "0"
click at [915, 455] on span "Confirm" at bounding box center [929, 456] width 38 height 17
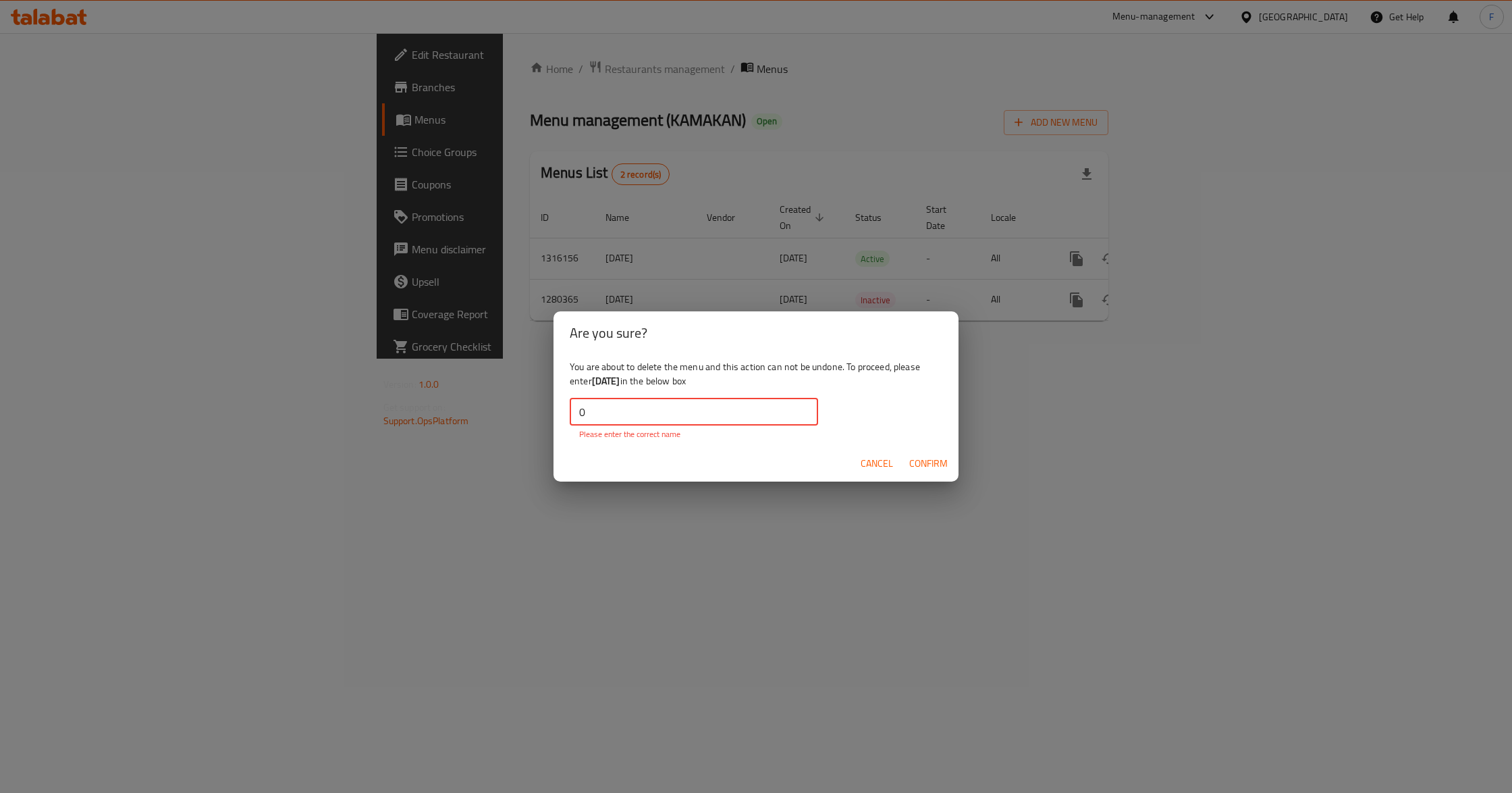
click at [658, 411] on input "0" at bounding box center [694, 412] width 248 height 27
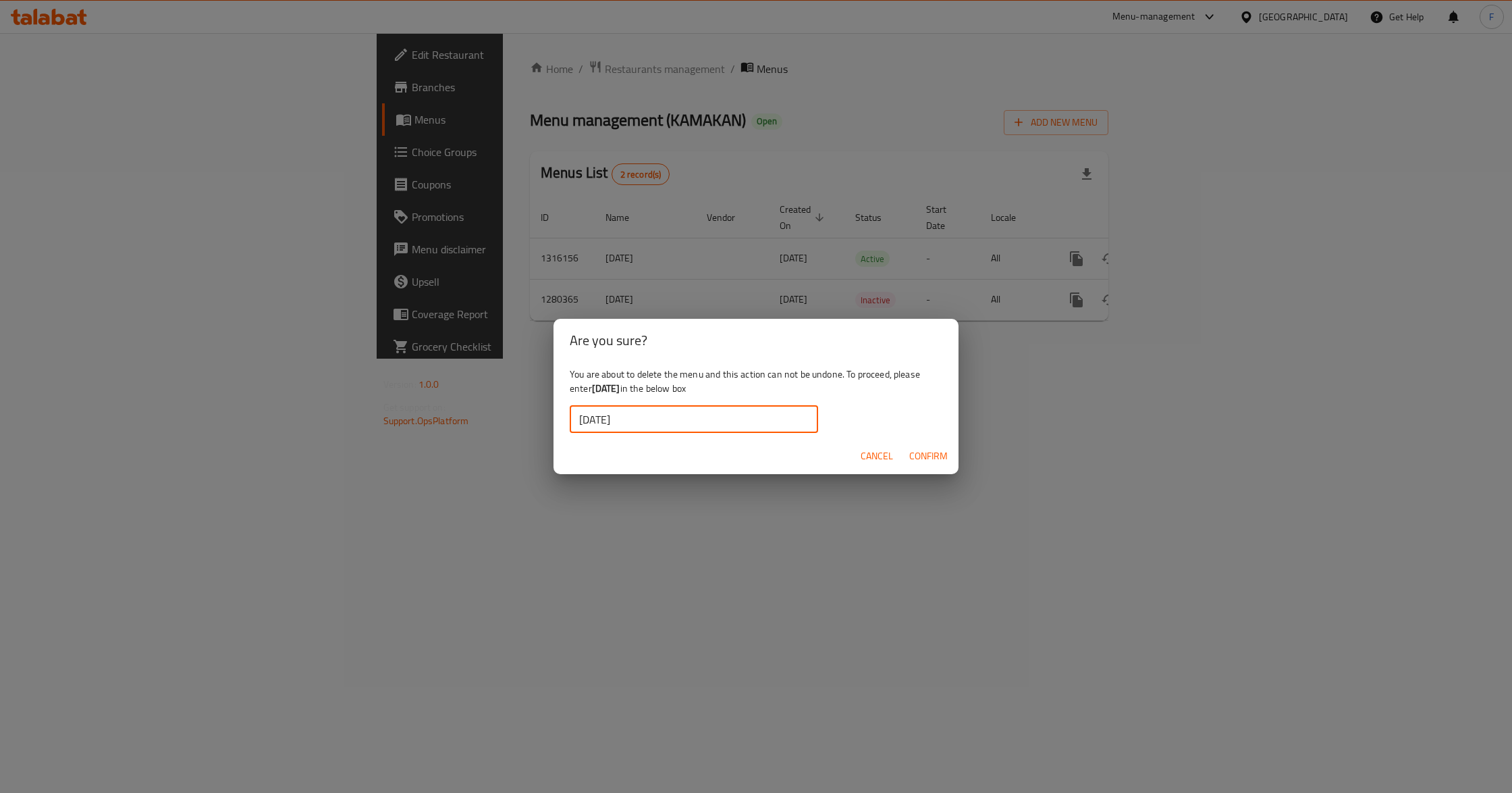
type input "[DATE]"
click at [919, 450] on span "Confirm" at bounding box center [929, 456] width 38 height 17
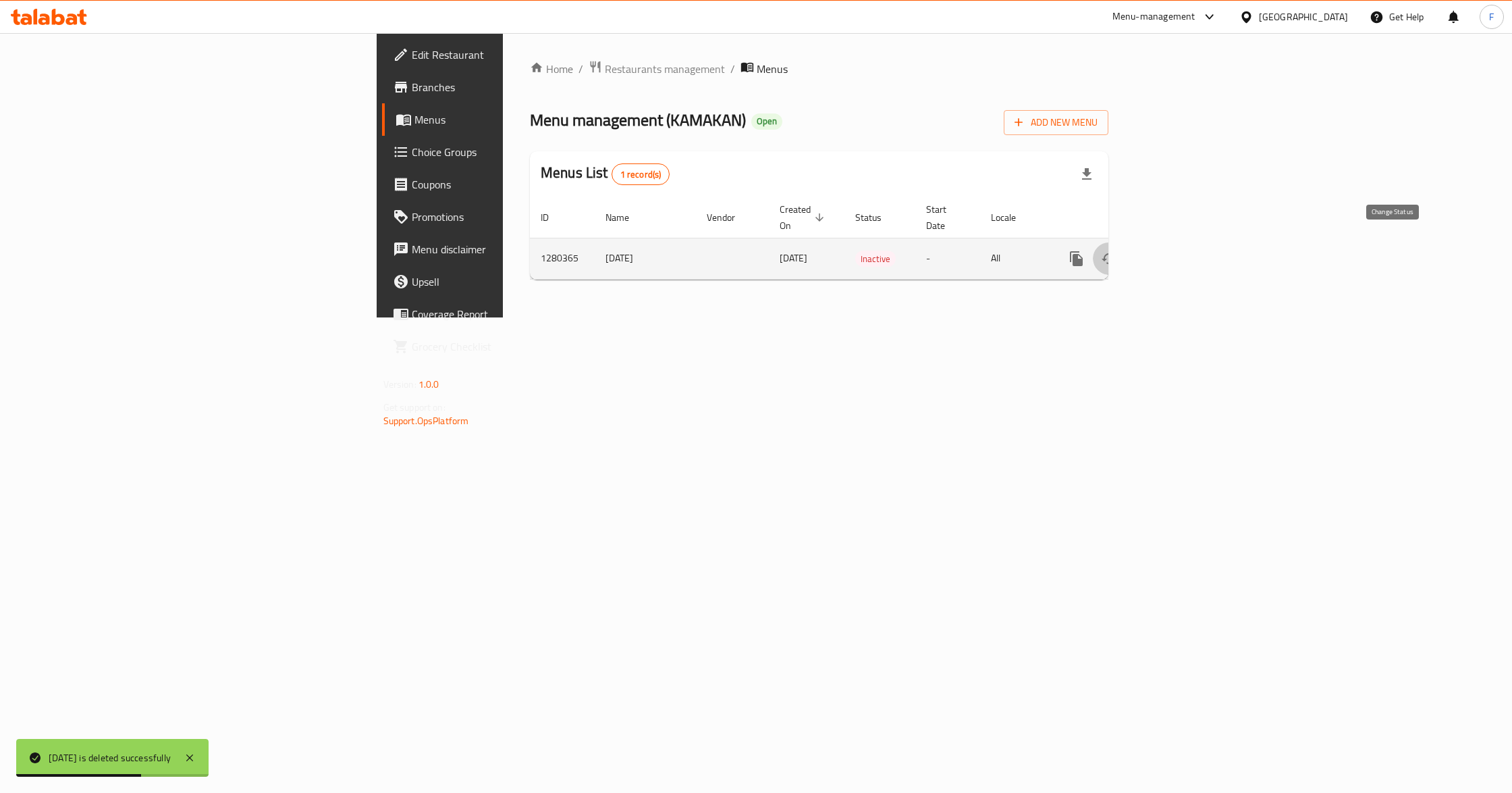
click at [1117, 250] on icon "enhanced table" at bounding box center [1109, 258] width 16 height 16
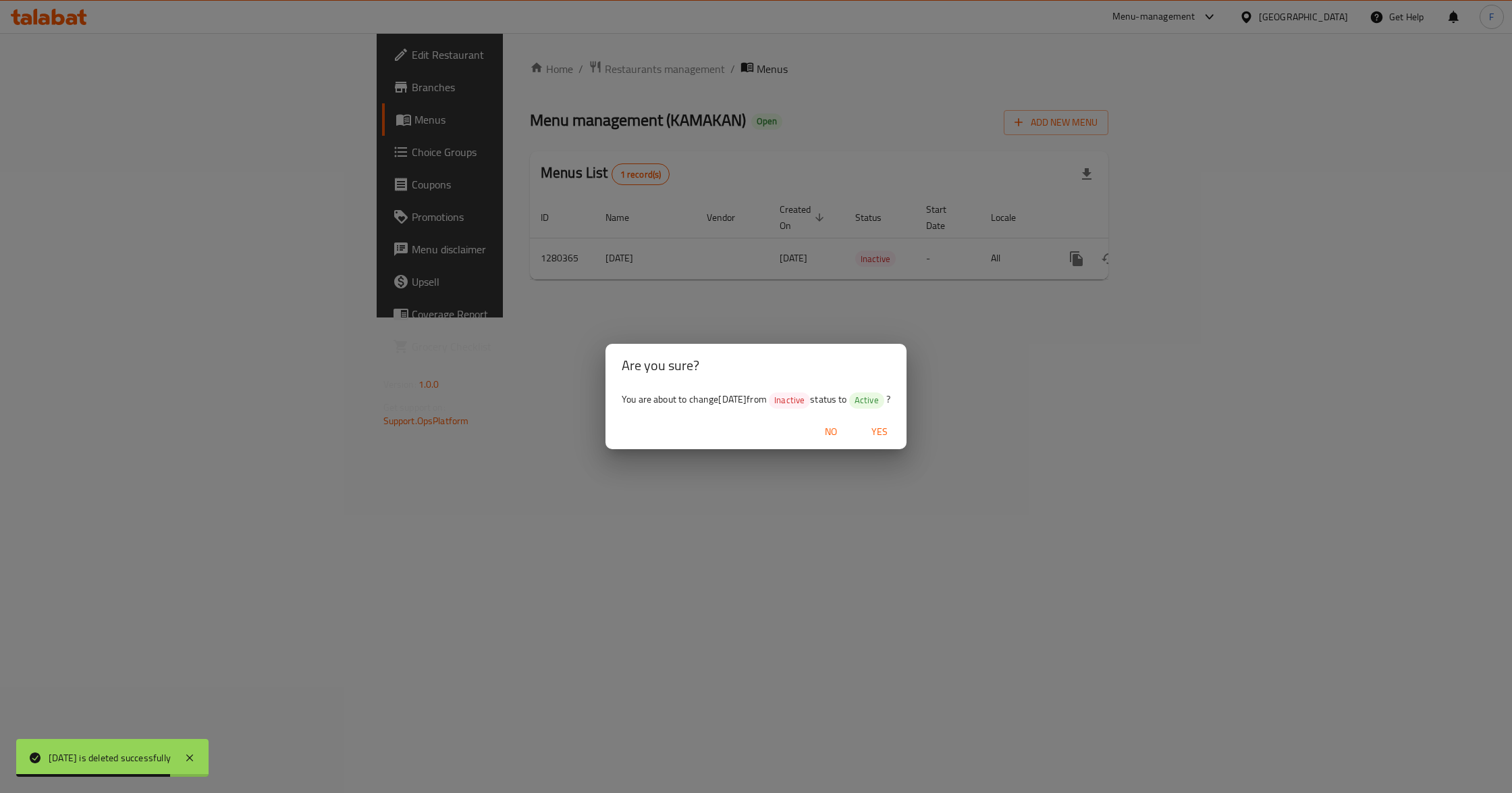
click at [894, 426] on span "Yes" at bounding box center [880, 432] width 33 height 17
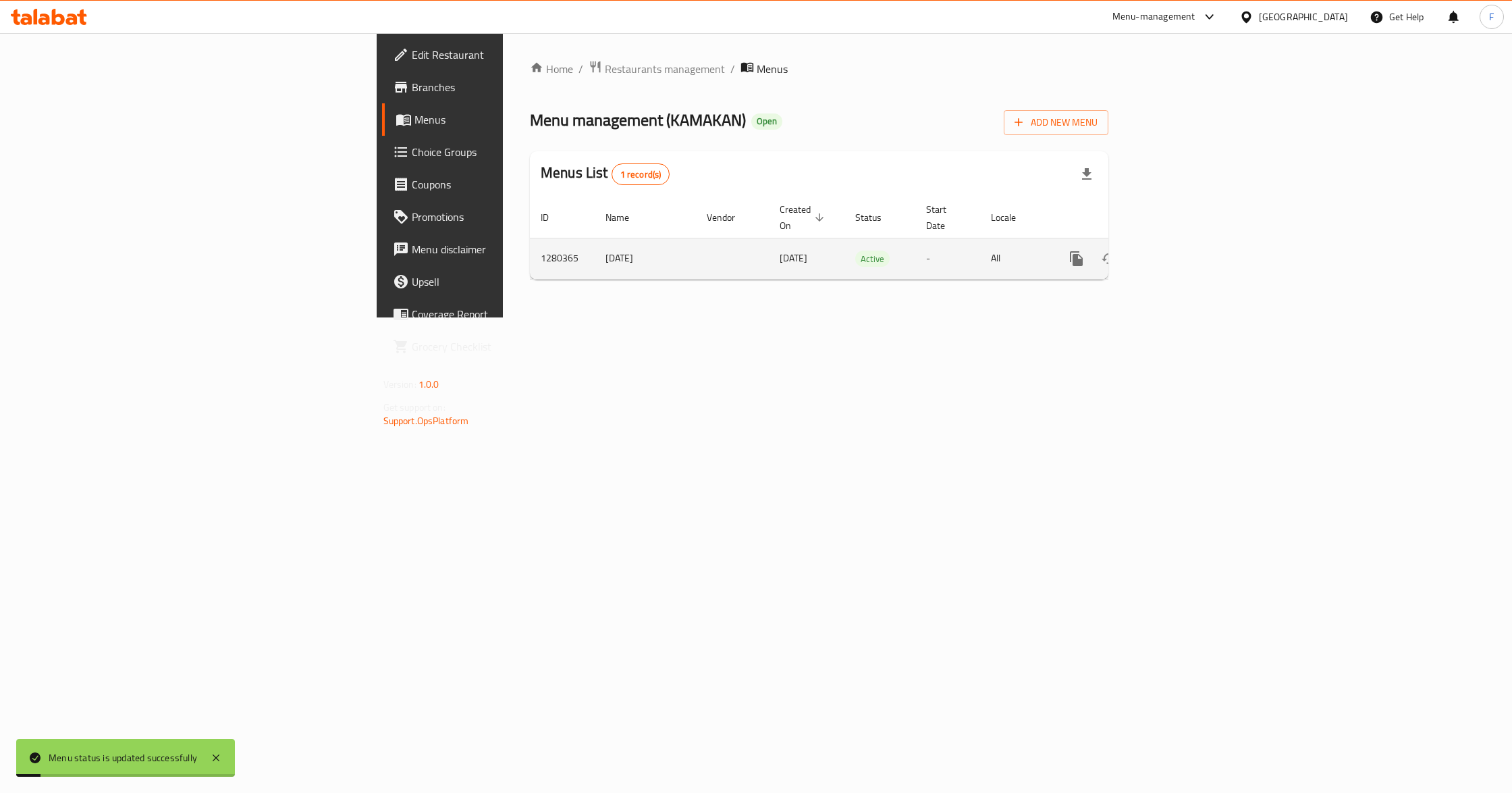
click at [1182, 250] on icon "enhanced table" at bounding box center [1174, 258] width 16 height 16
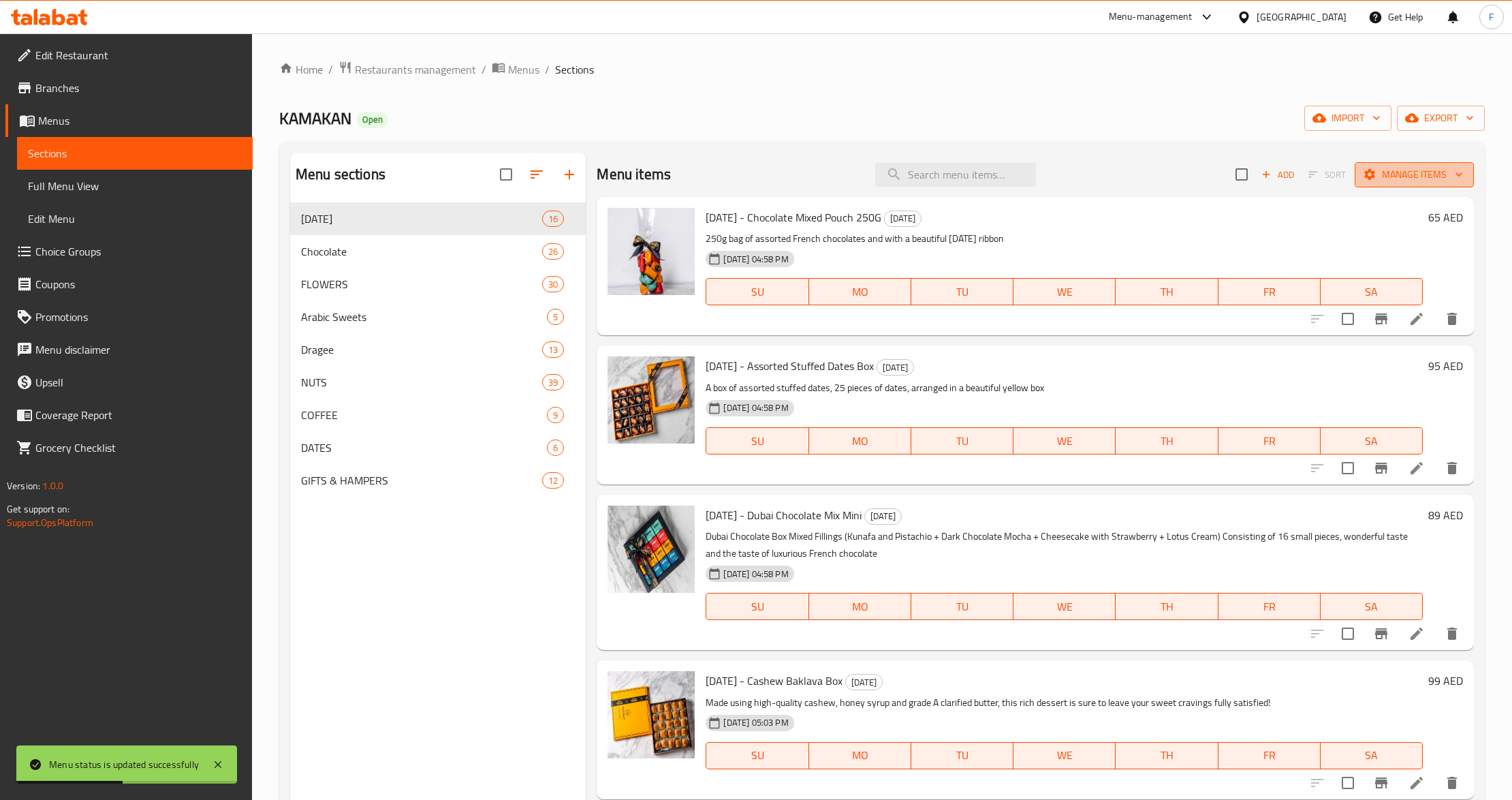
click at [1396, 172] on span "Manage items" at bounding box center [1414, 175] width 97 height 17
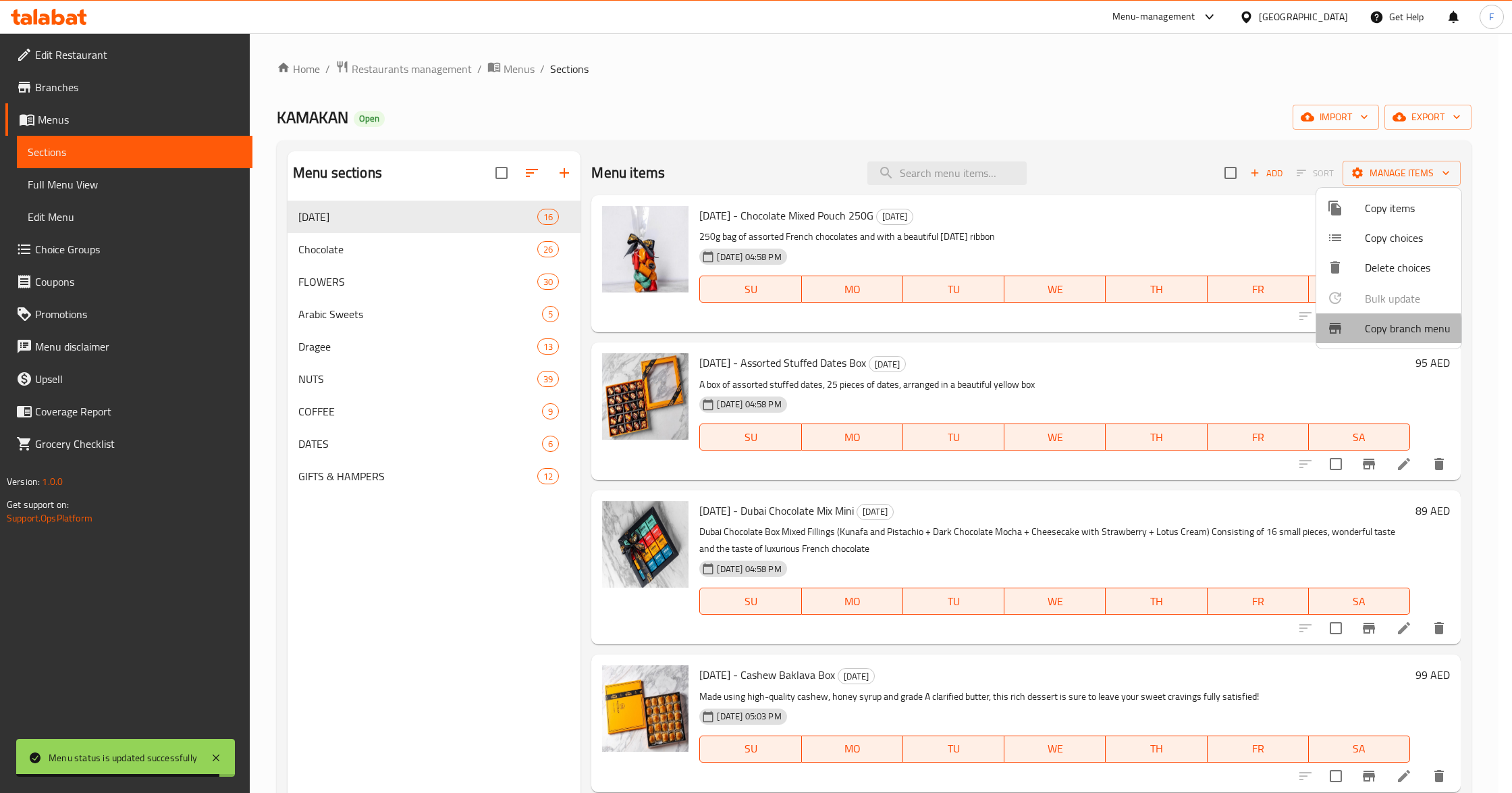
click at [1362, 330] on div at bounding box center [1345, 328] width 38 height 16
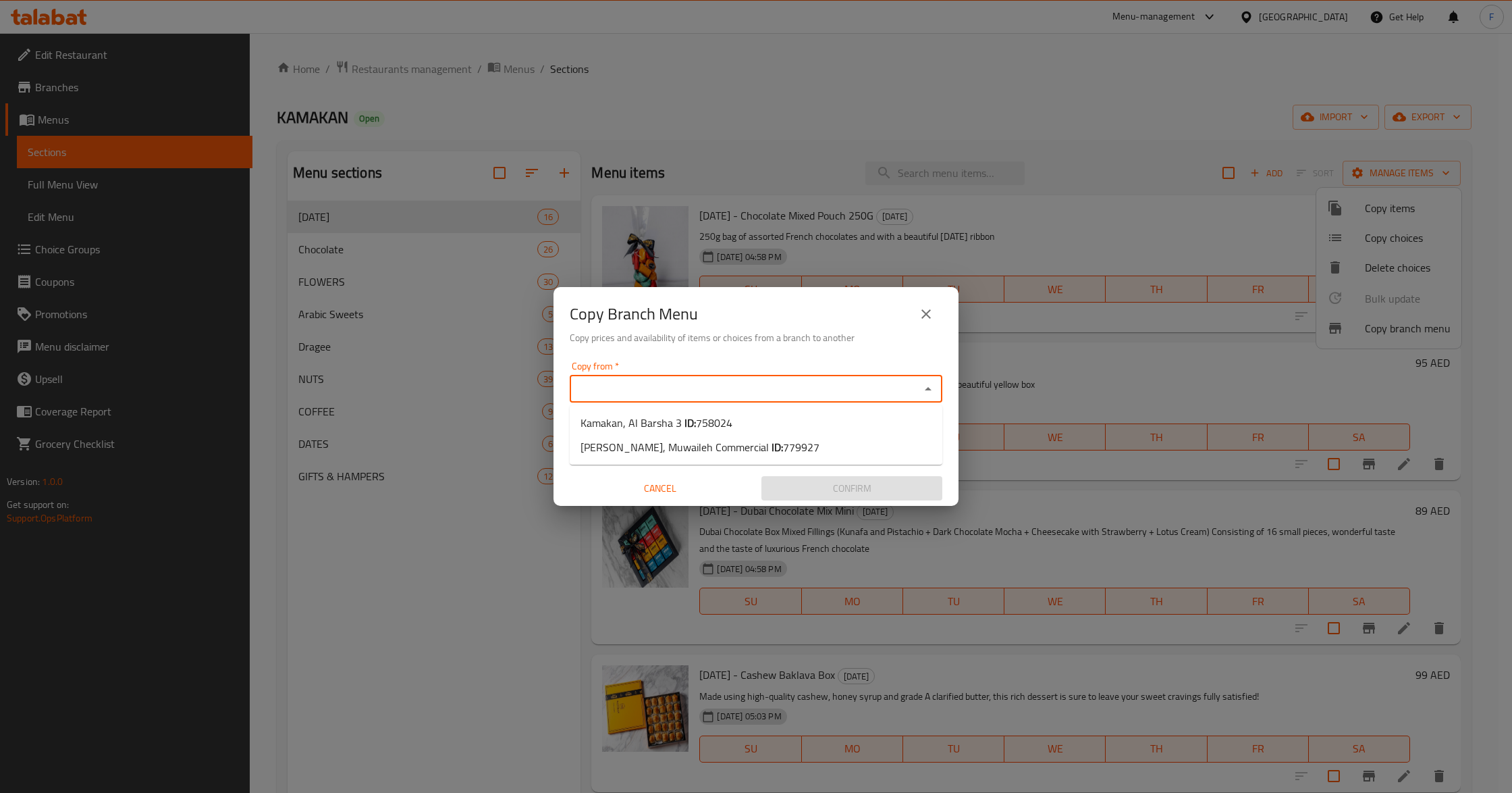
click at [625, 388] on input "Copy from   *" at bounding box center [744, 389] width 342 height 19
click at [622, 425] on span "Kamakan, Al Barsha 3 ID: 758024" at bounding box center [656, 423] width 152 height 16
type input "Kamakan, Al Barsha 3"
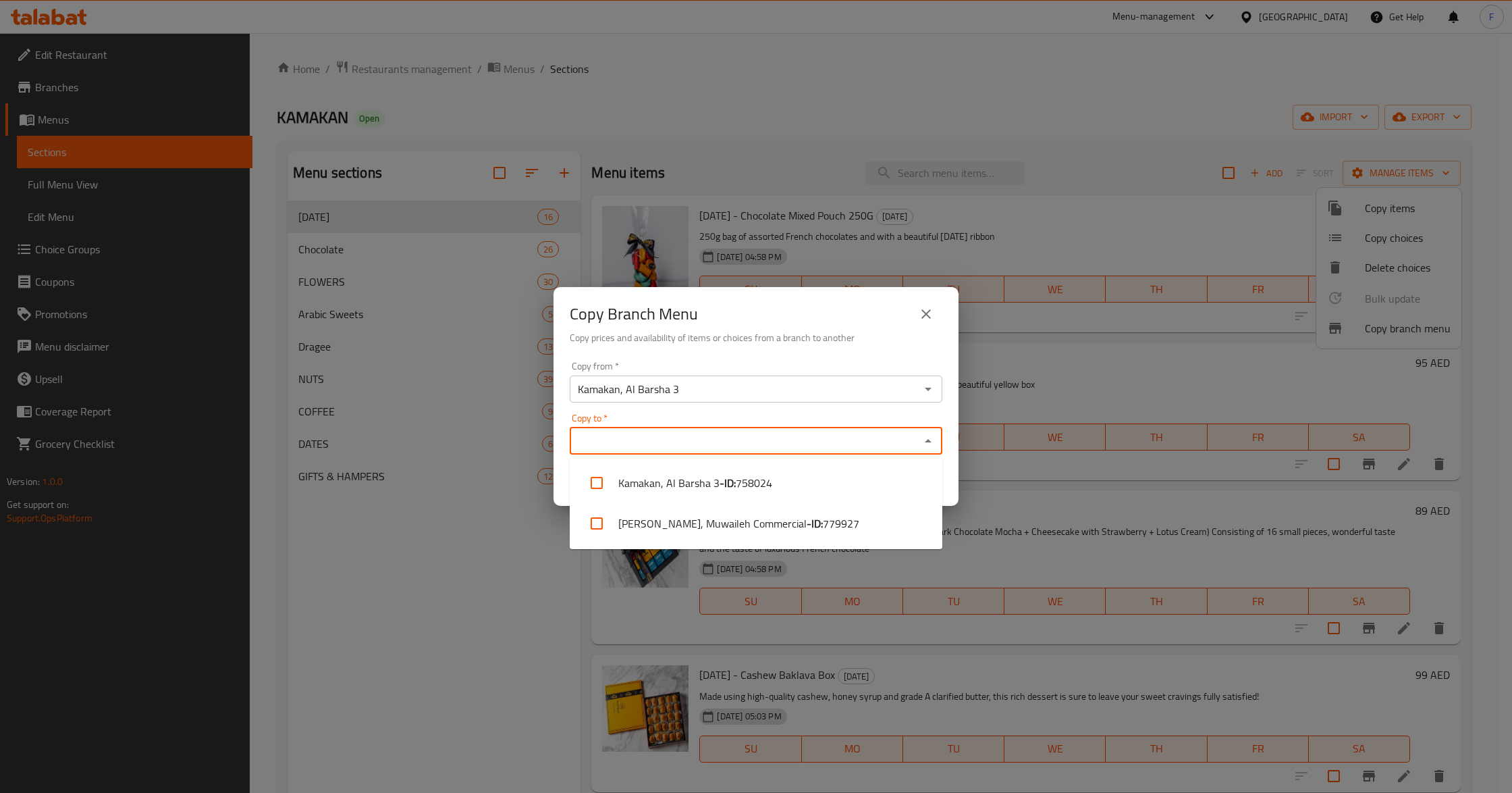
click at [625, 438] on input "Copy to   *" at bounding box center [744, 440] width 342 height 19
click at [673, 519] on li "KAMAKAN, Muwaileh Commercial - ID: 779927" at bounding box center [756, 523] width 373 height 40
checkbox input "true"
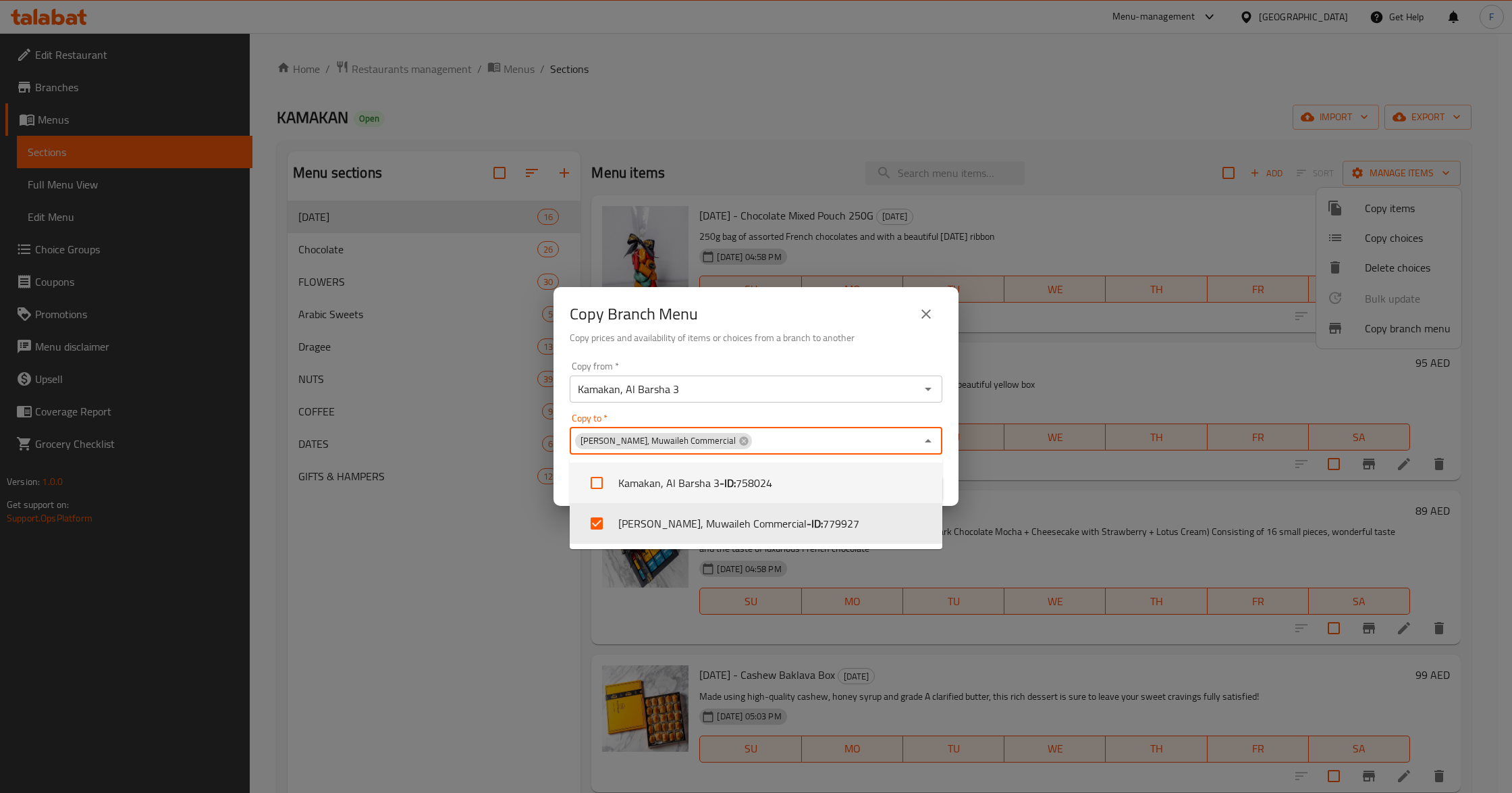
click at [776, 324] on div "Copy Branch Menu" at bounding box center [756, 314] width 373 height 33
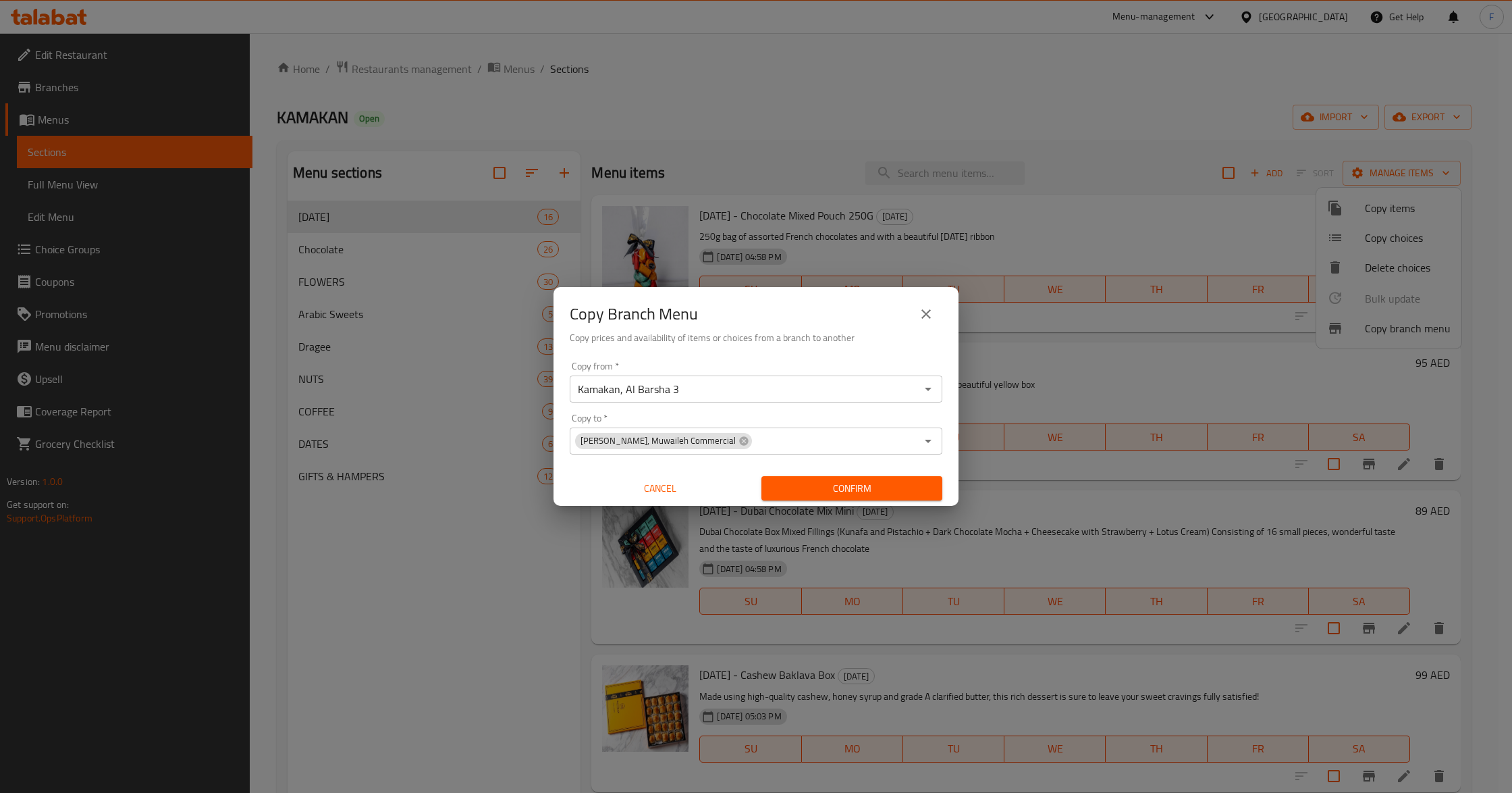
click at [849, 487] on span "Confirm" at bounding box center [851, 489] width 159 height 17
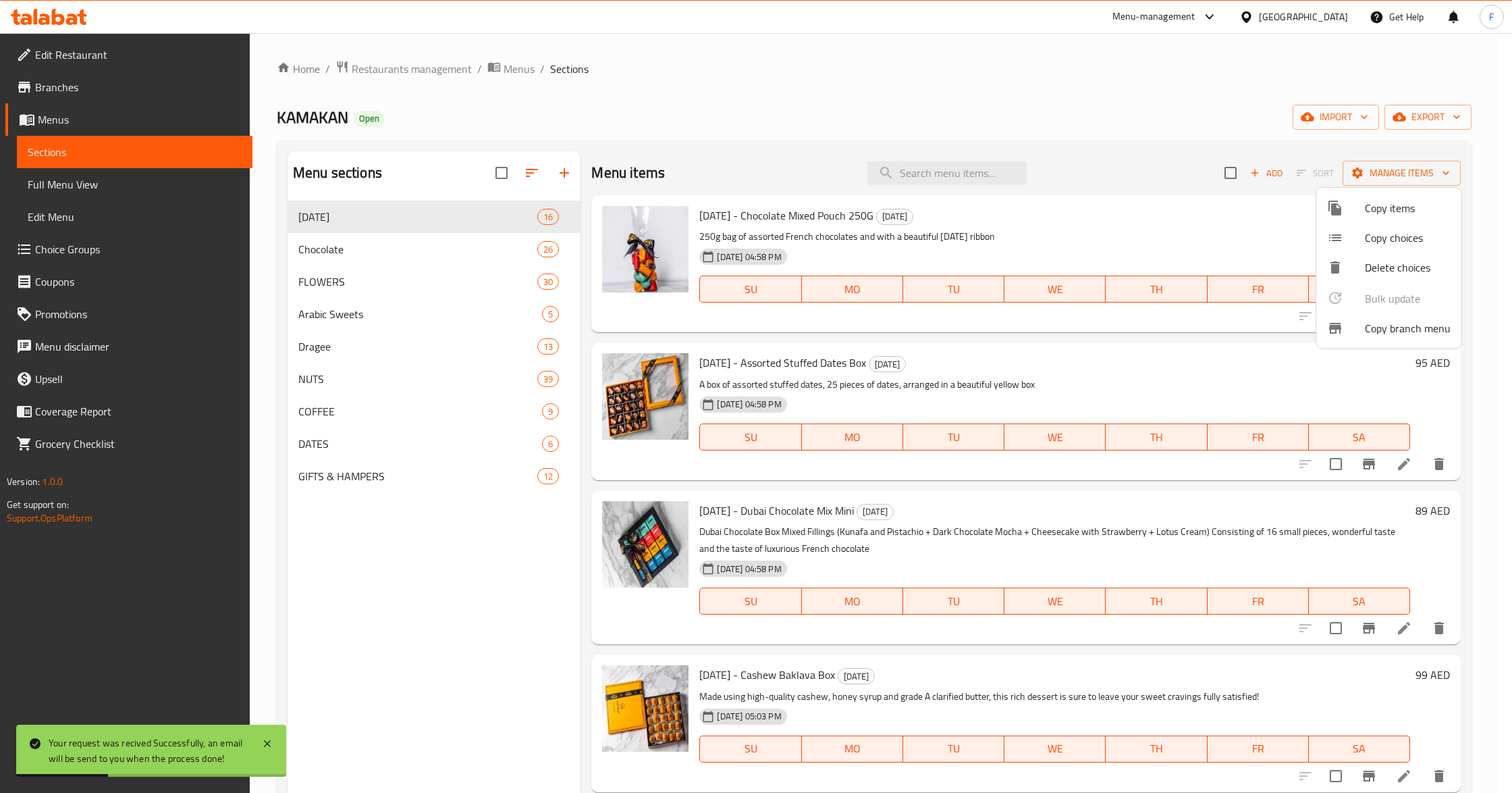
scroll to position [190, 0]
